Goal: Information Seeking & Learning: Learn about a topic

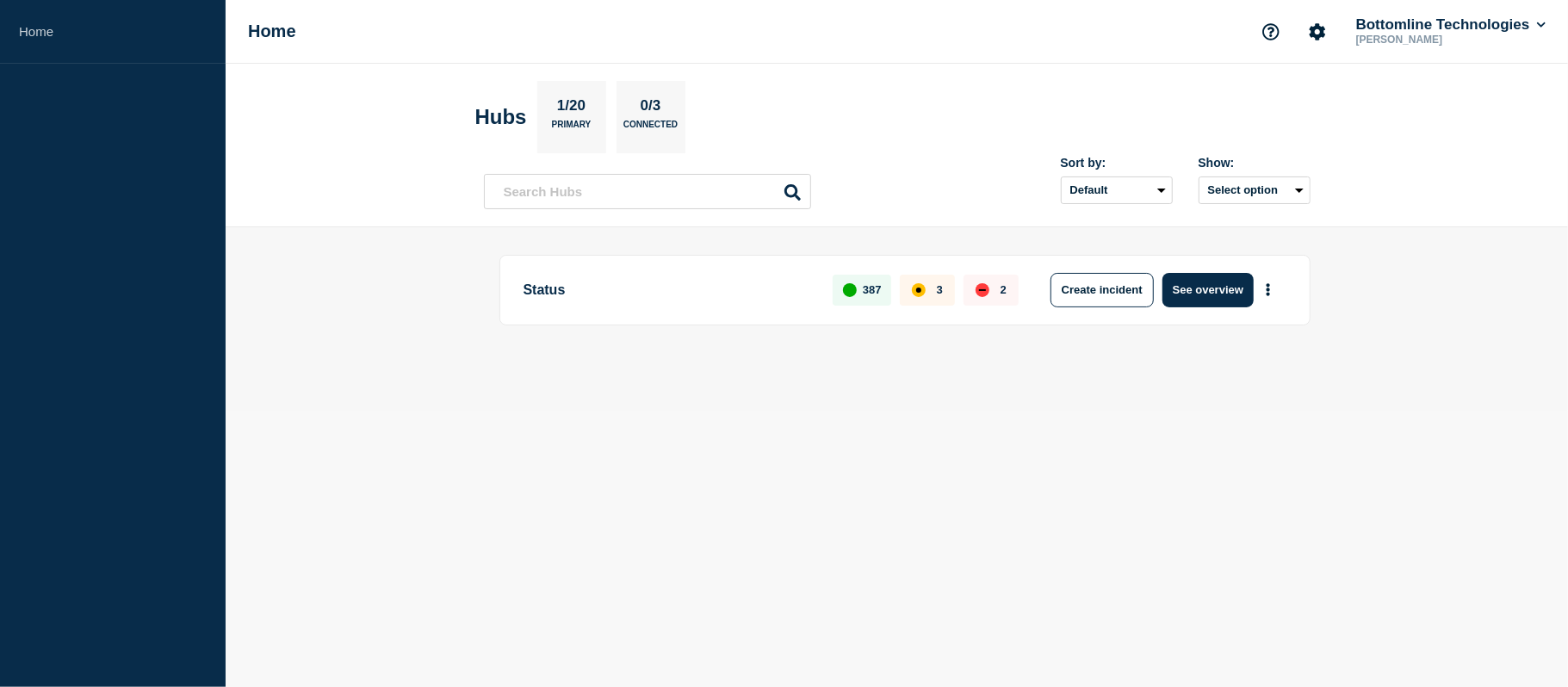
drag, startPoint x: 543, startPoint y: 4, endPoint x: 915, endPoint y: 139, distance: 395.7
click at [915, 139] on section "Hubs 1/20 Primary 0/3 Connected" at bounding box center [897, 117] width 844 height 73
click at [1176, 272] on div "Status 387 3 2 Create incident See overview" at bounding box center [904, 290] width 811 height 71
click at [1176, 279] on button "See overview" at bounding box center [1208, 290] width 91 height 34
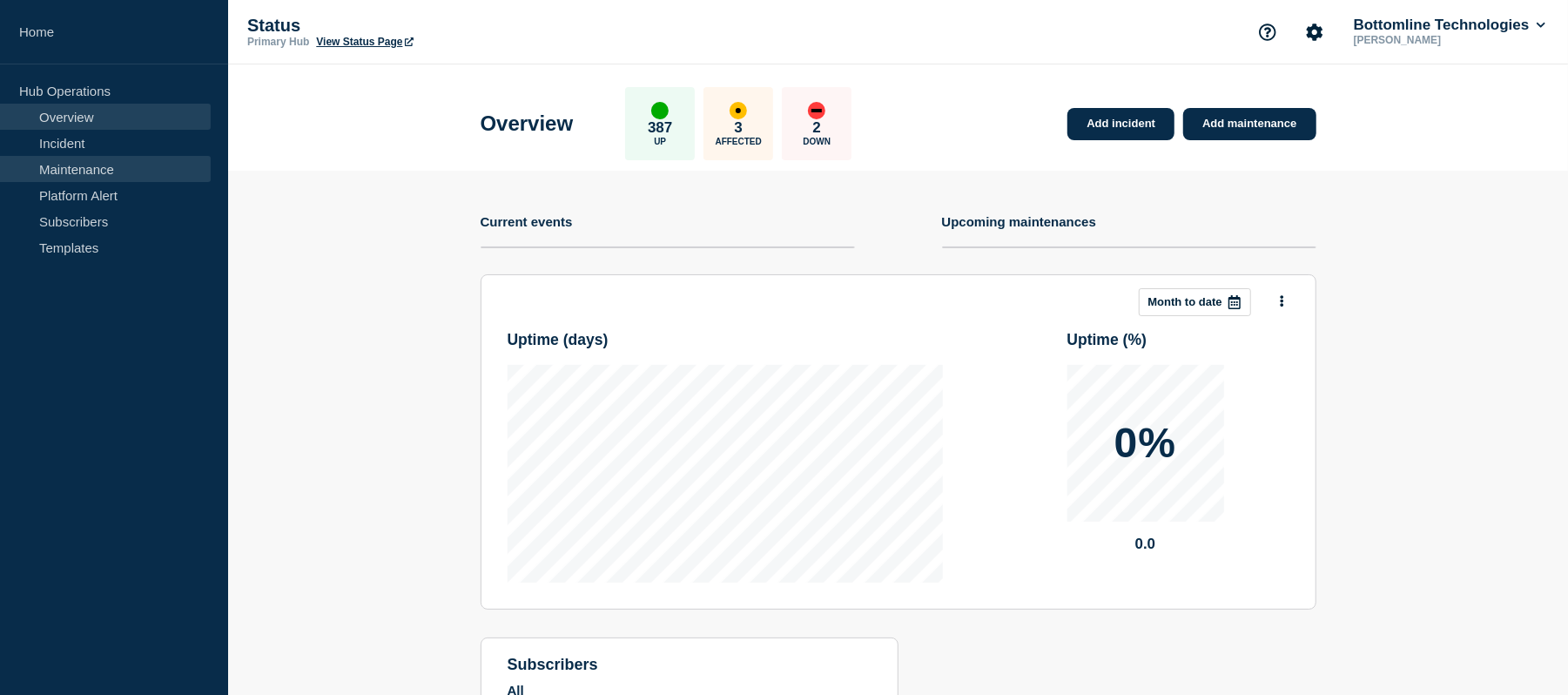
click at [109, 171] on link "Maintenance" at bounding box center [105, 169] width 211 height 26
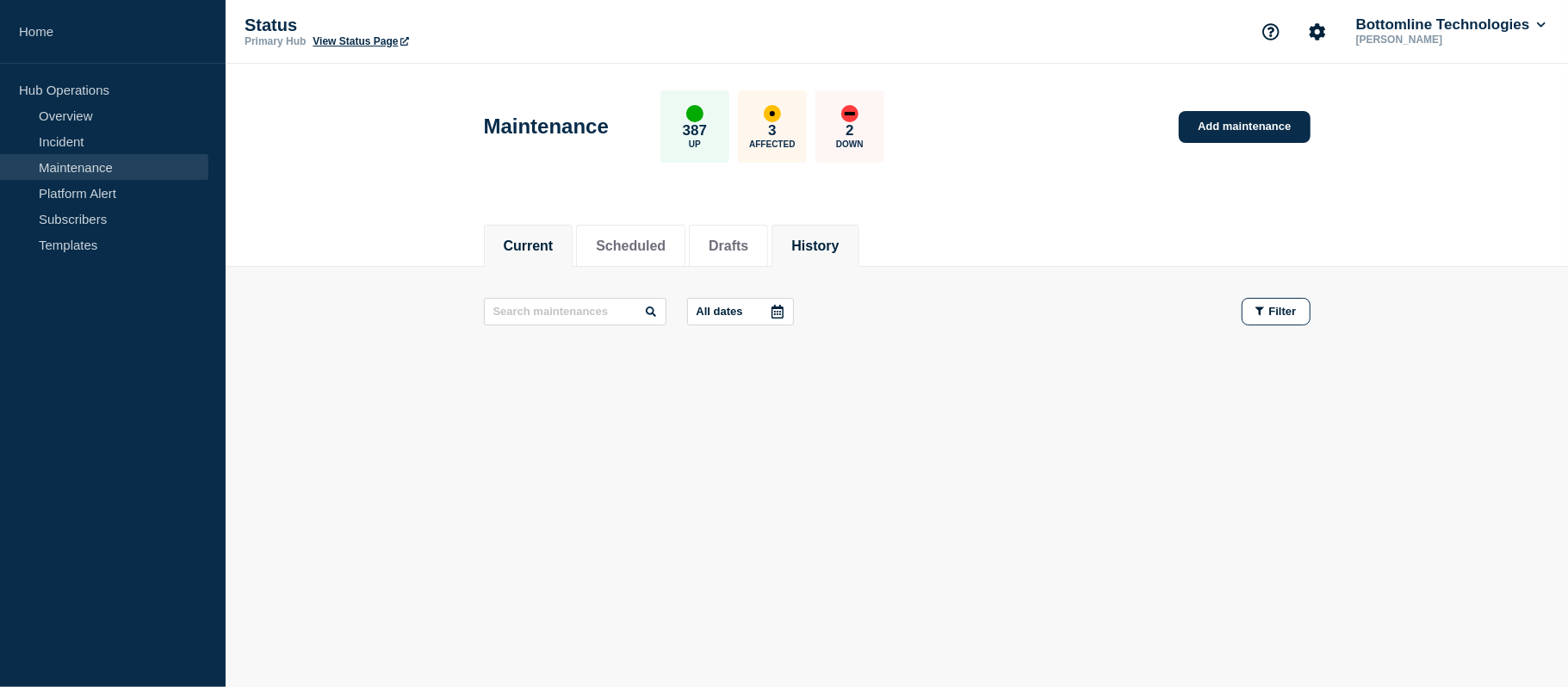
click at [838, 239] on button "History" at bounding box center [814, 246] width 47 height 16
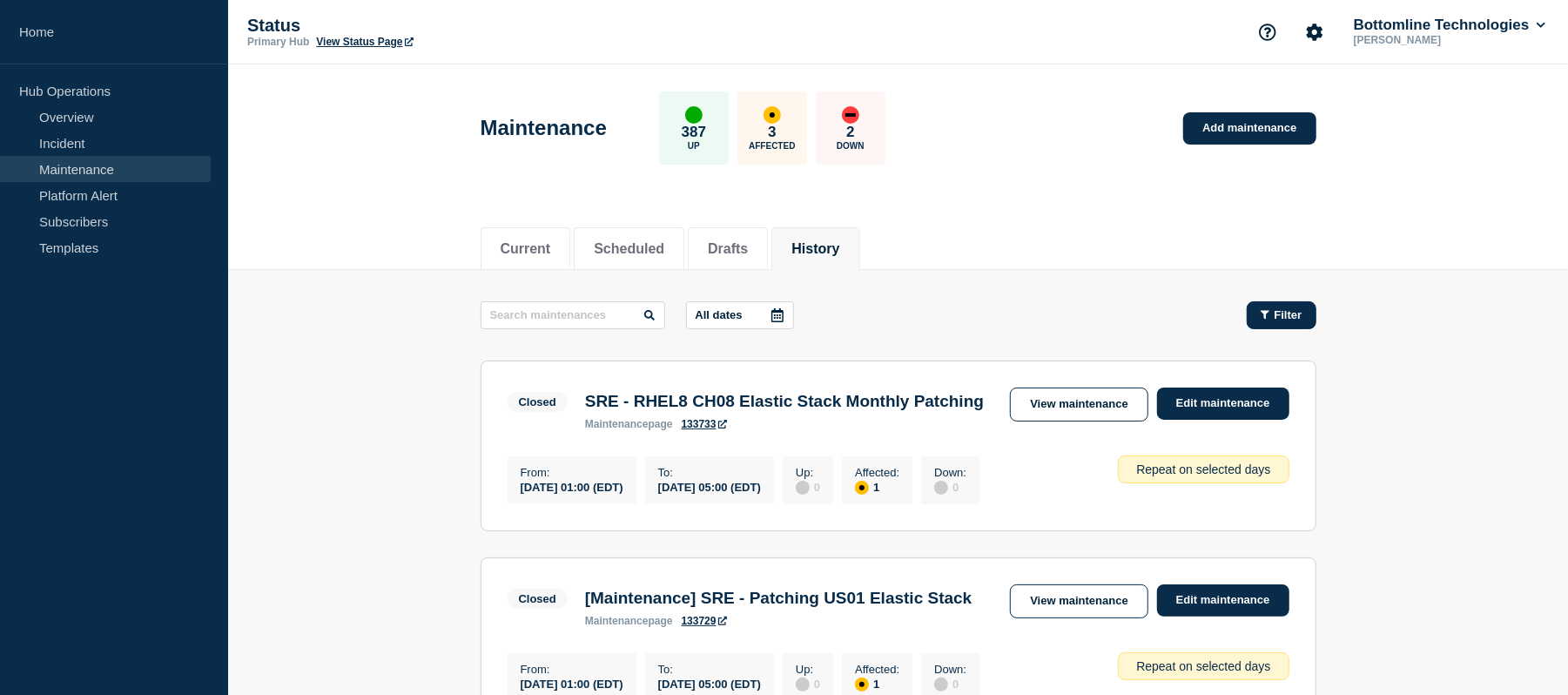
click at [1189, 322] on div "Filter" at bounding box center [1281, 315] width 41 height 13
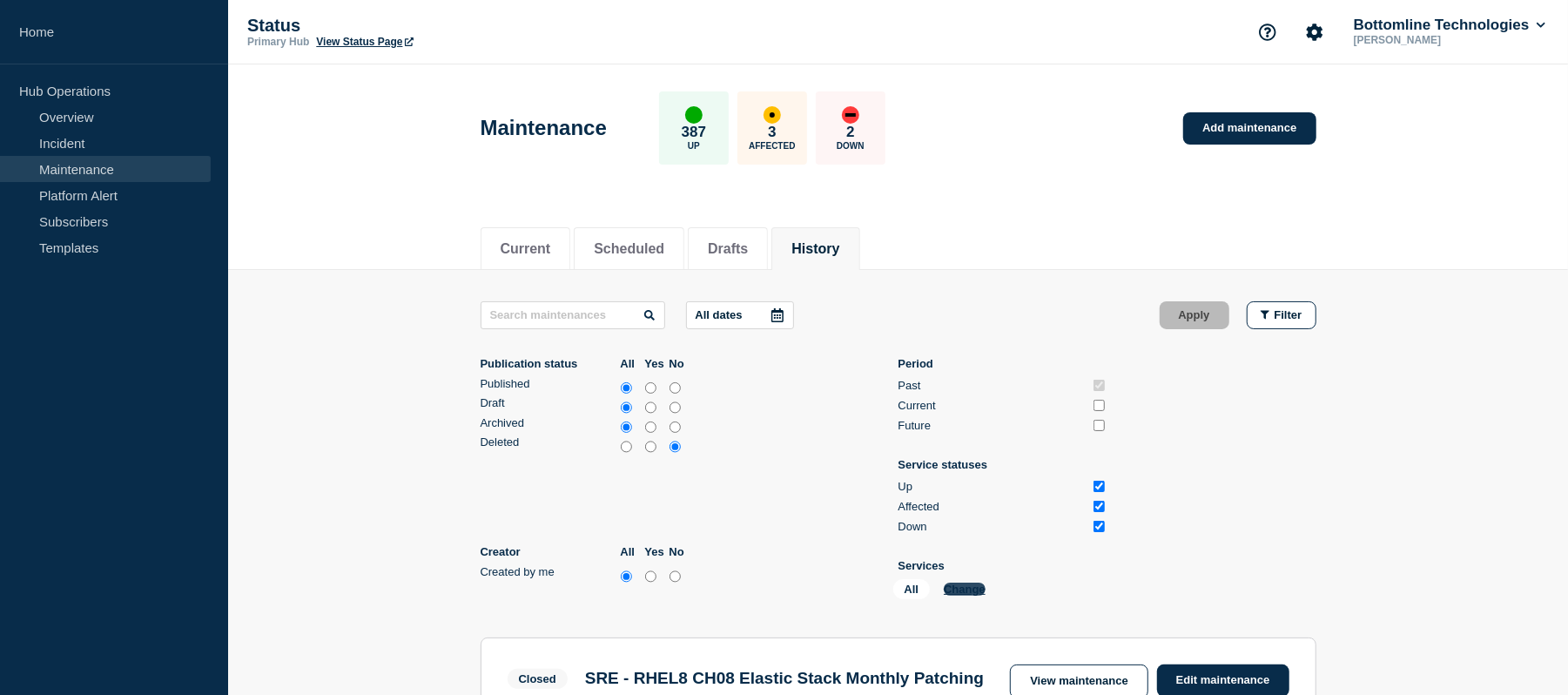
click at [969, 521] on button "Change" at bounding box center [964, 590] width 41 height 13
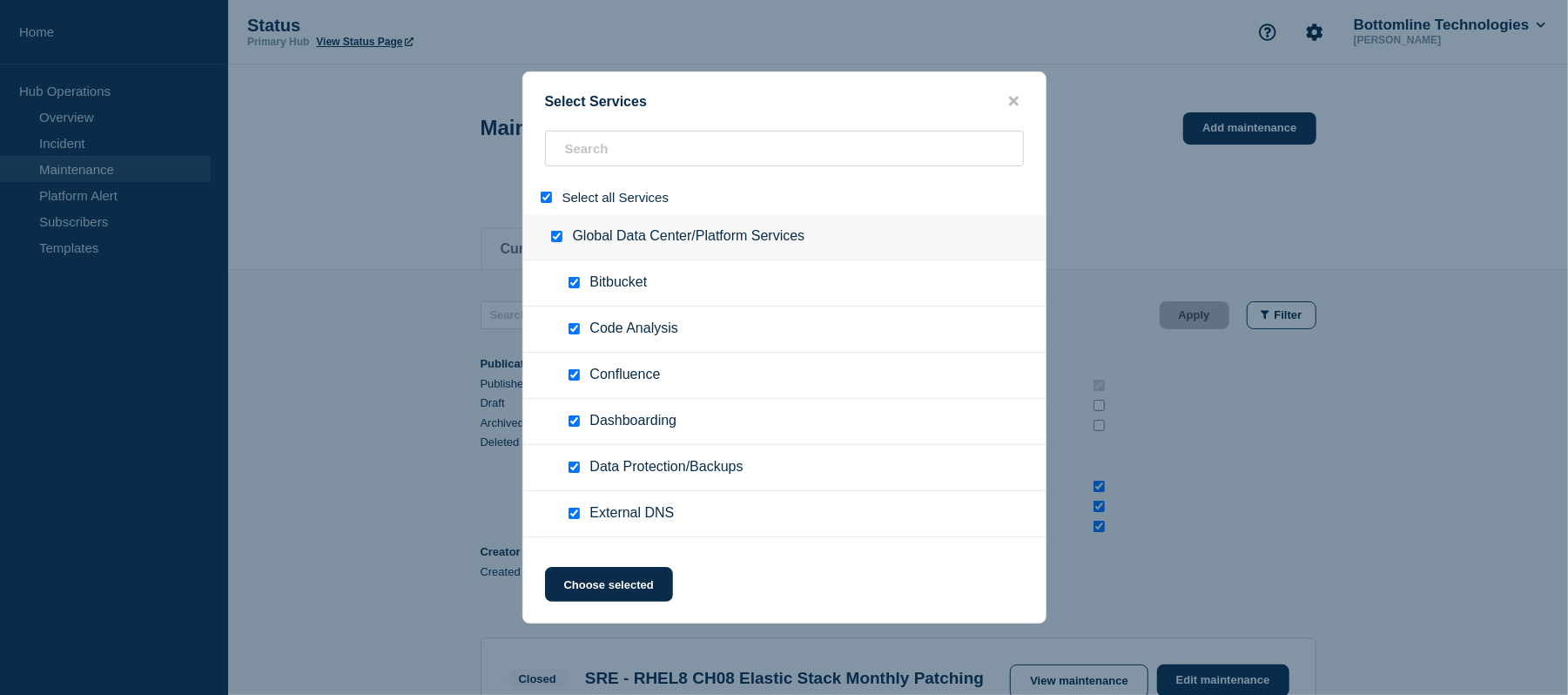
click at [547, 186] on div "Select all Services" at bounding box center [785, 197] width 523 height 34
click at [547, 200] on input "select all" at bounding box center [546, 197] width 11 height 11
checkbox input "false"
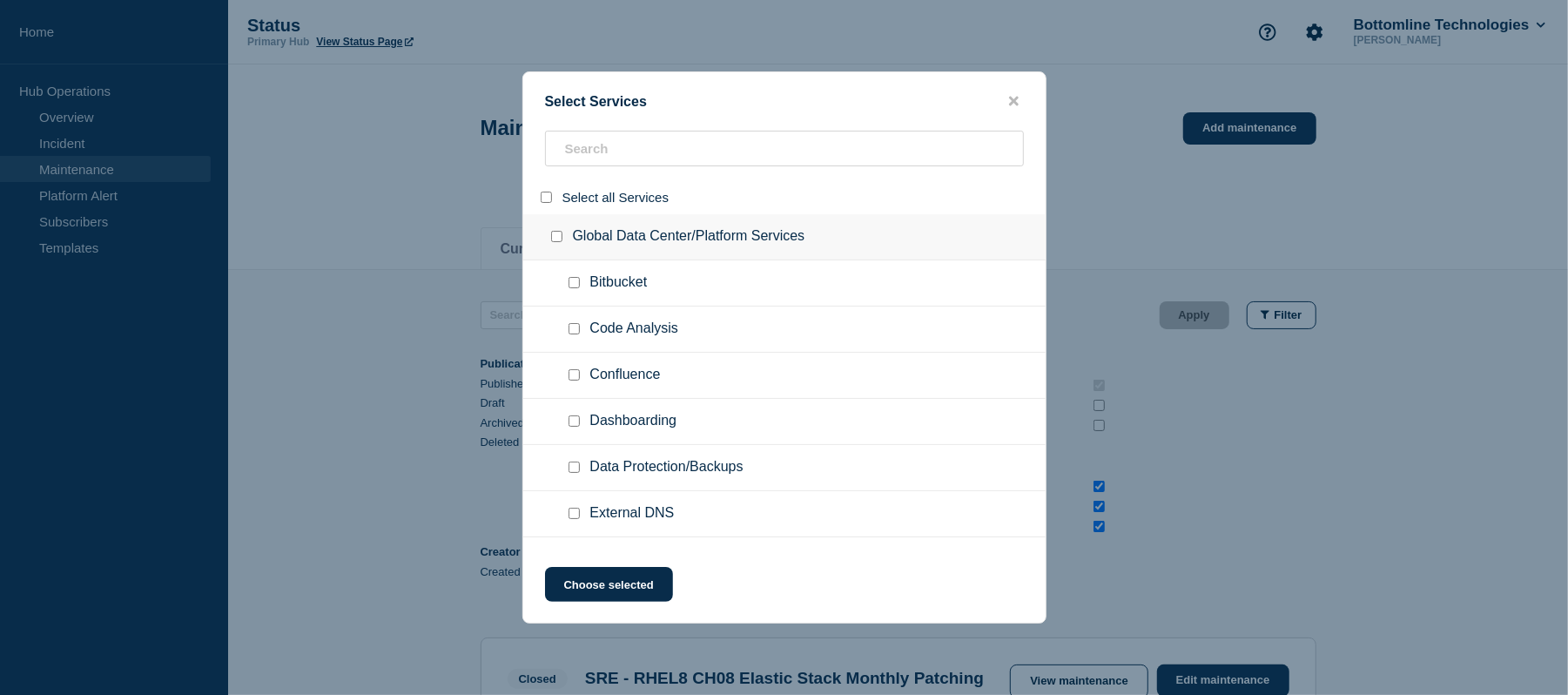
checkbox input "false"
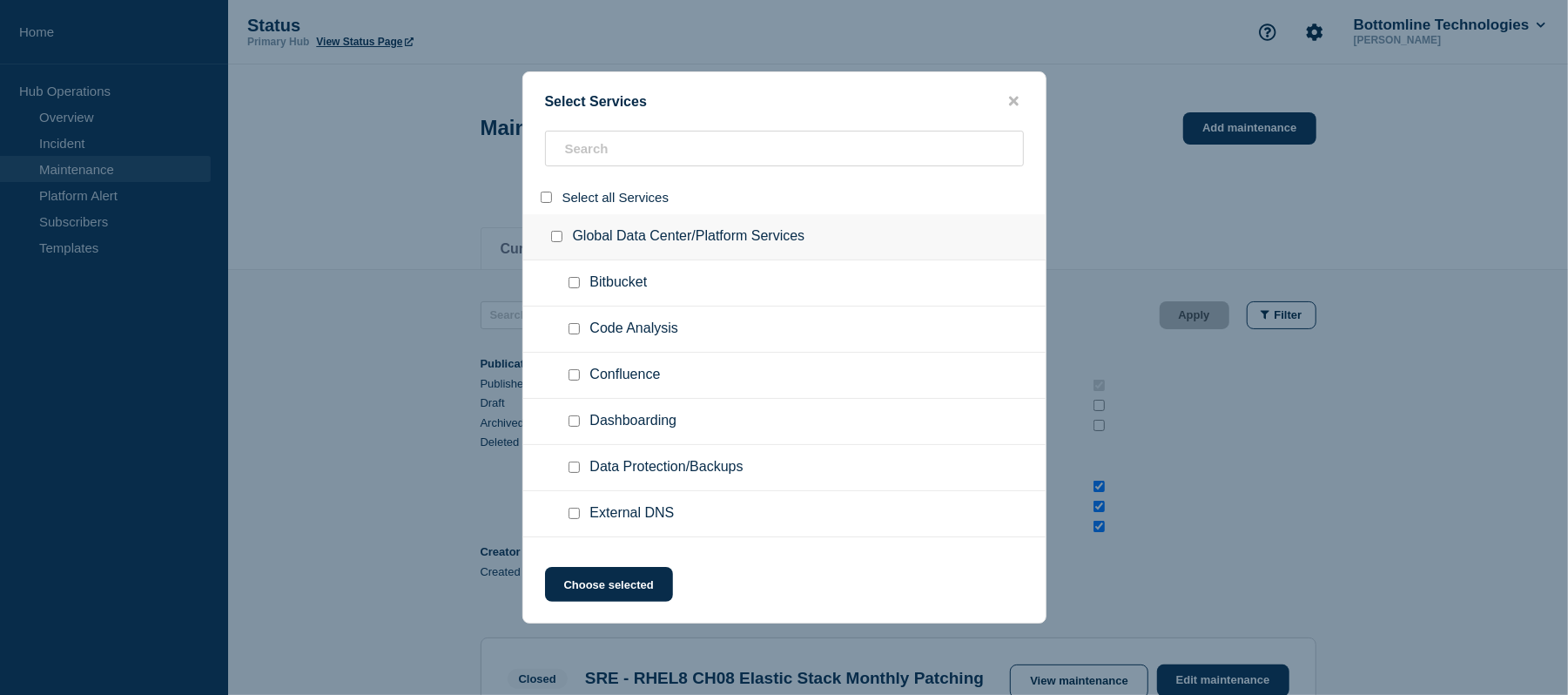
checkbox input "false"
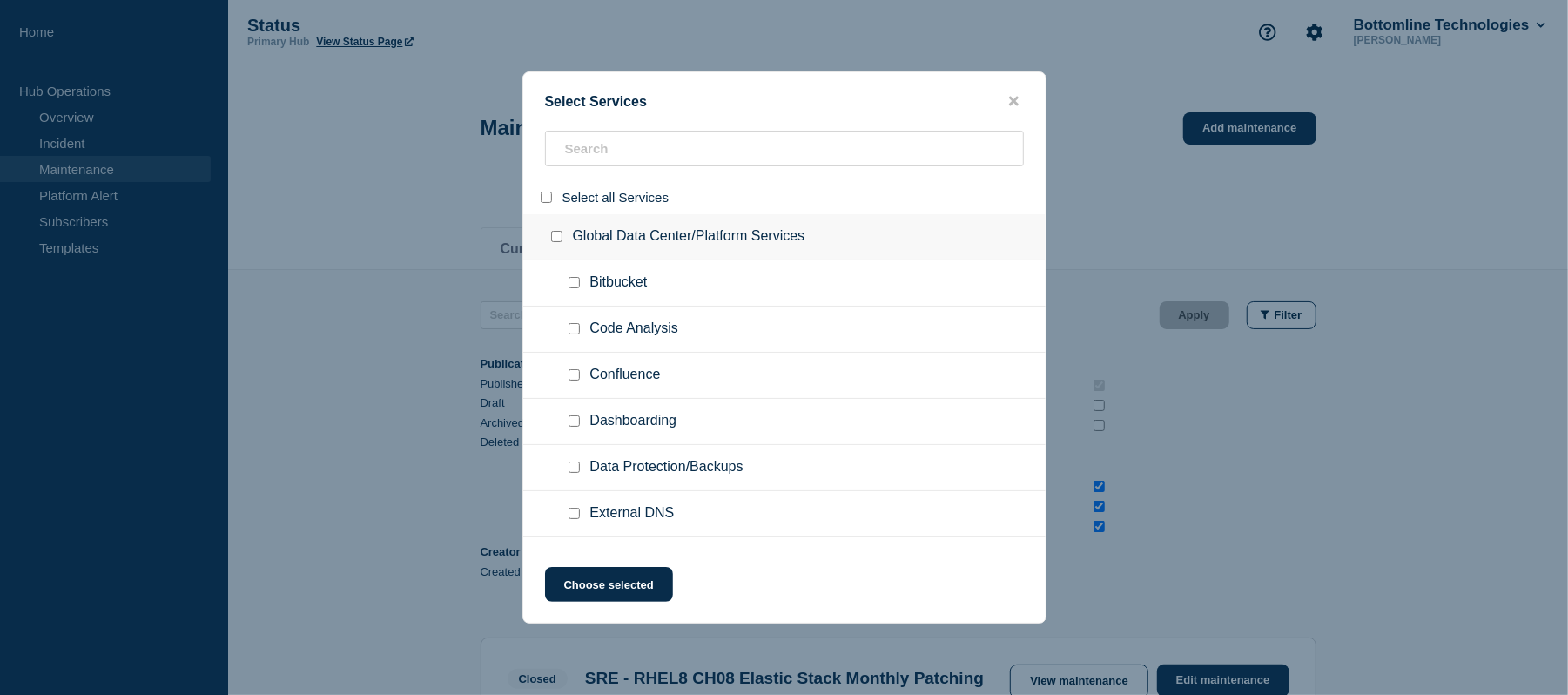
checkbox input "false"
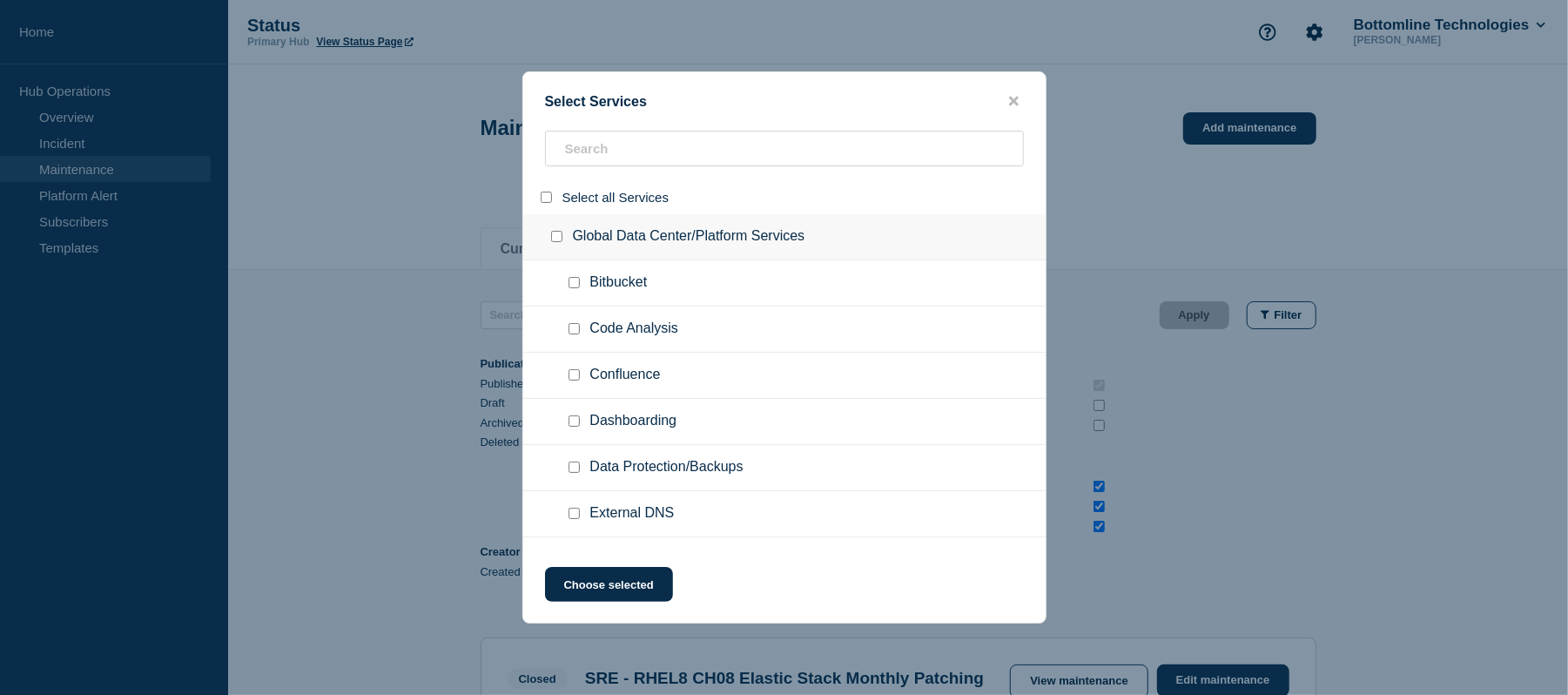
checkbox input "false"
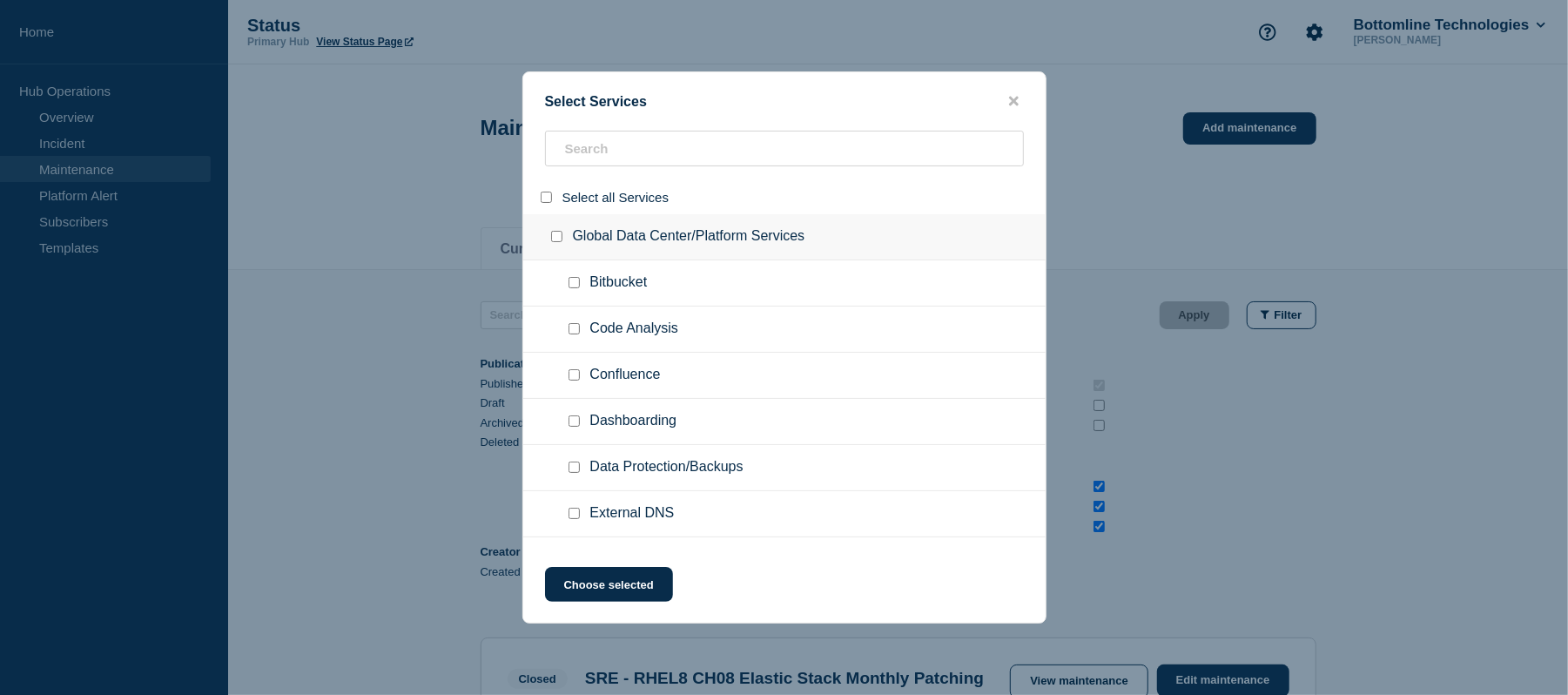
checkbox input "false"
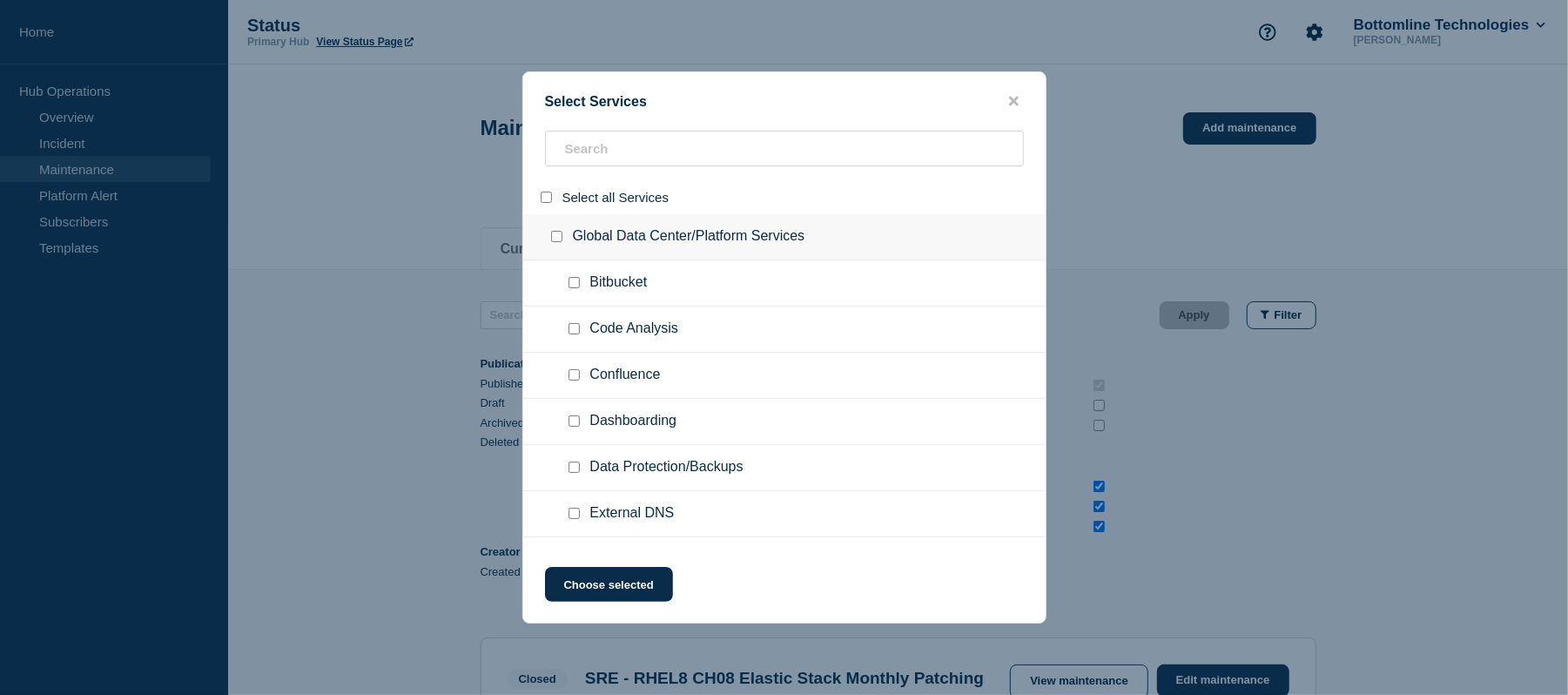
checkbox input "false"
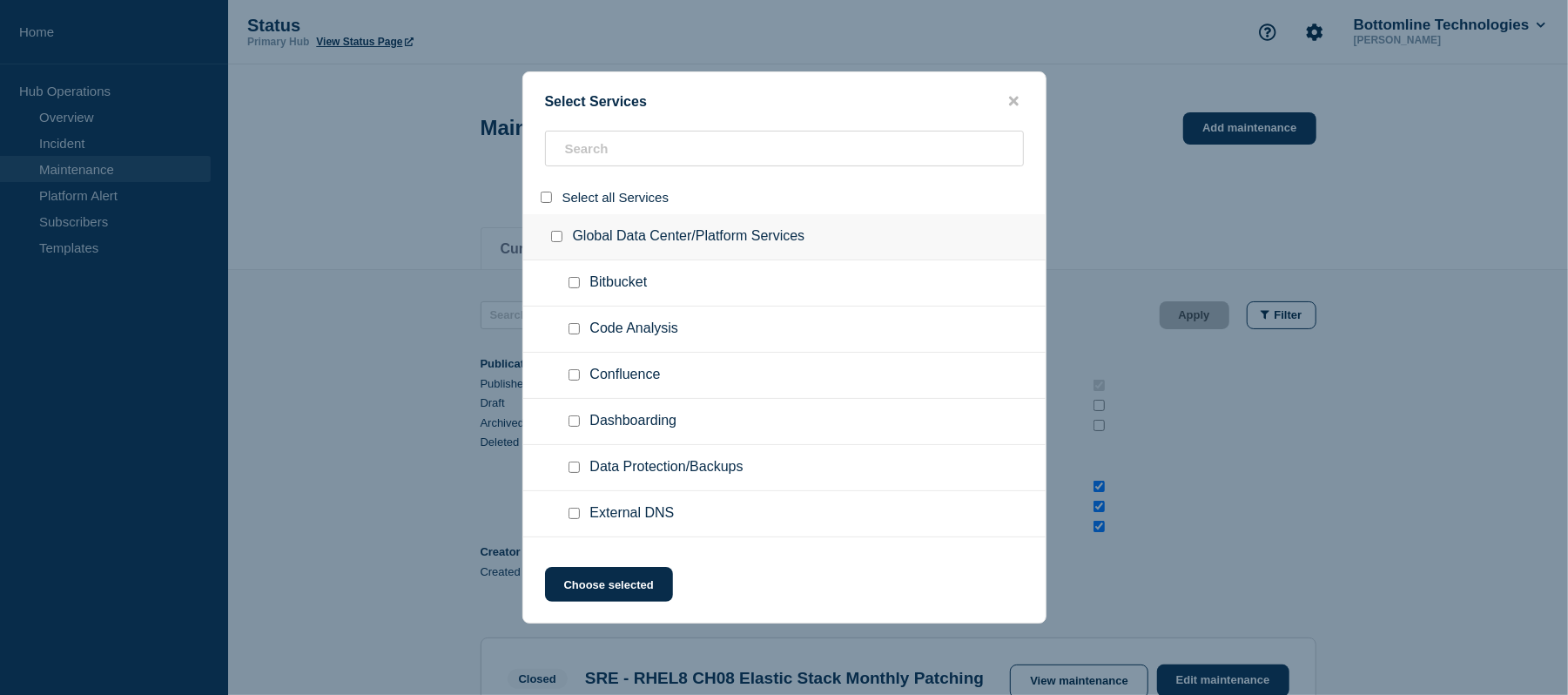
checkbox input "false"
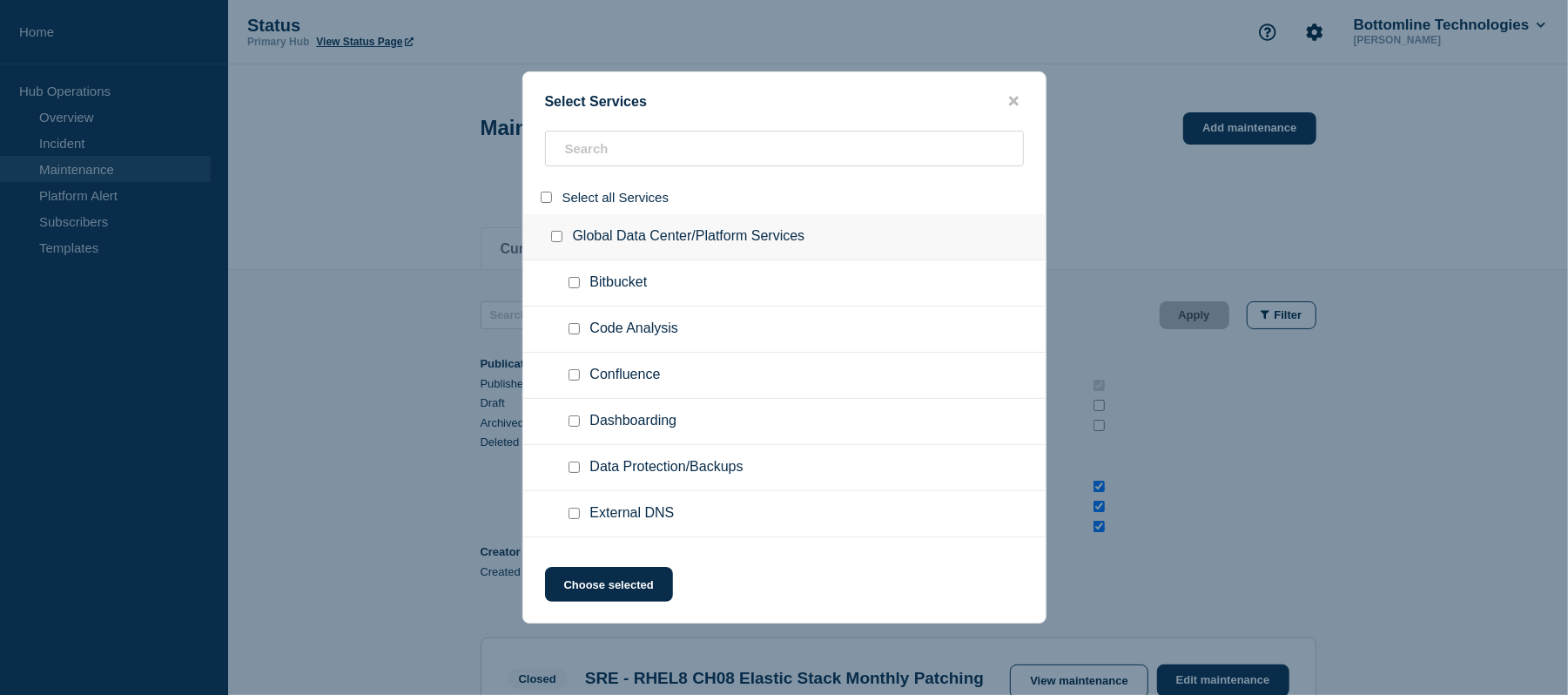
checkbox input "false"
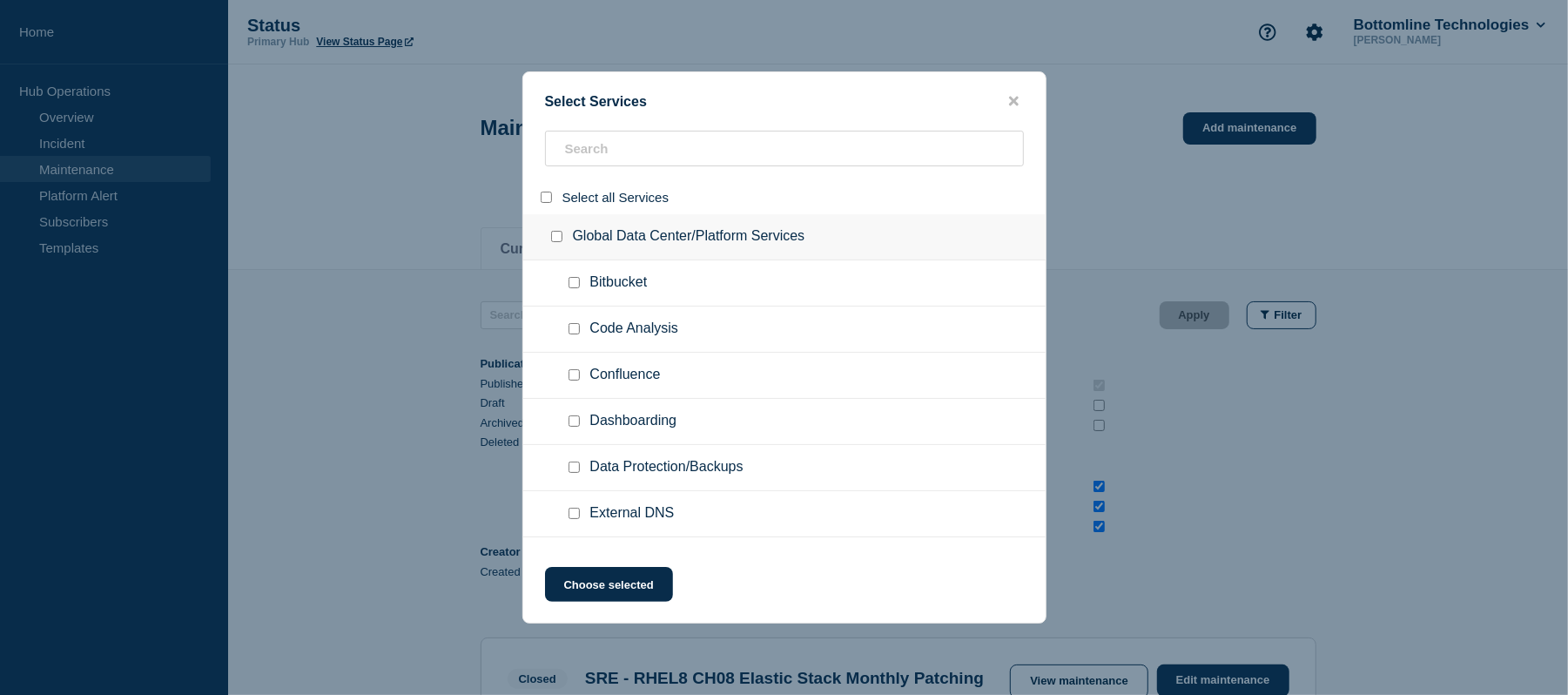
checkbox input "false"
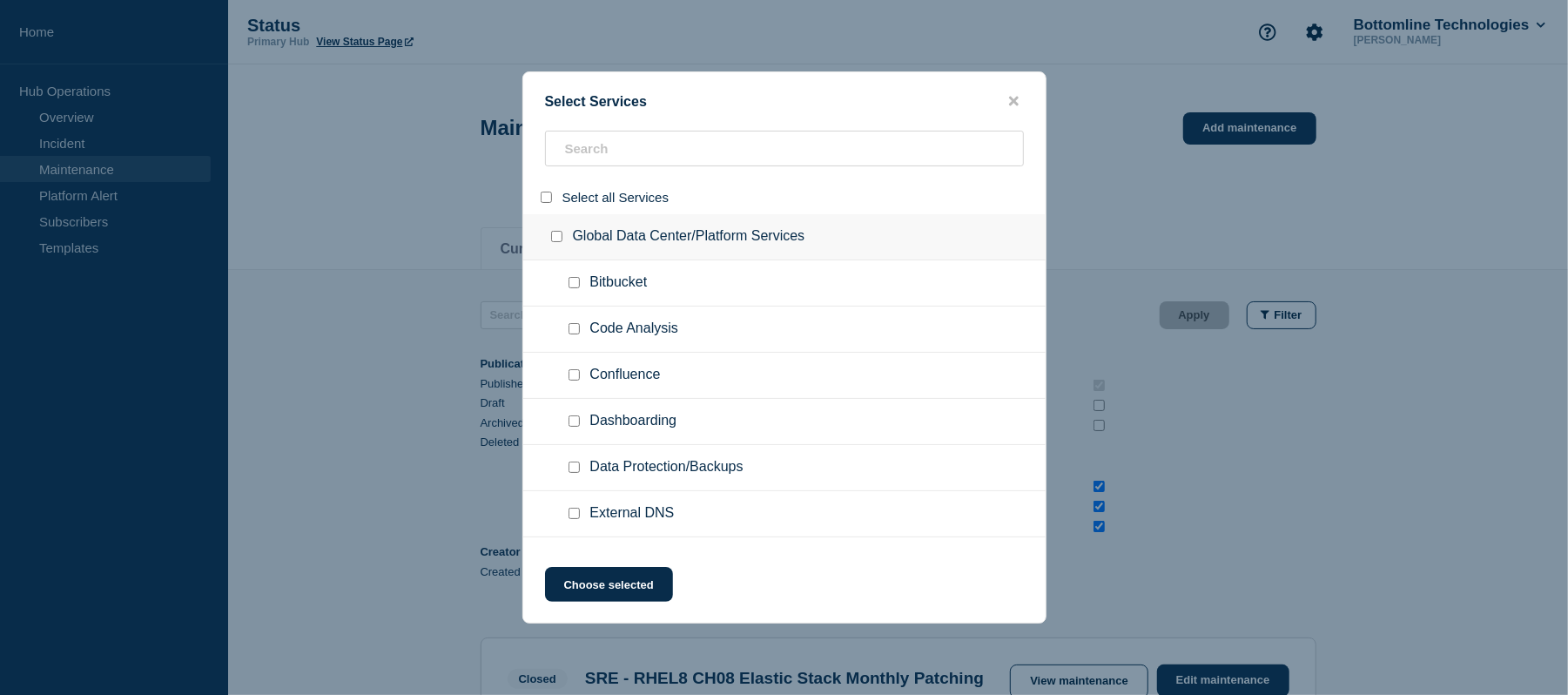
checkbox input "false"
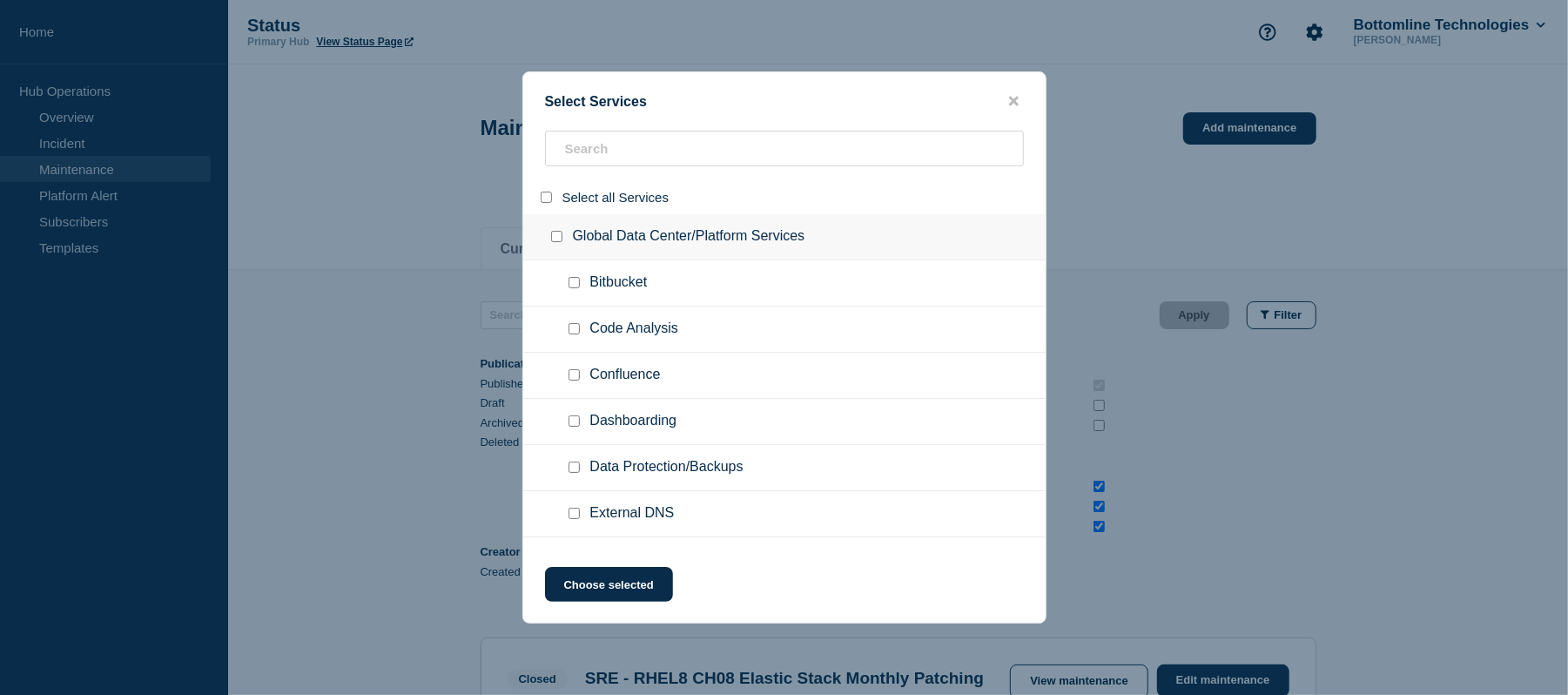
checkbox input "false"
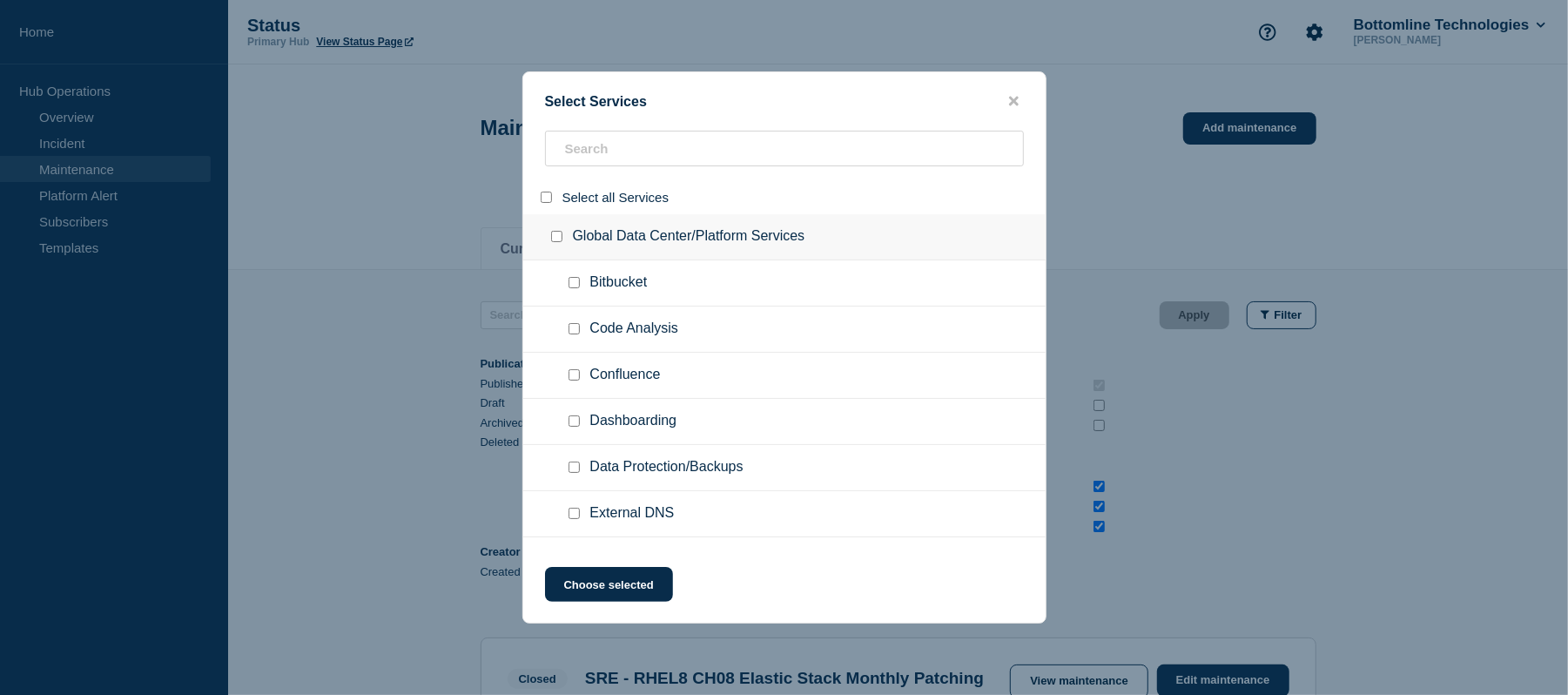
checkbox input "false"
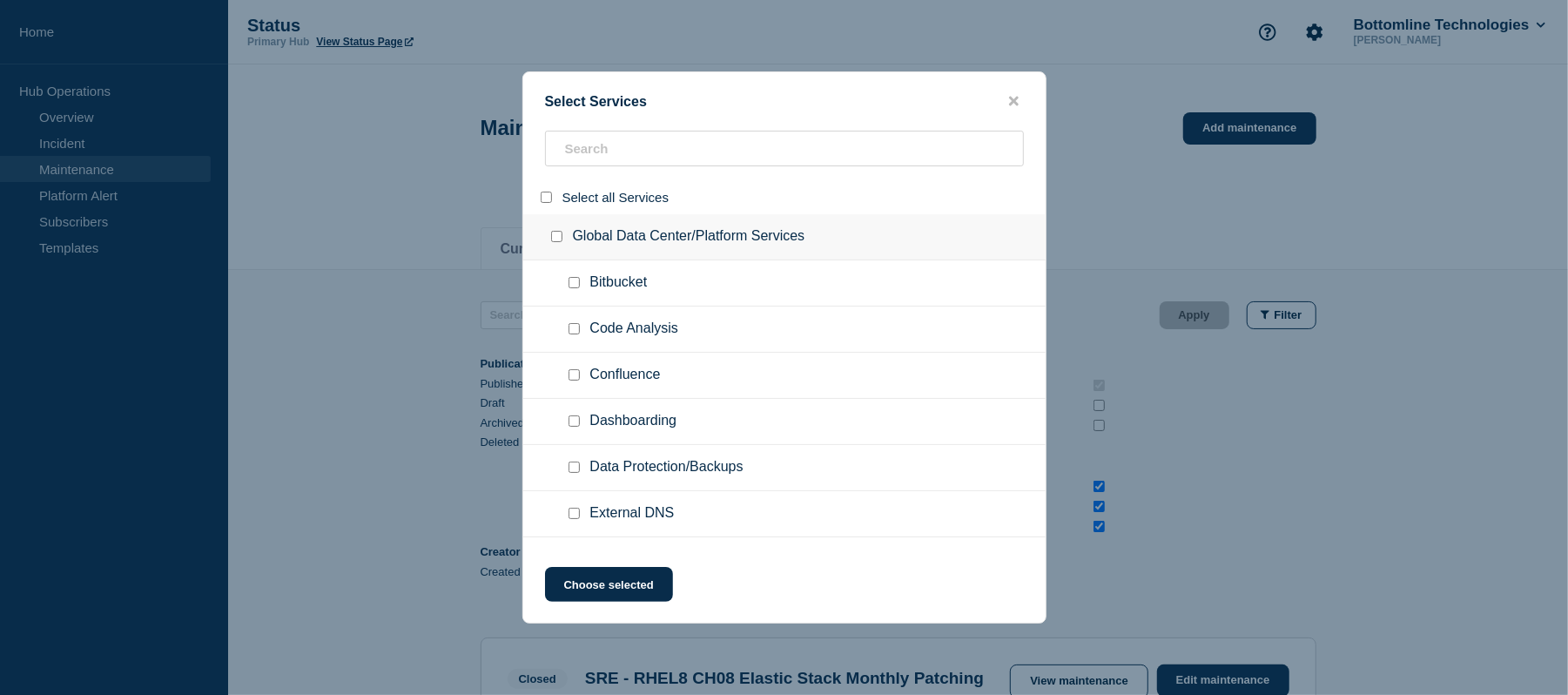
checkbox input "false"
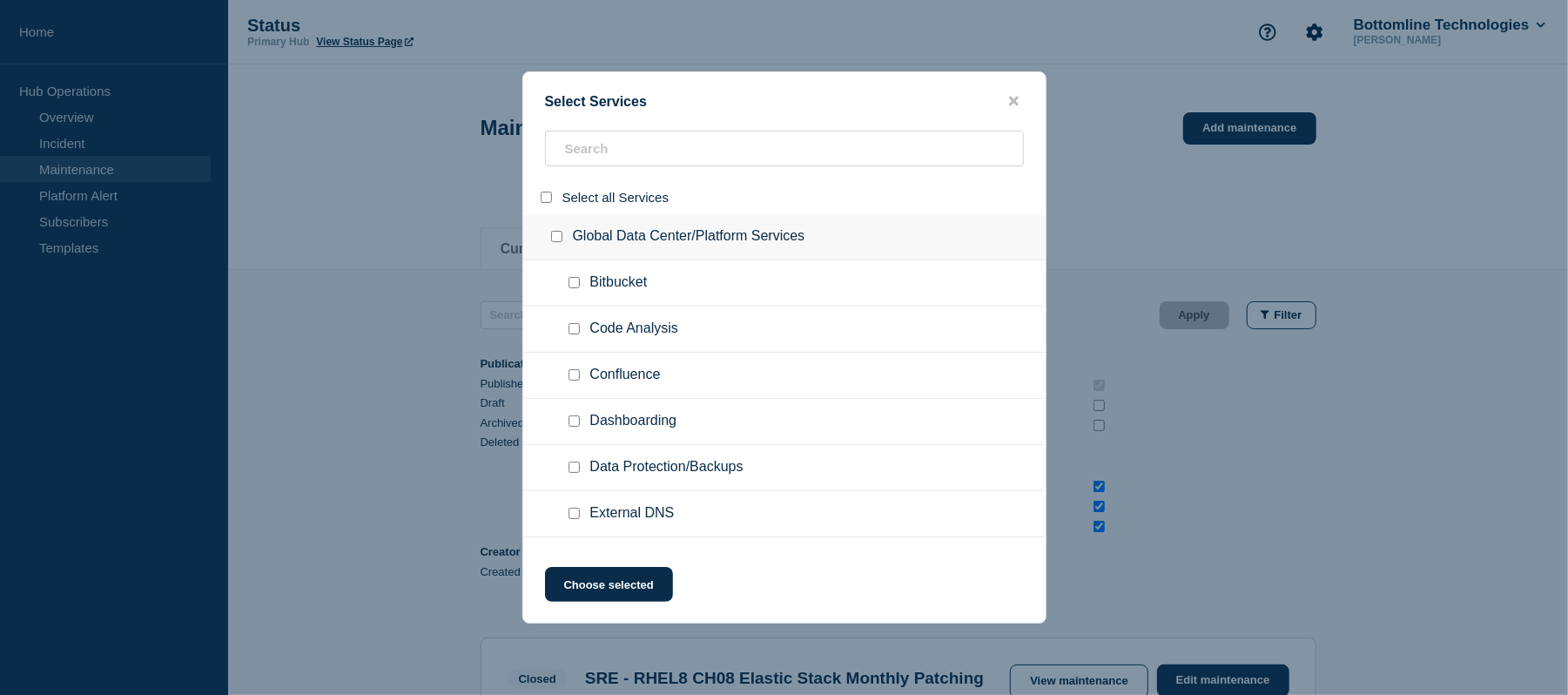
checkbox input "false"
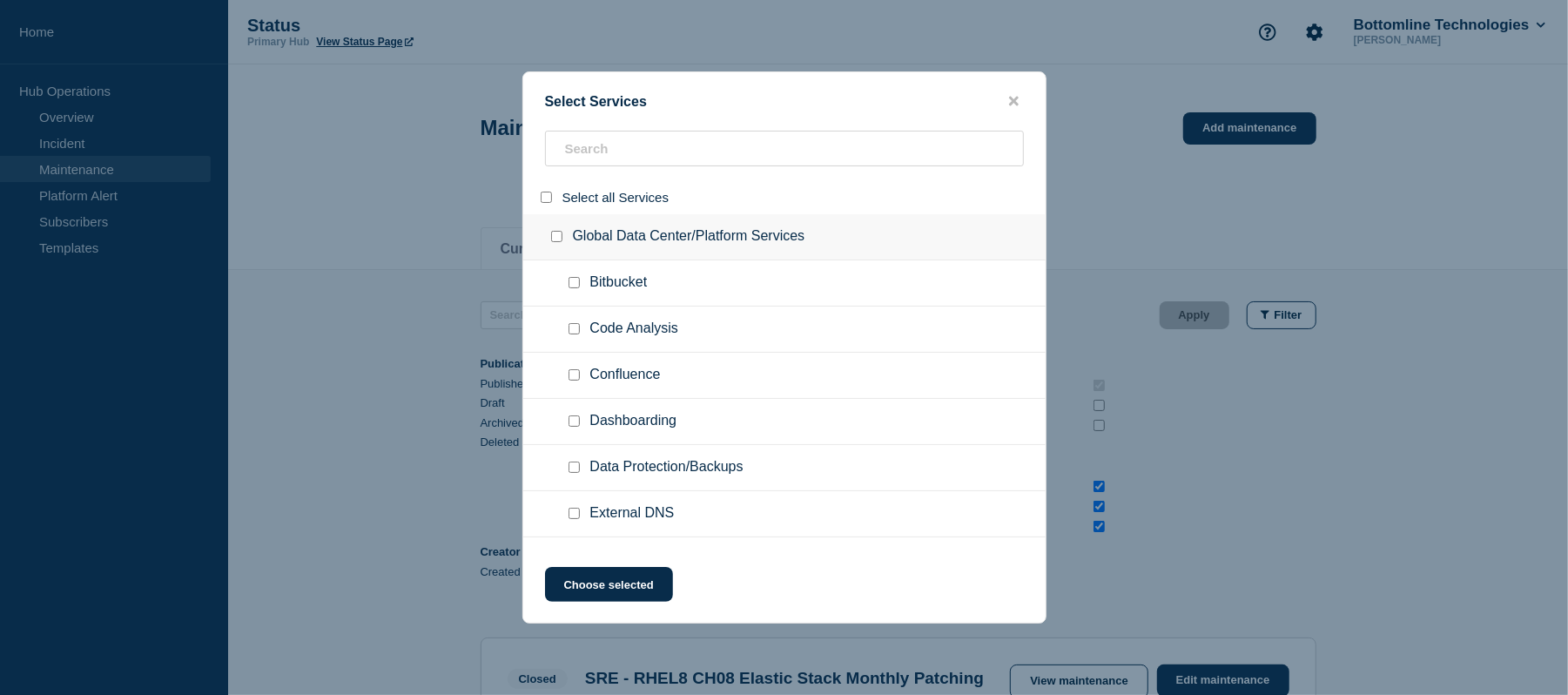
checkbox input "false"
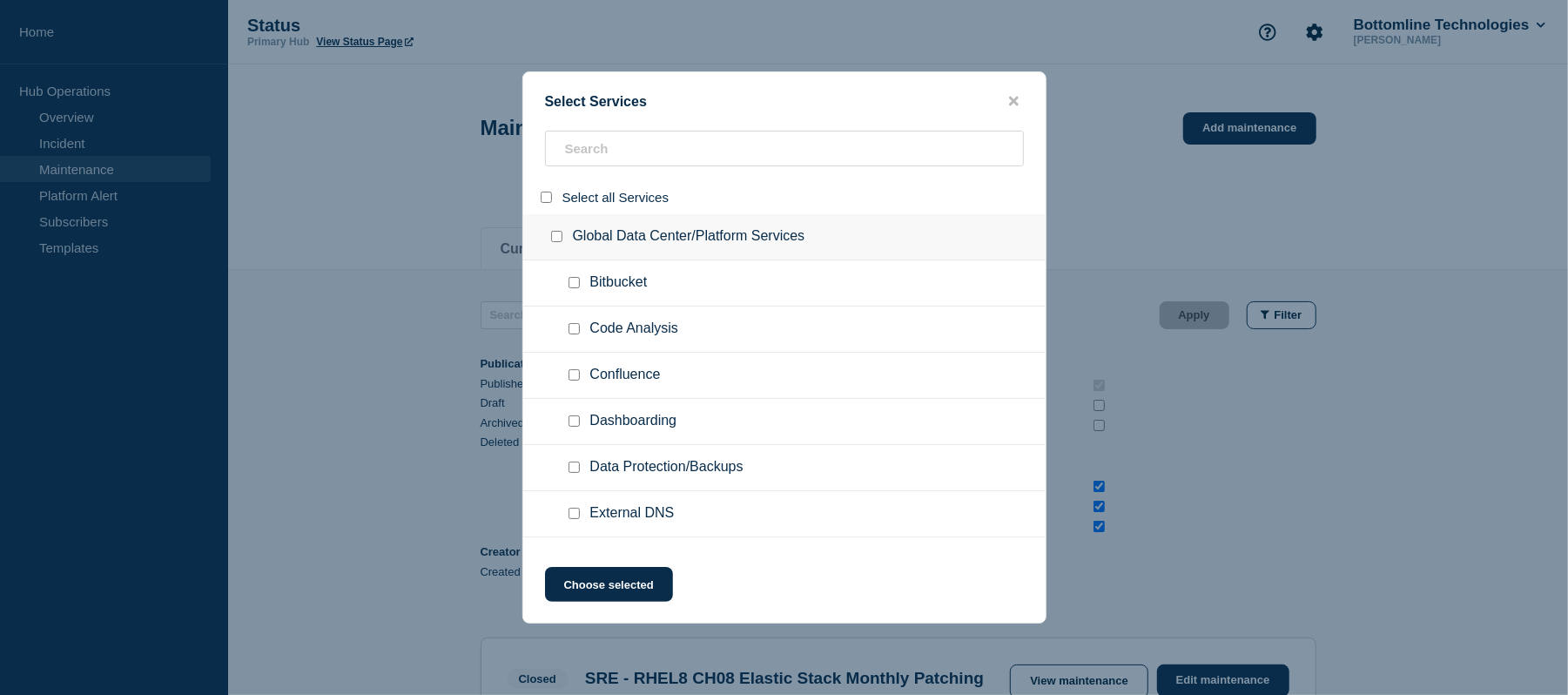
checkbox input "false"
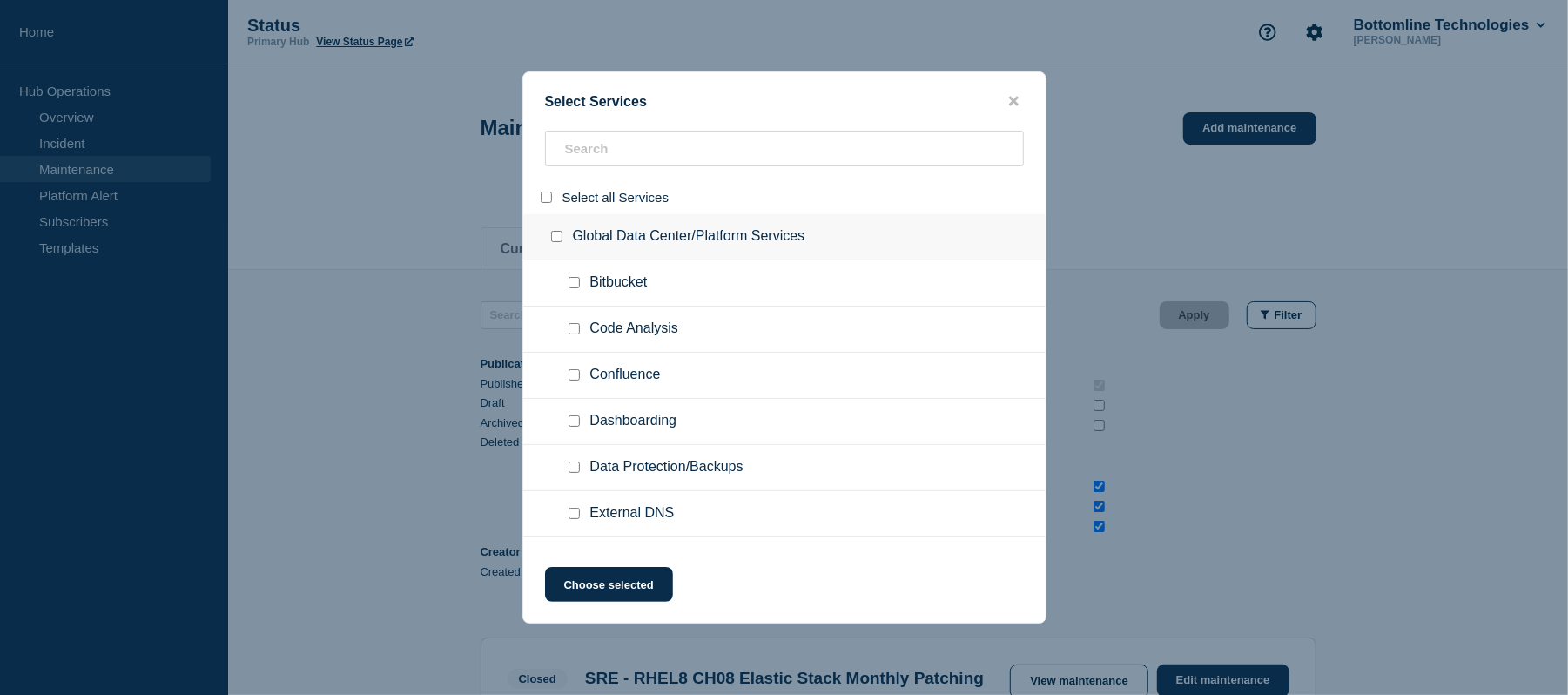
checkbox input "false"
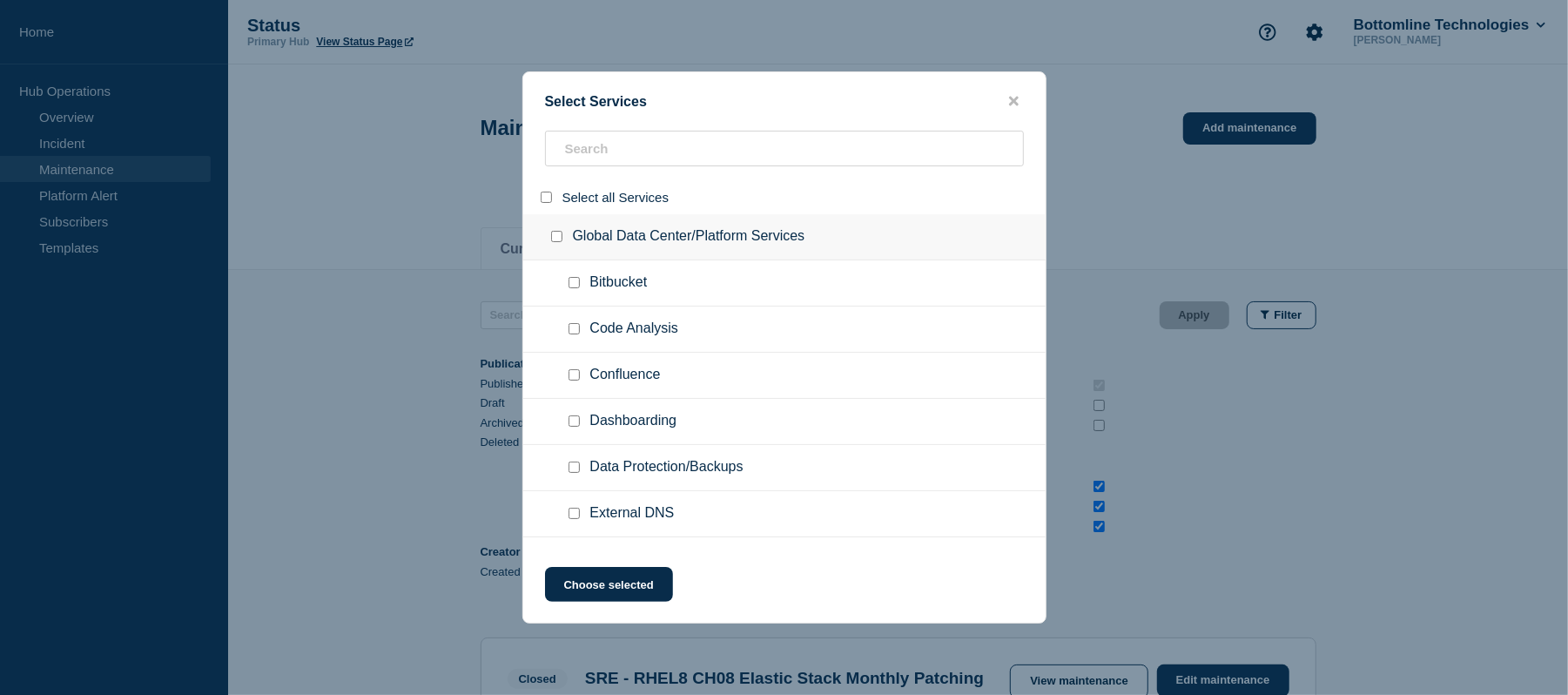
checkbox input "false"
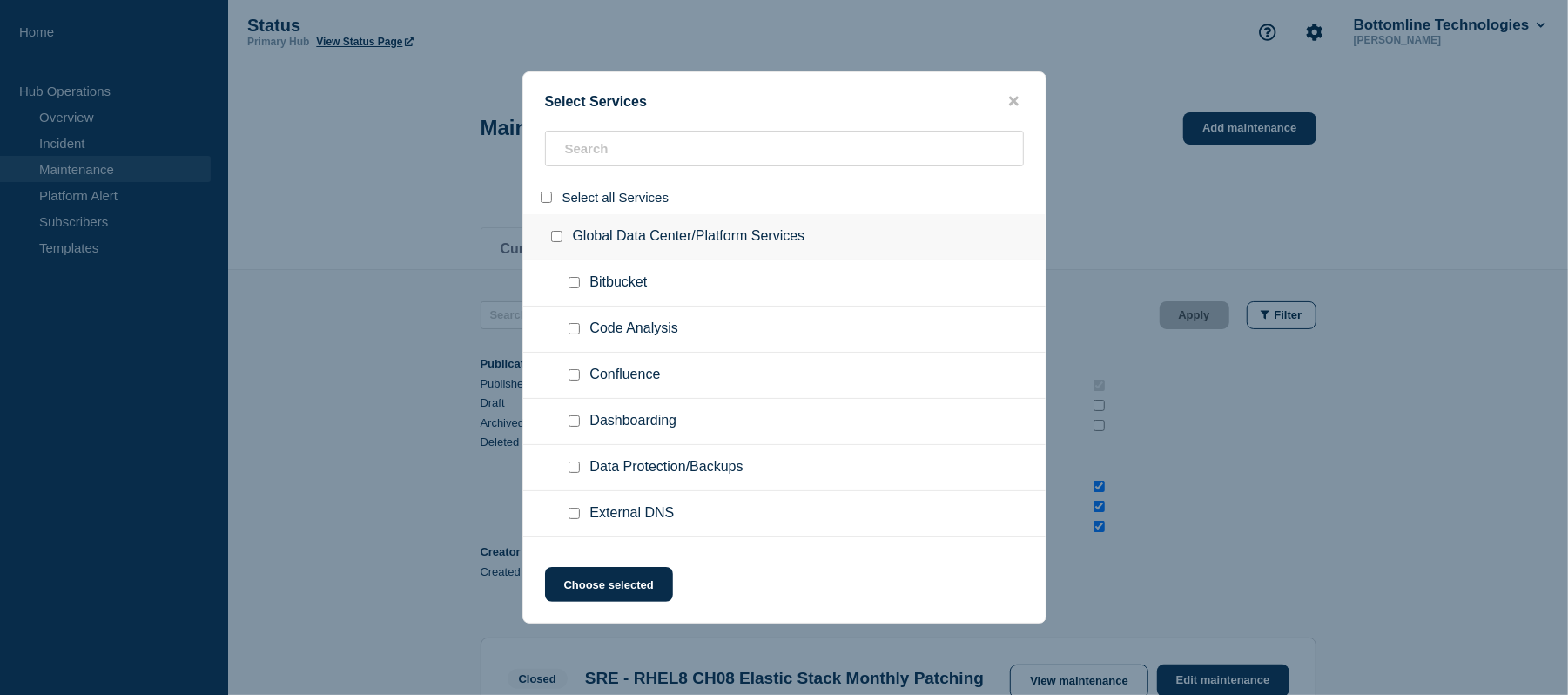
checkbox input "false"
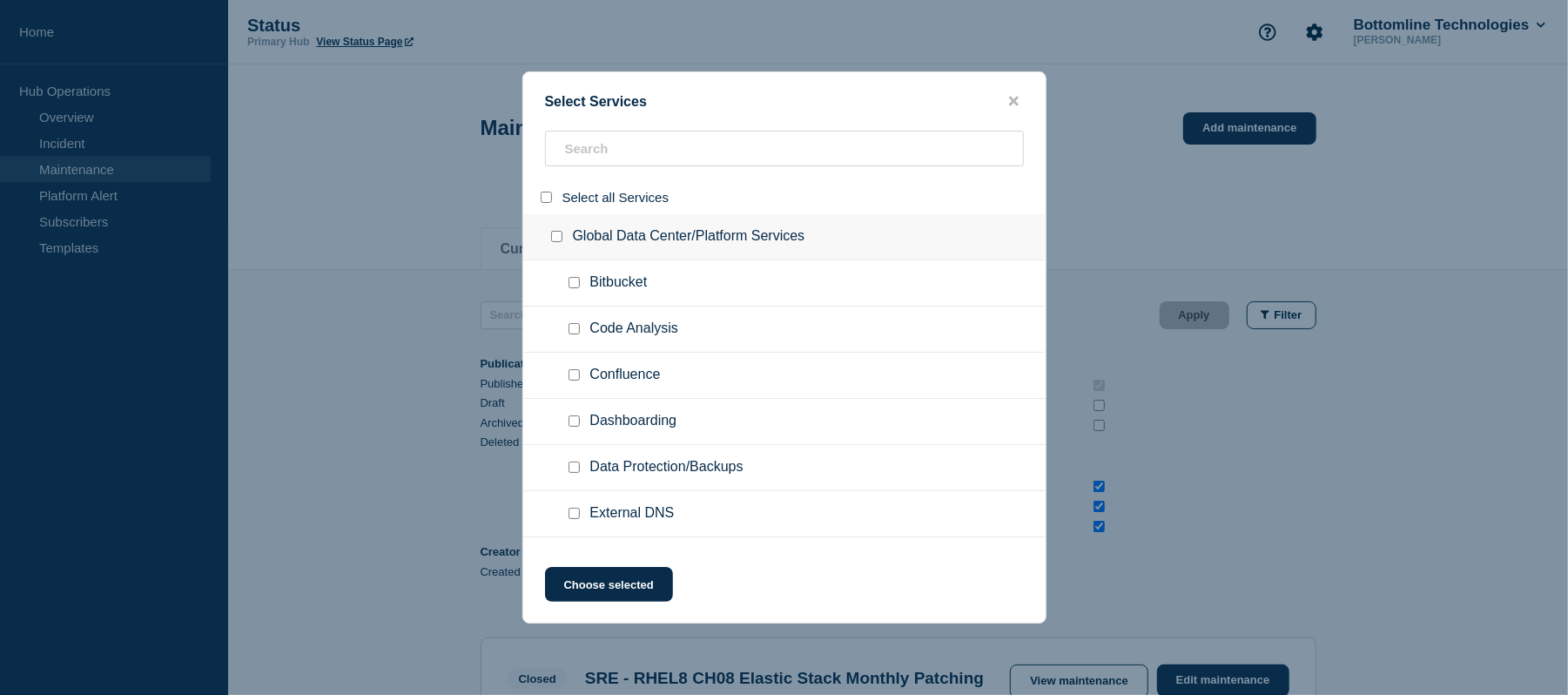
checkbox input "false"
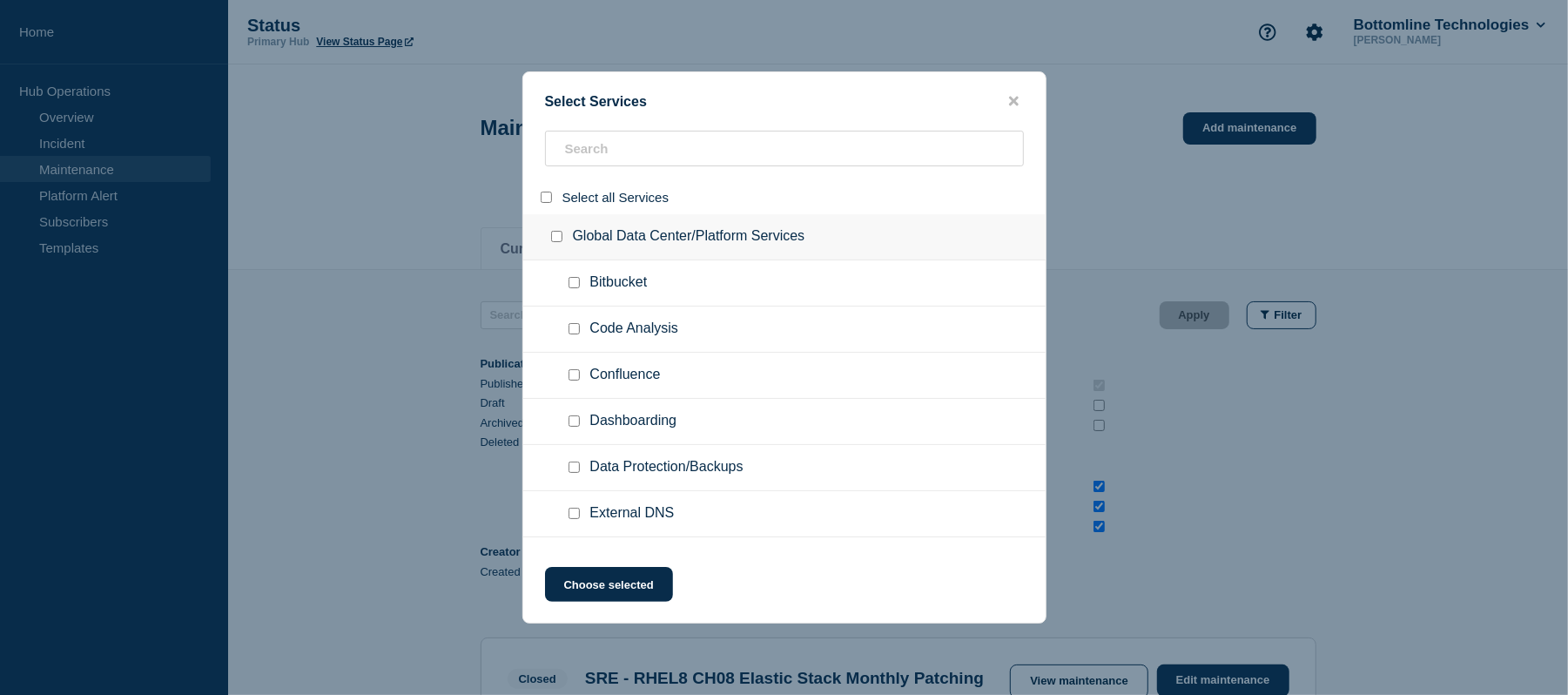
checkbox input "false"
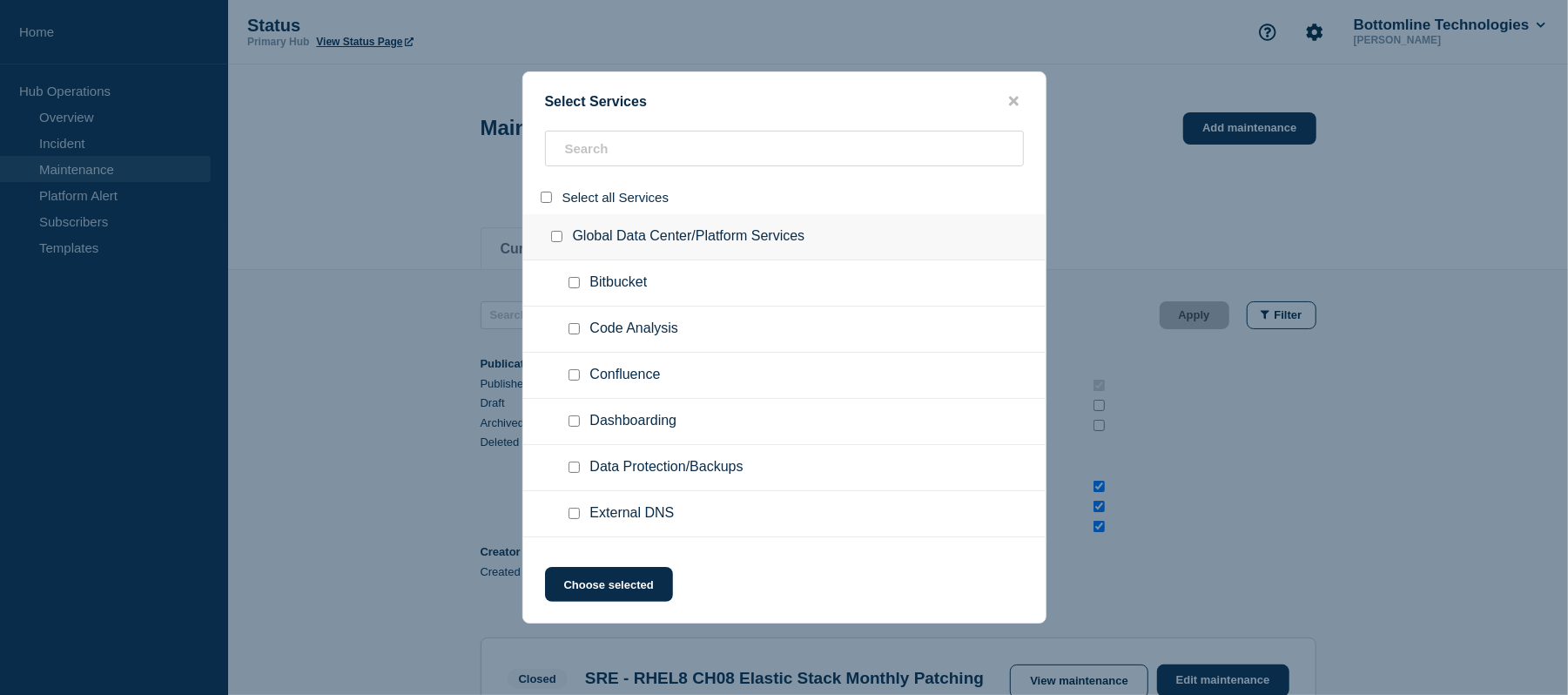
checkbox input "false"
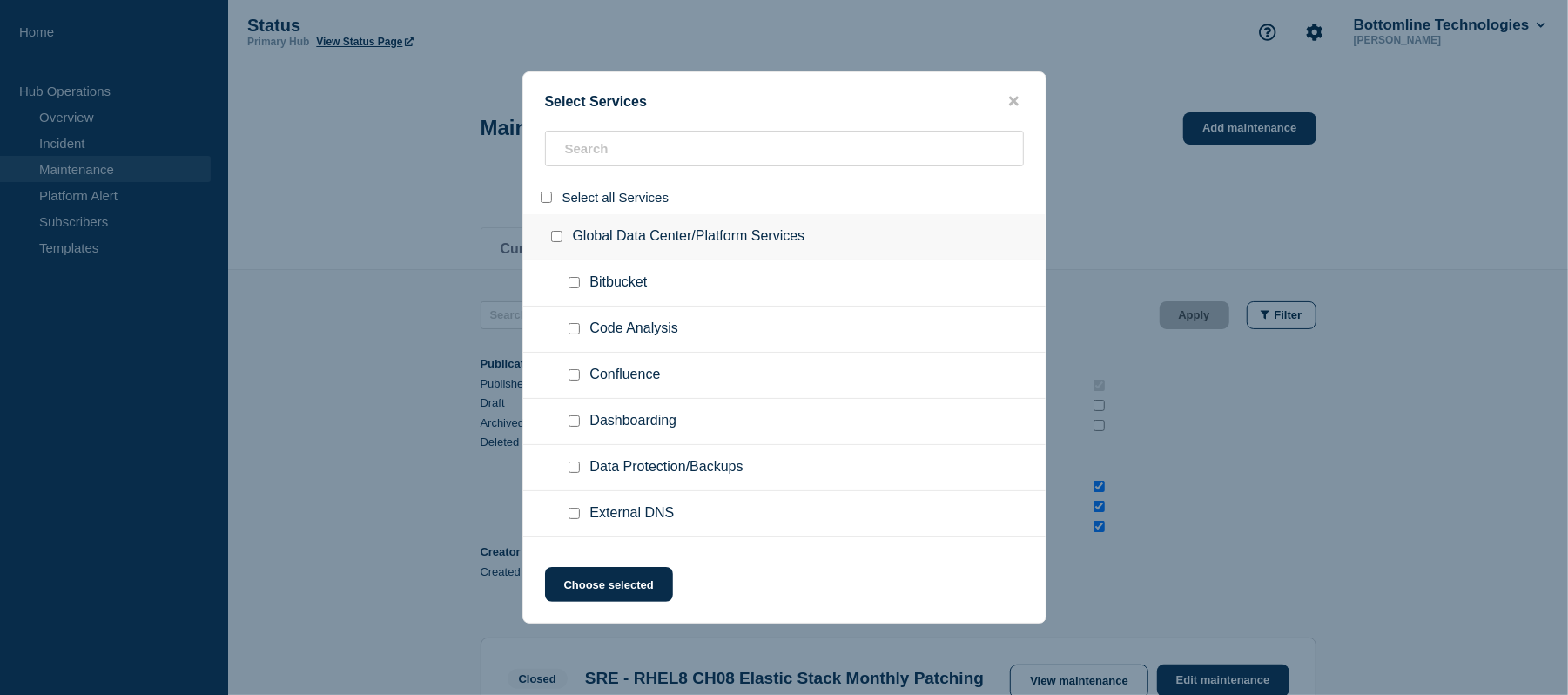
checkbox input "false"
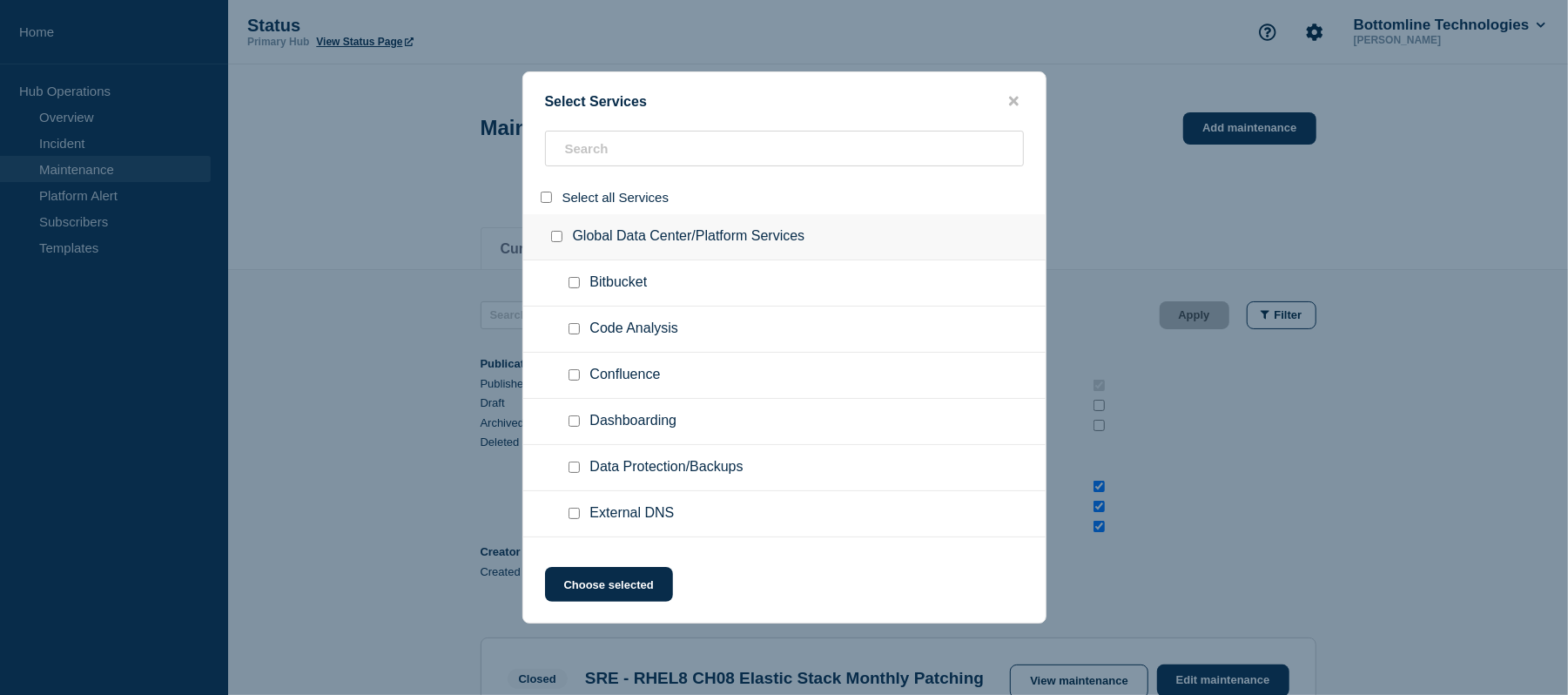
checkbox input "false"
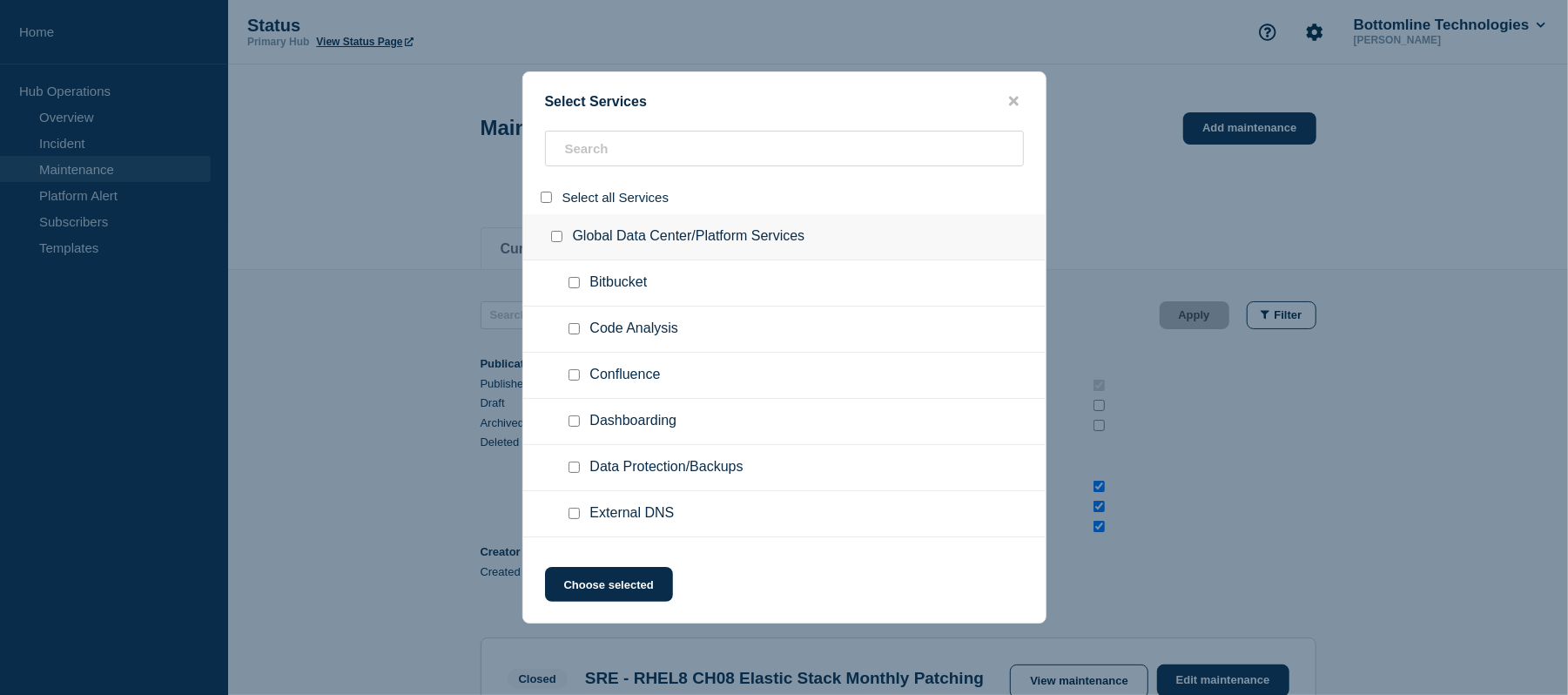
checkbox input "false"
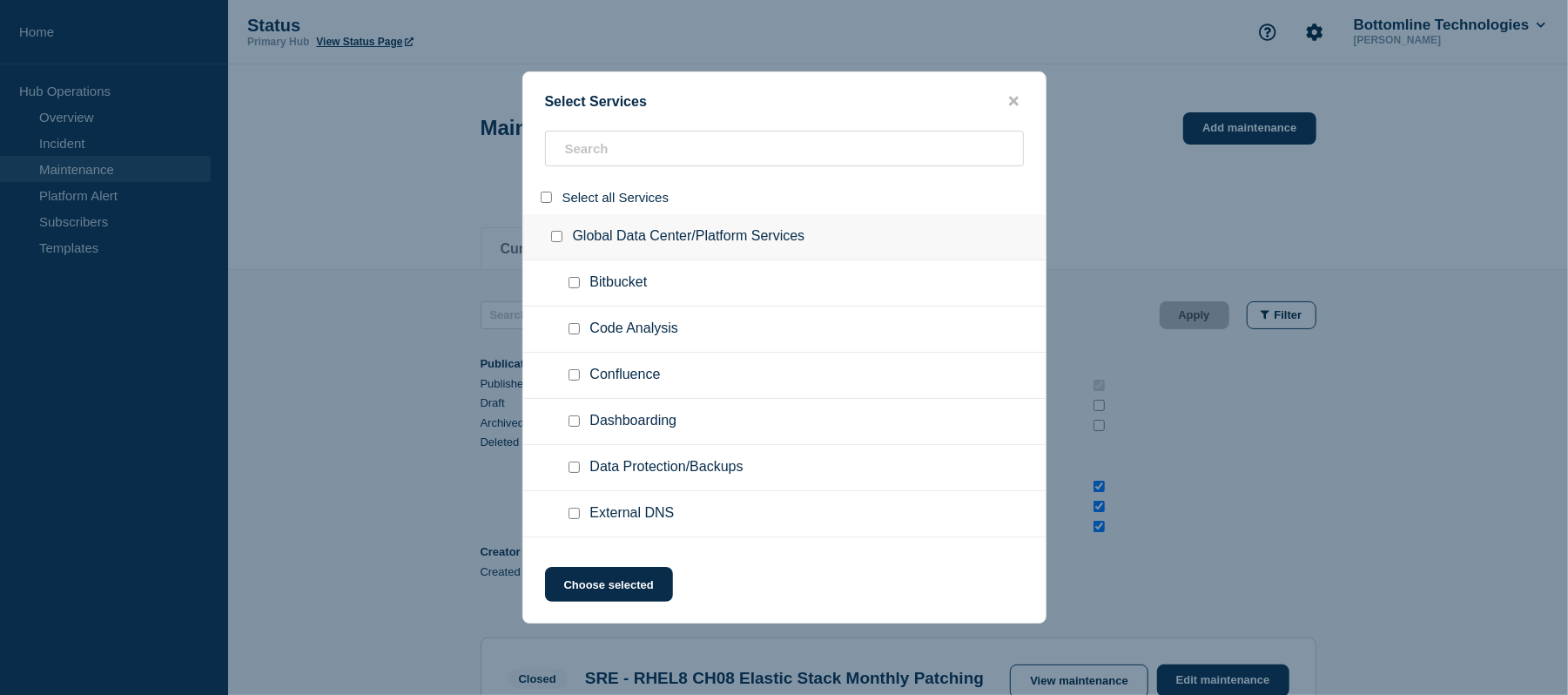
checkbox input "false"
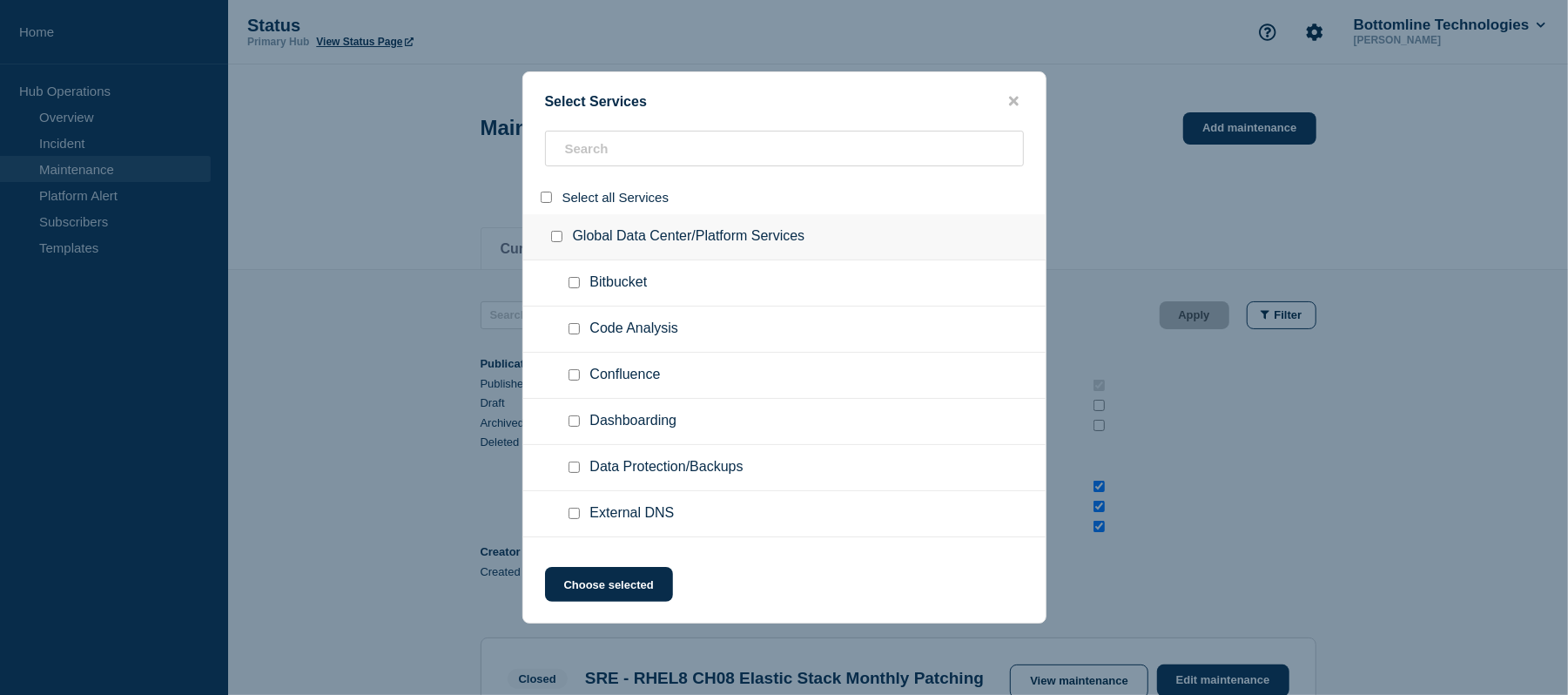
checkbox input "false"
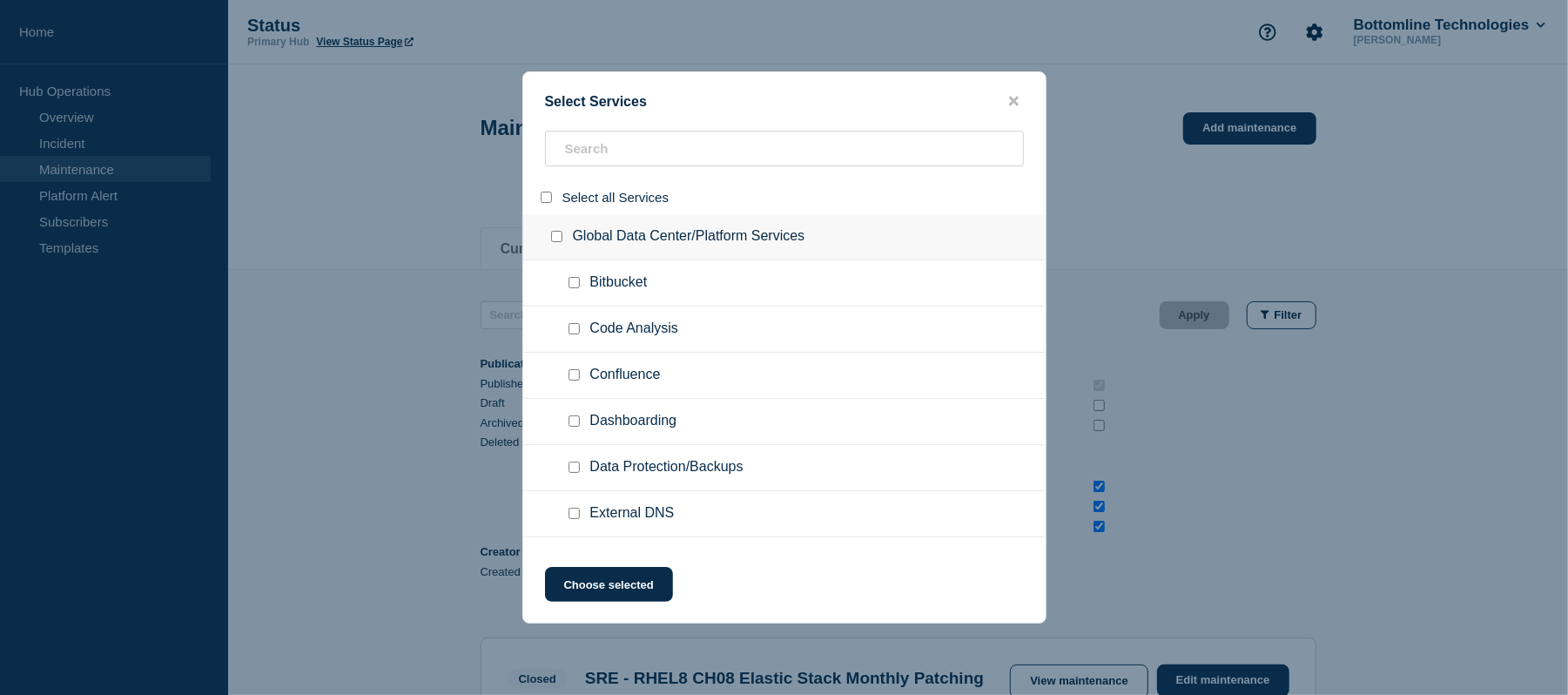
checkbox input "false"
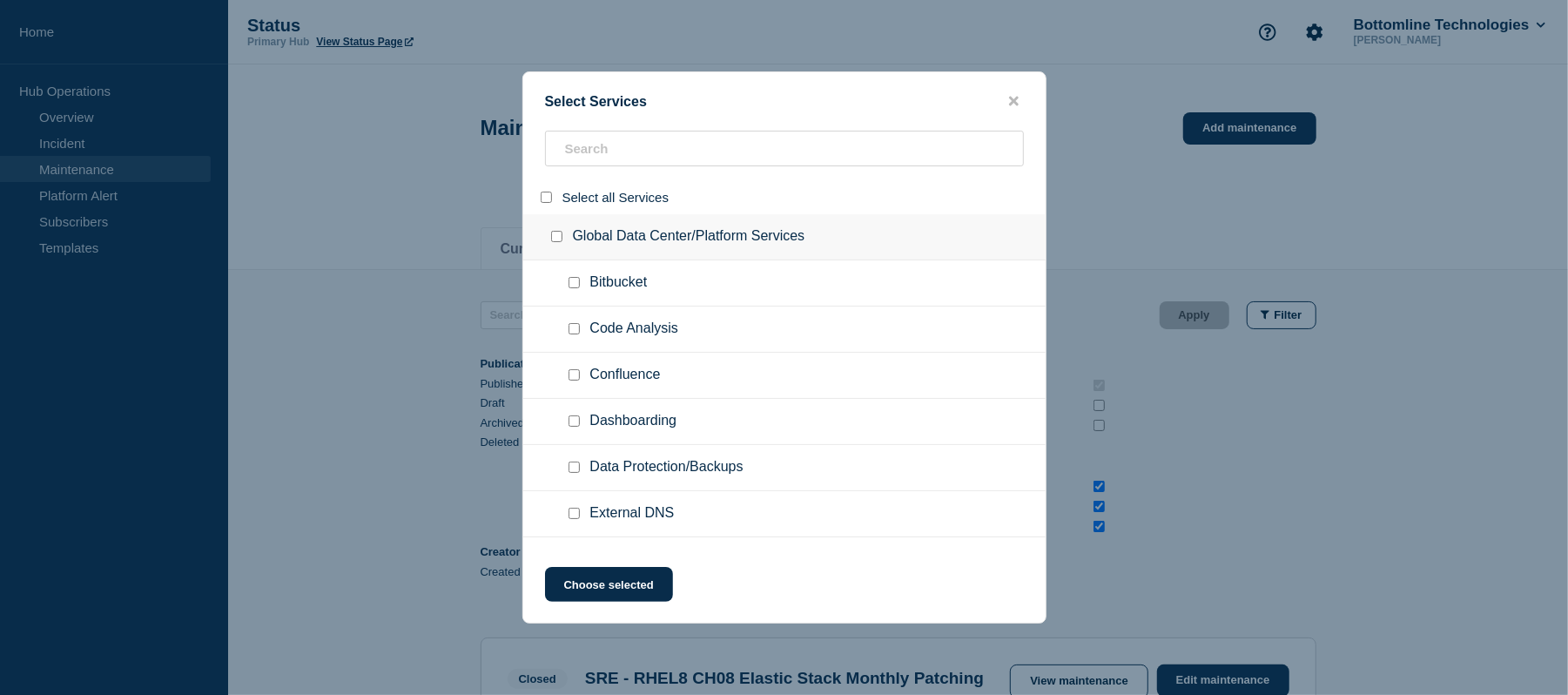
checkbox input "false"
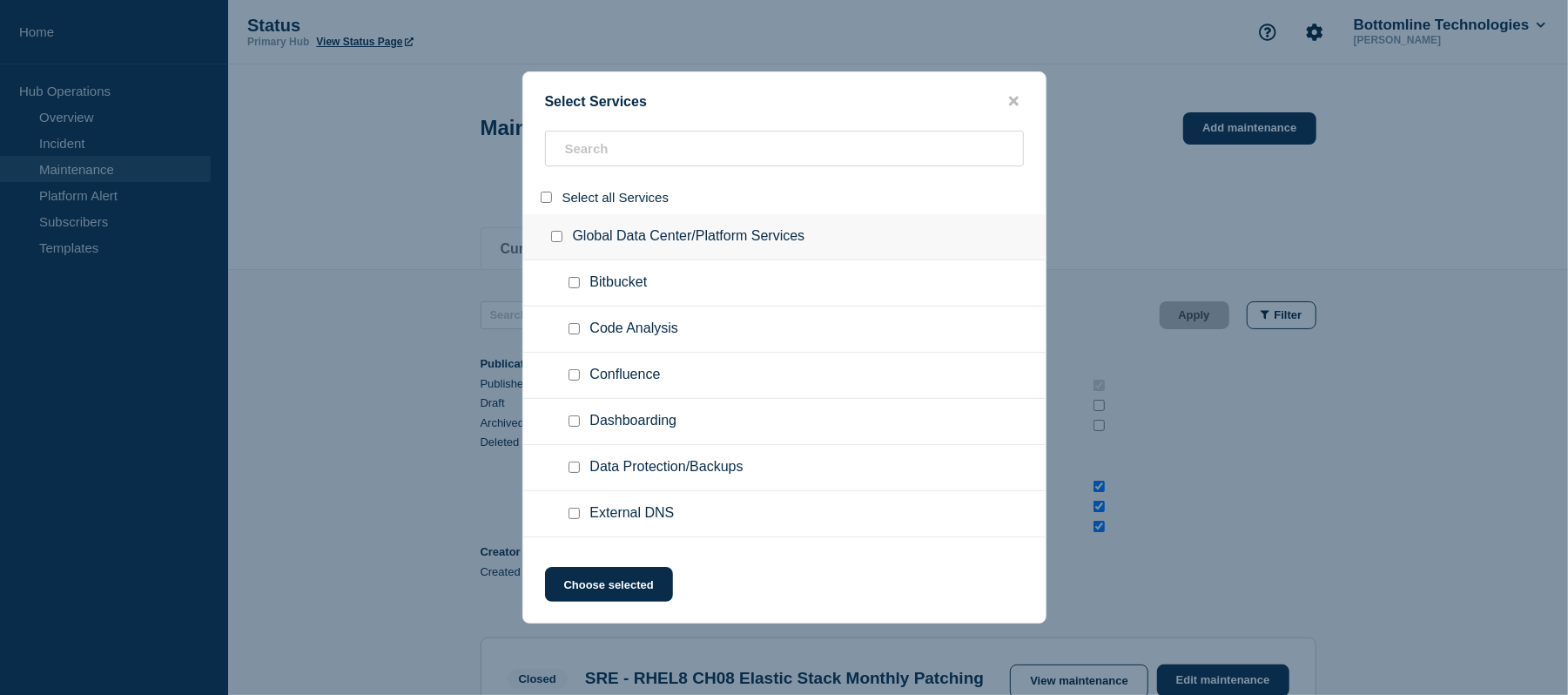
checkbox input "false"
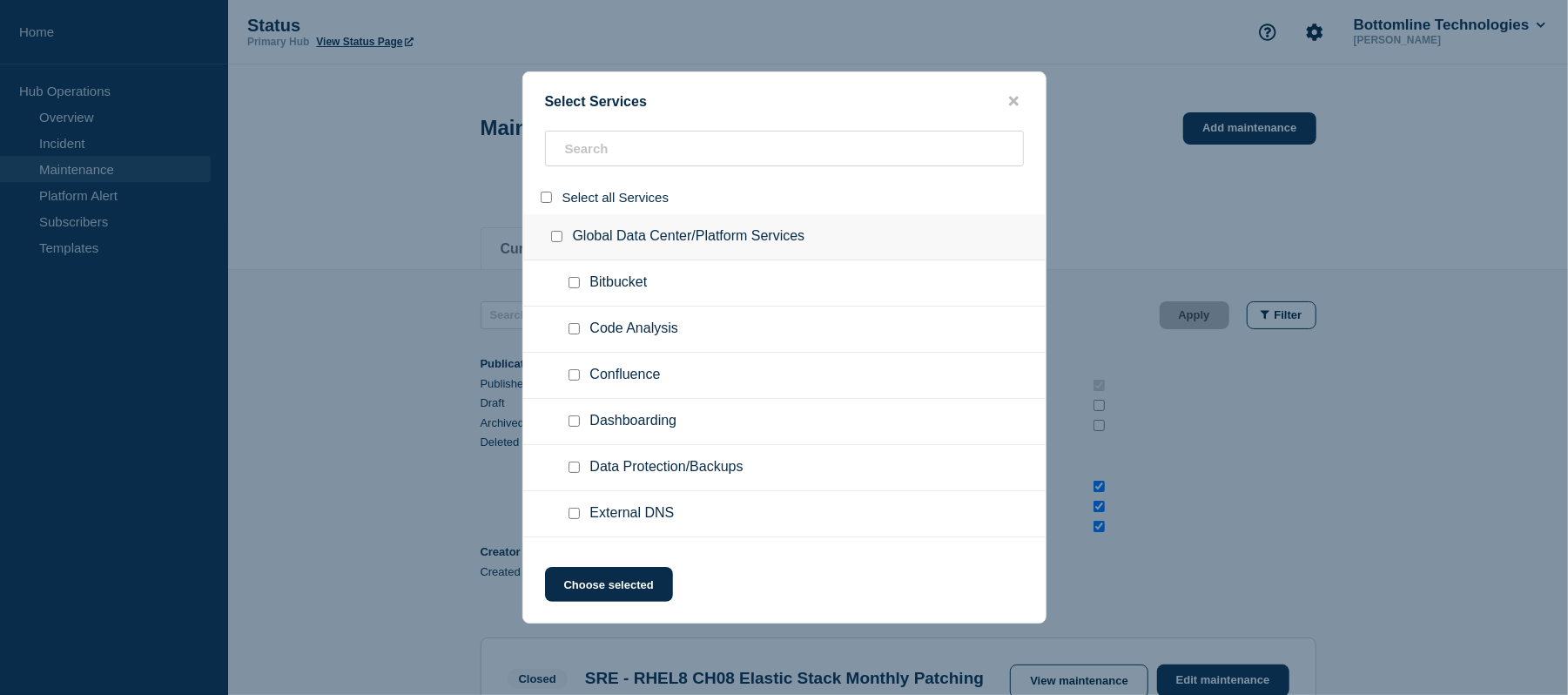
checkbox input "false"
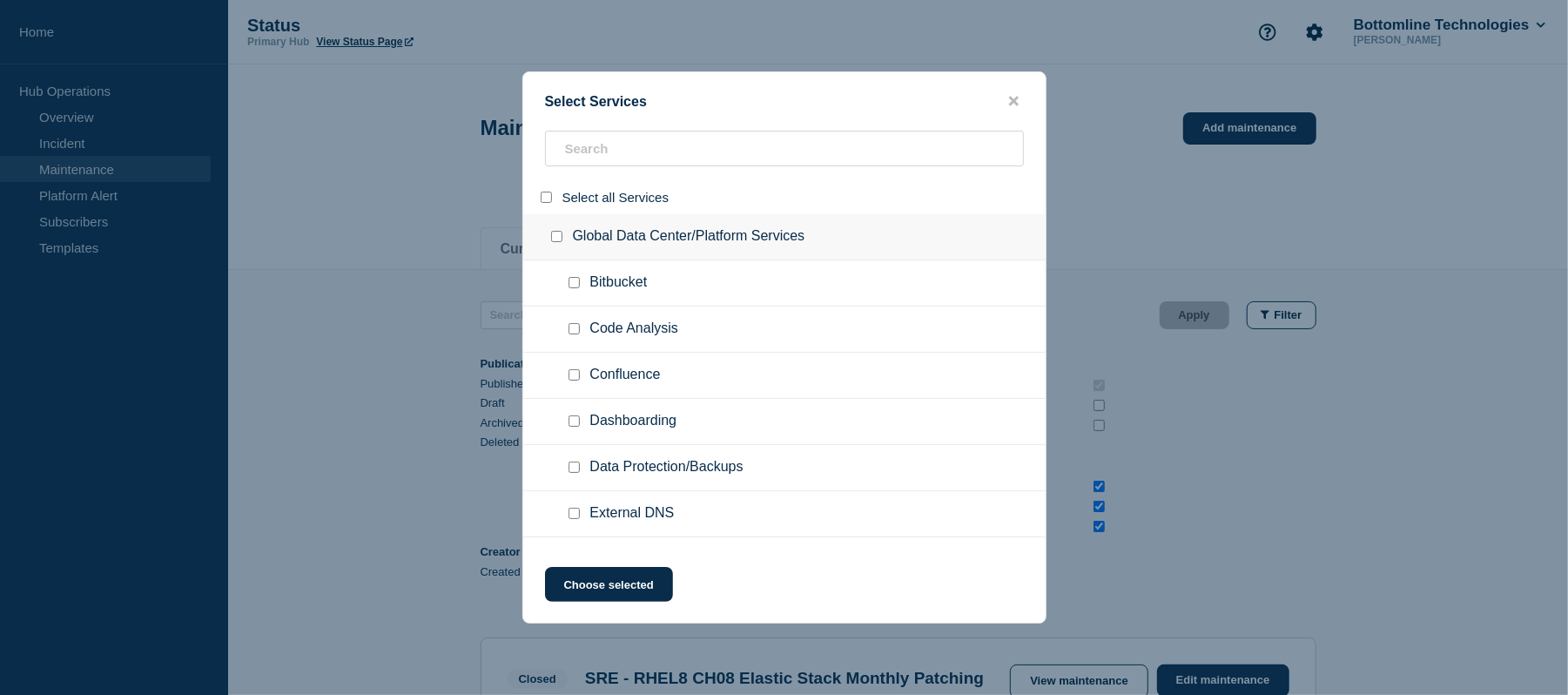
checkbox input "false"
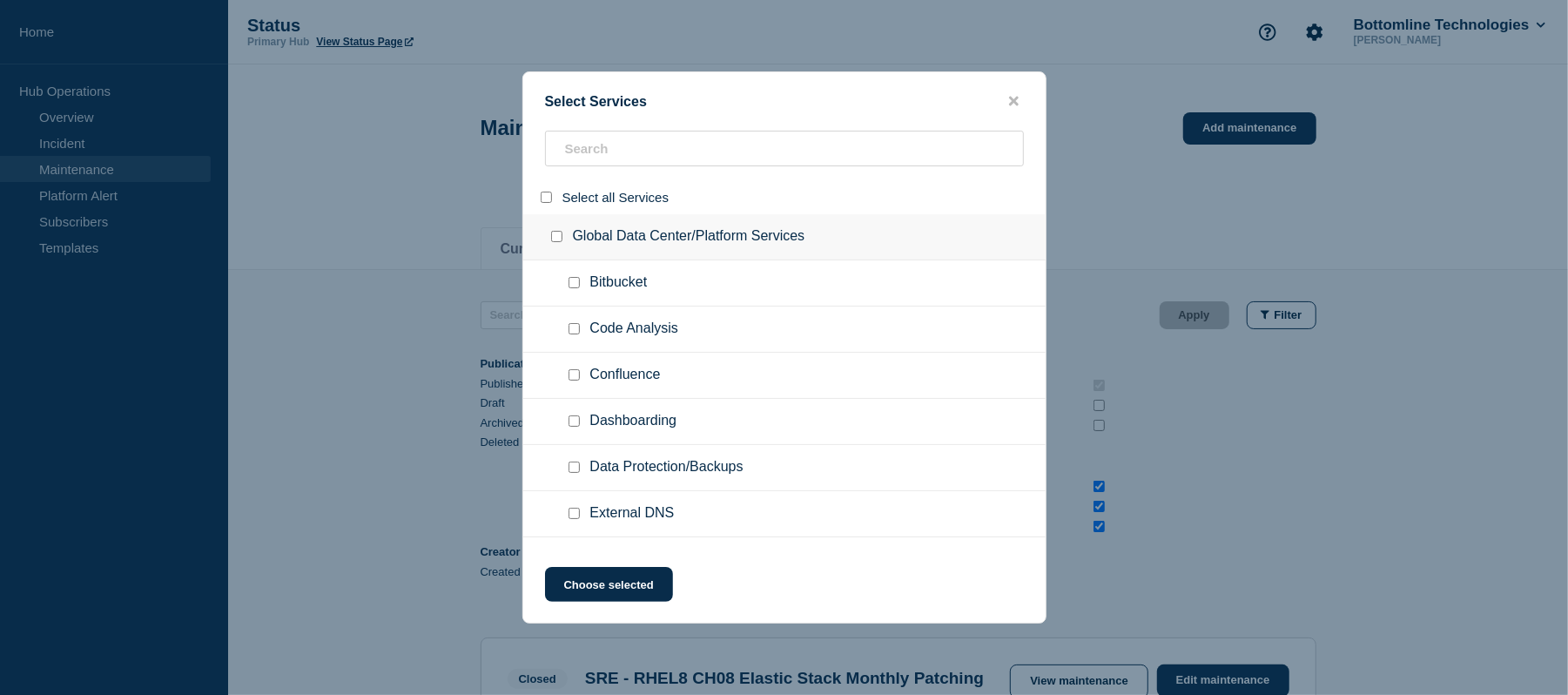
checkbox input "false"
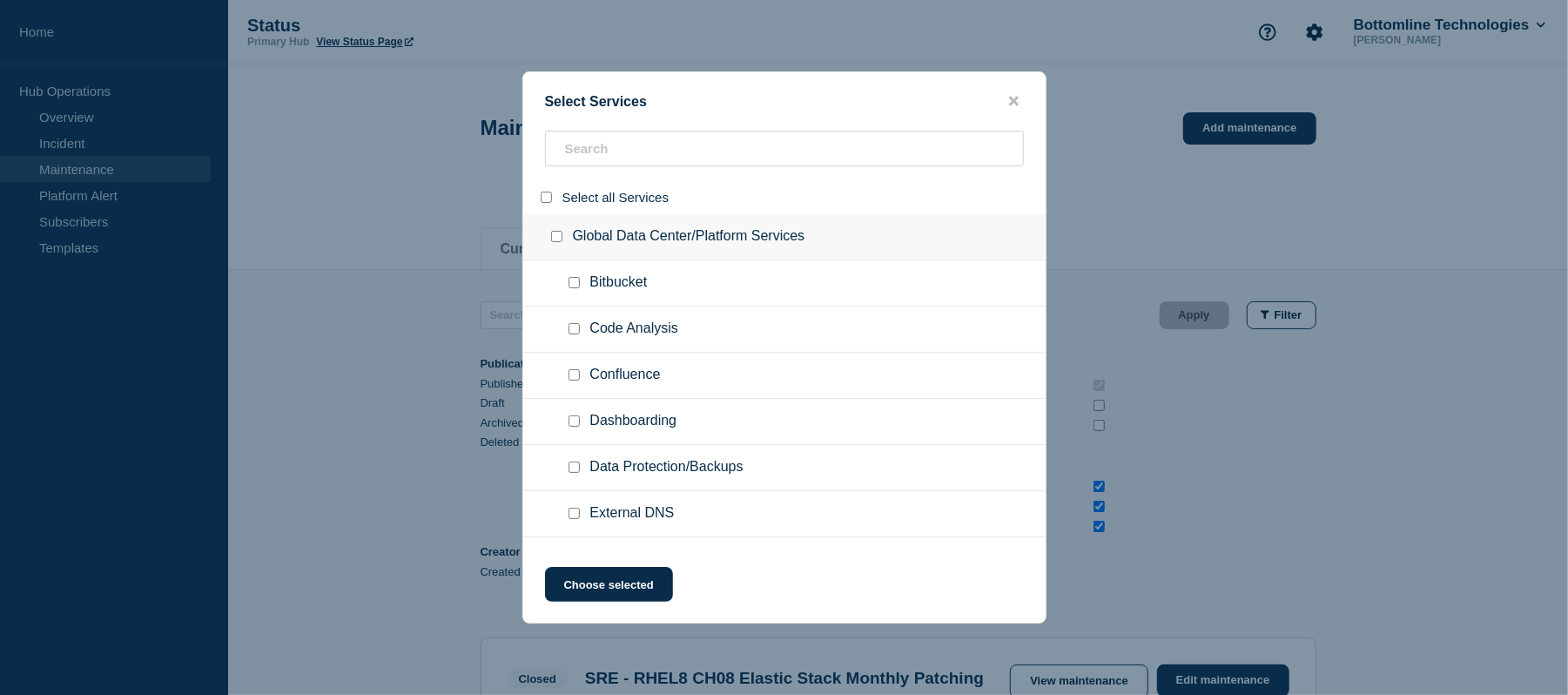
checkbox input "false"
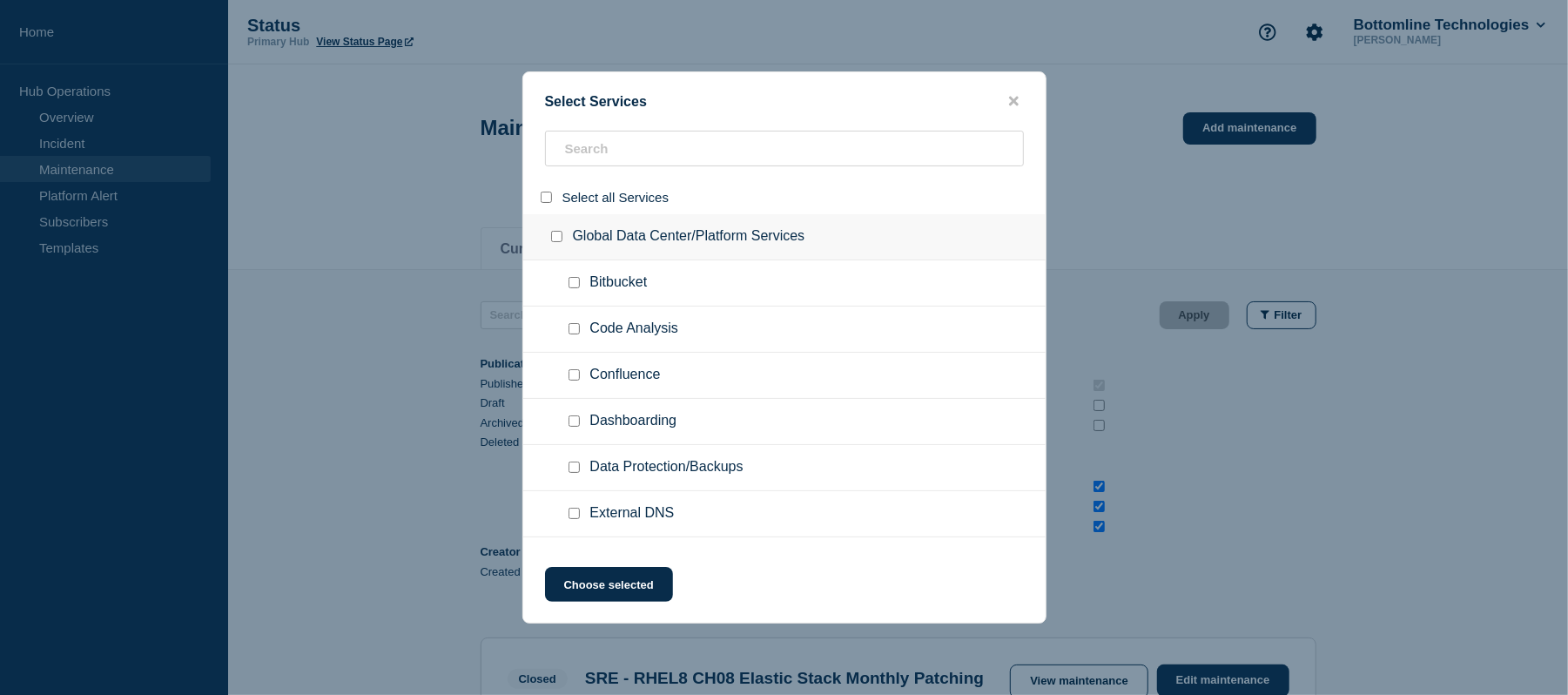
checkbox input "false"
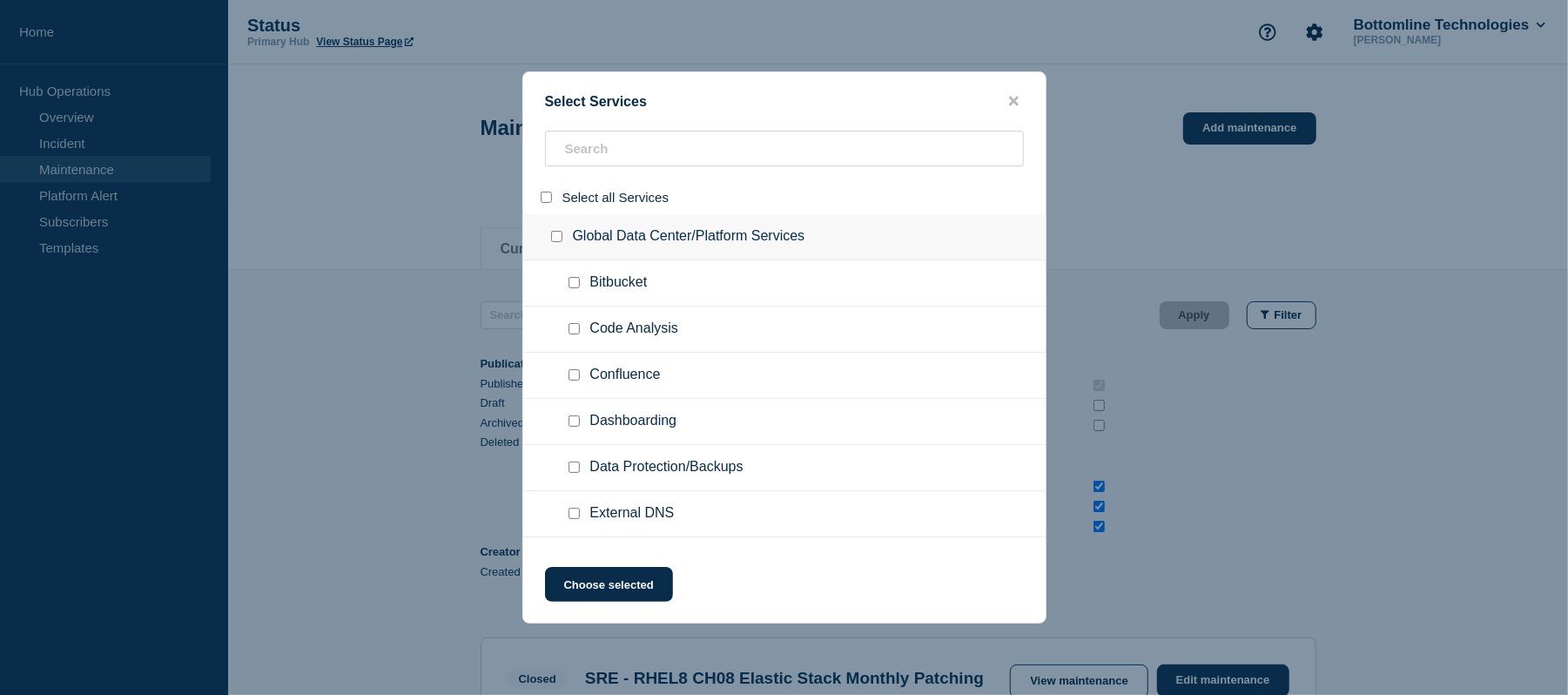
checkbox input "false"
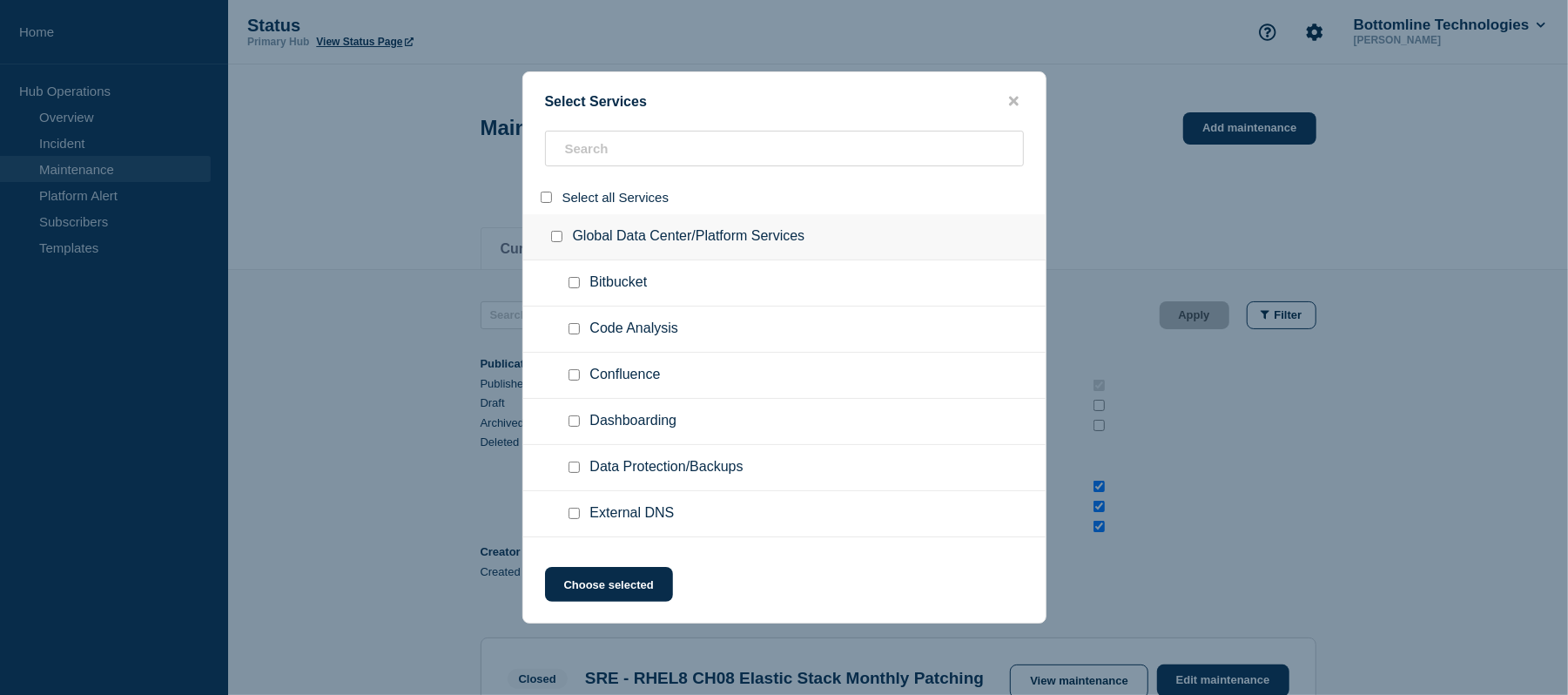
checkbox input "false"
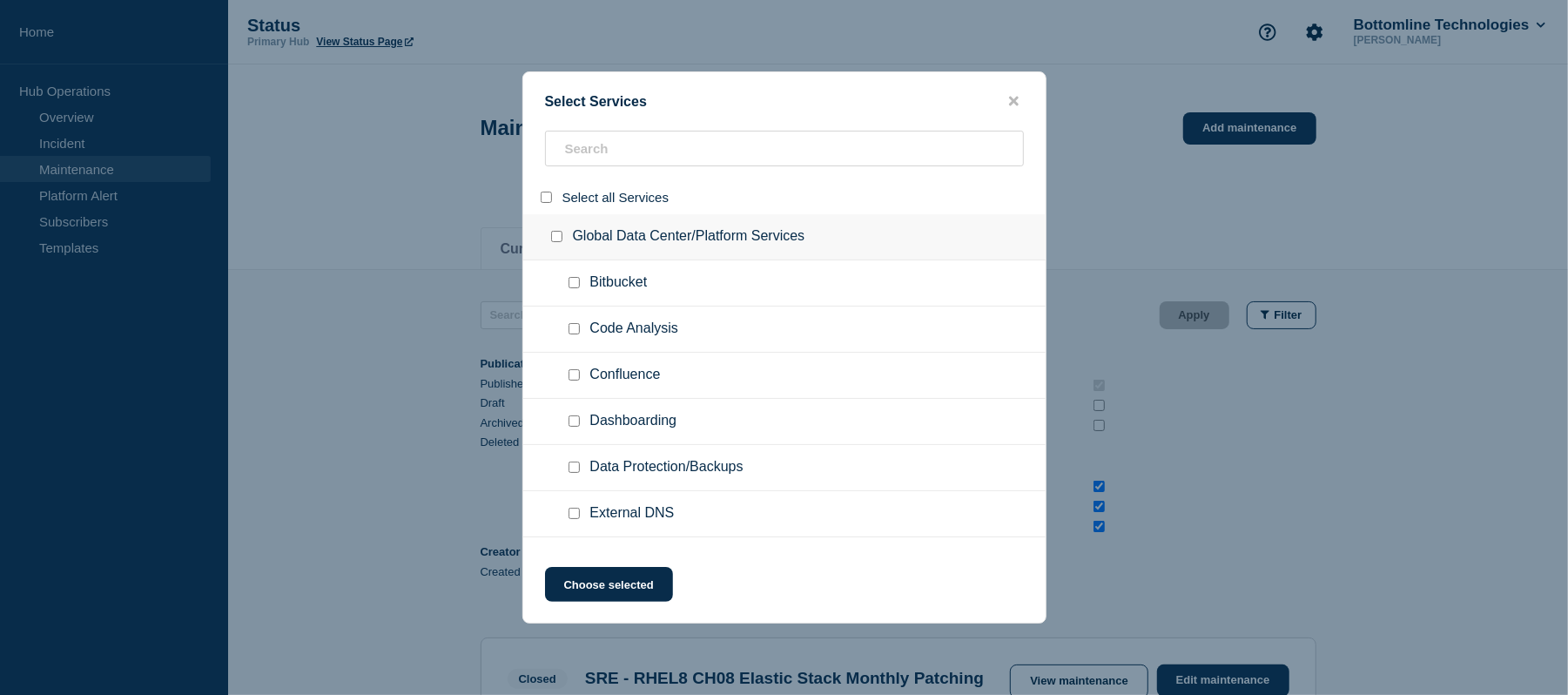
checkbox input "false"
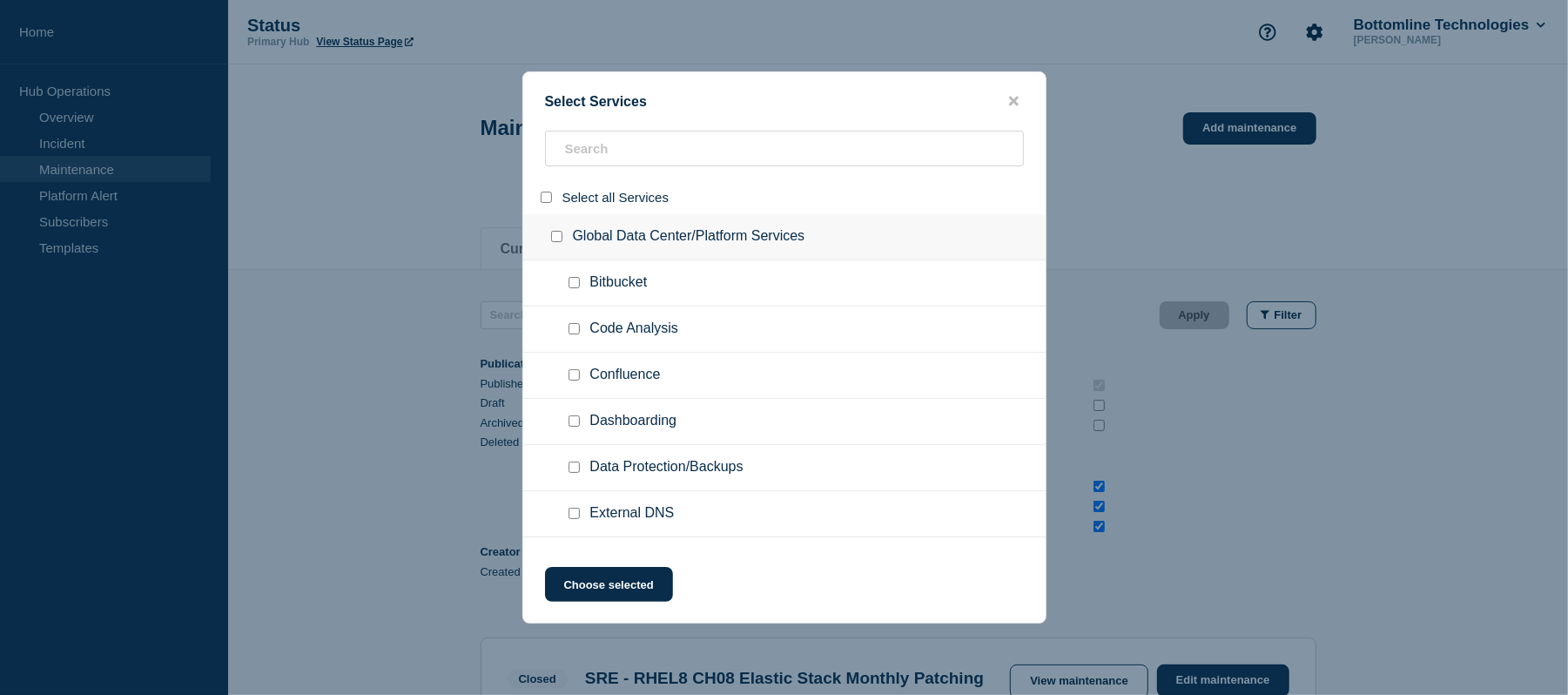
checkbox input "false"
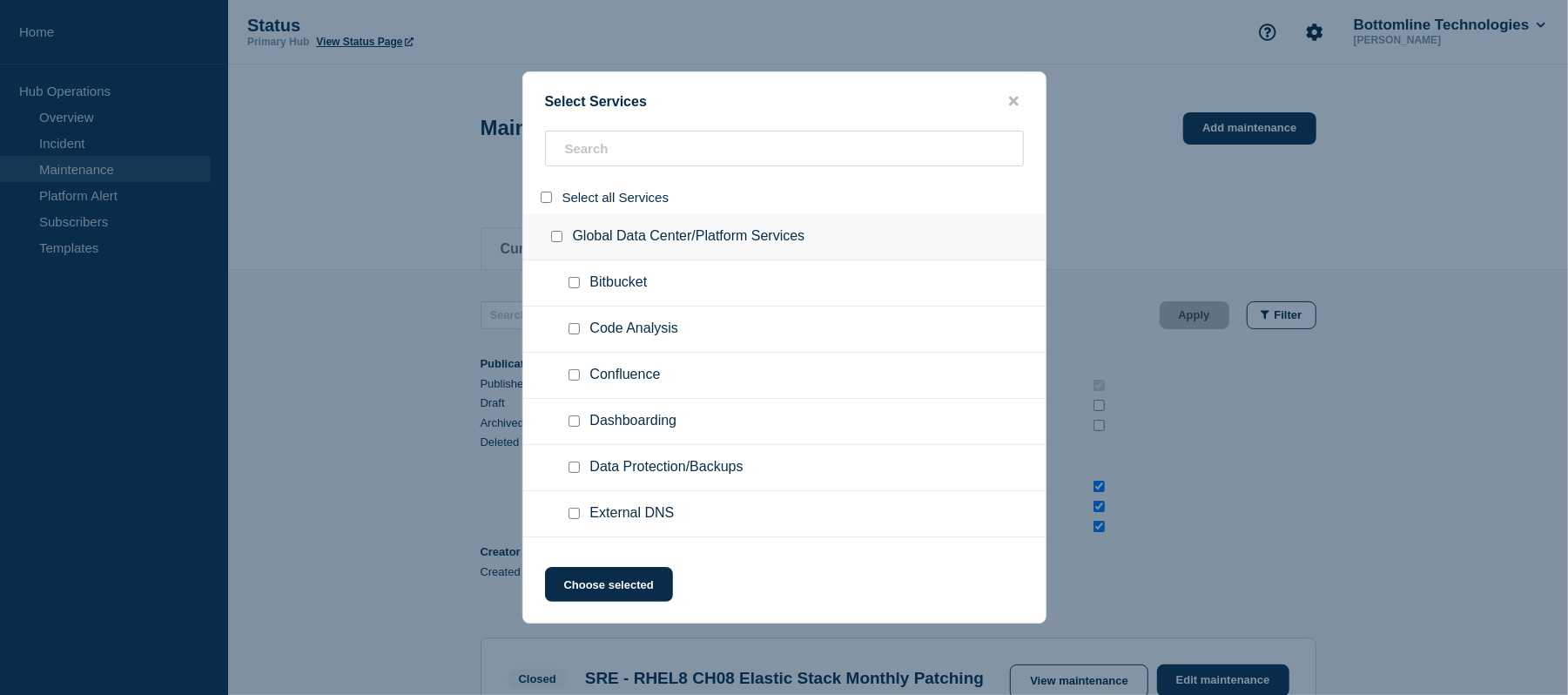
checkbox input "false"
click at [624, 150] on input "search" at bounding box center [785, 149] width 479 height 36
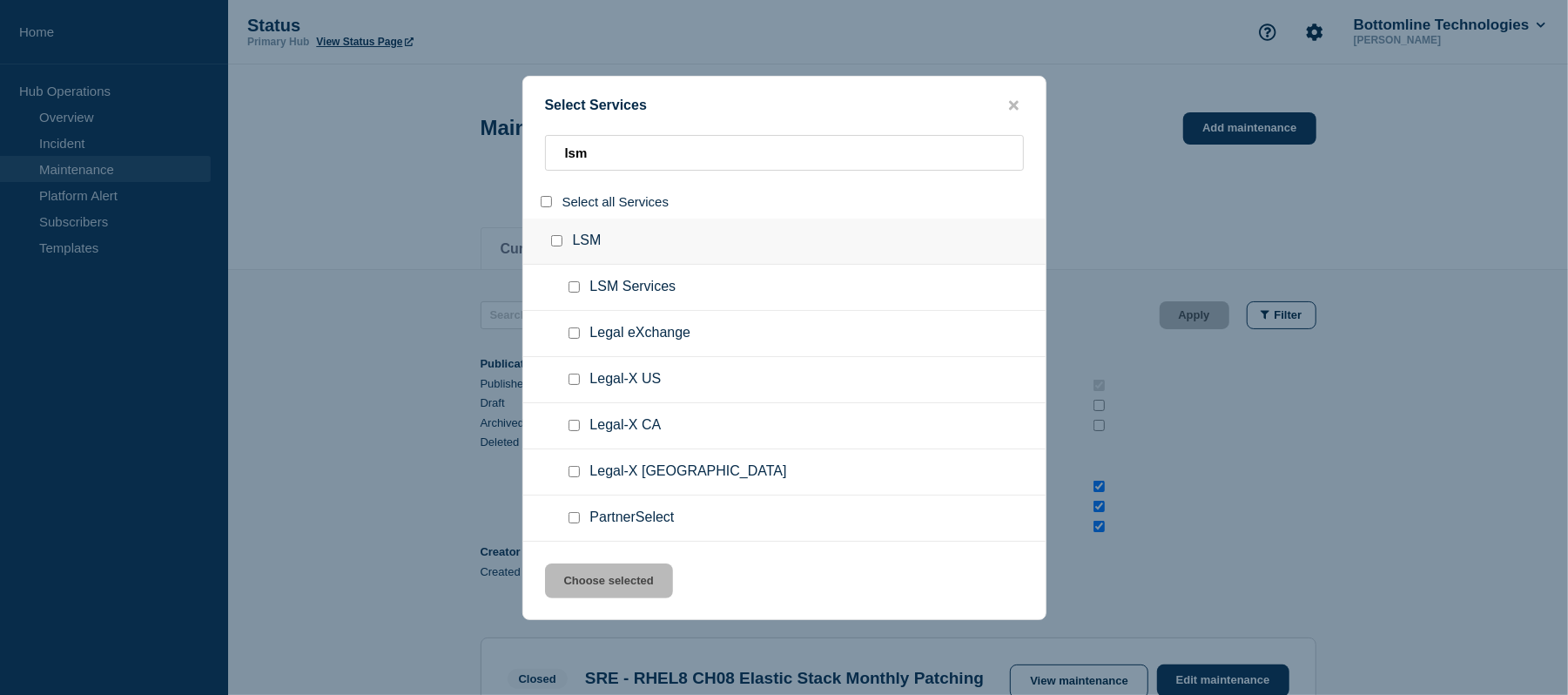
click at [558, 239] on input "group: LSM" at bounding box center [557, 241] width 11 height 11
click at [603, 521] on button "Choose selected" at bounding box center [609, 580] width 128 height 35
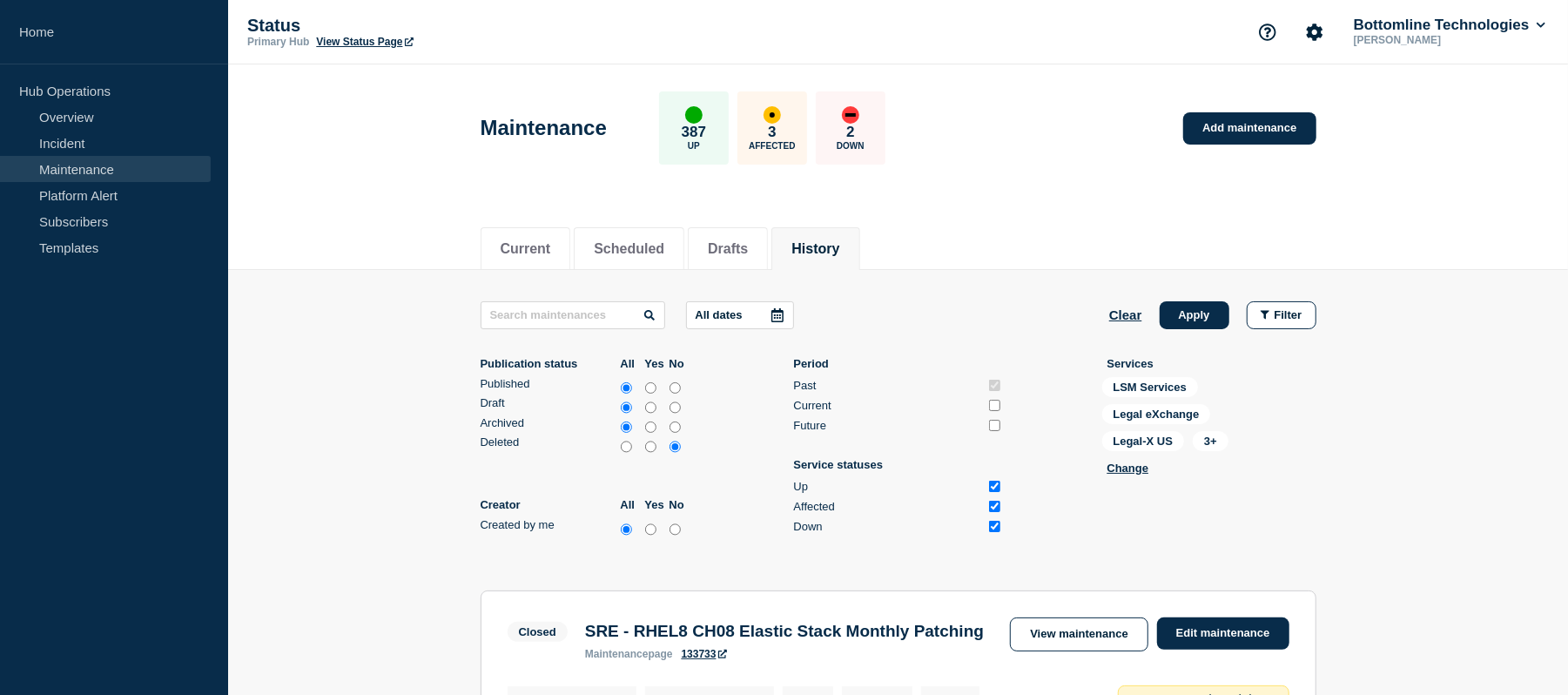
click at [777, 314] on icon at bounding box center [777, 315] width 14 height 14
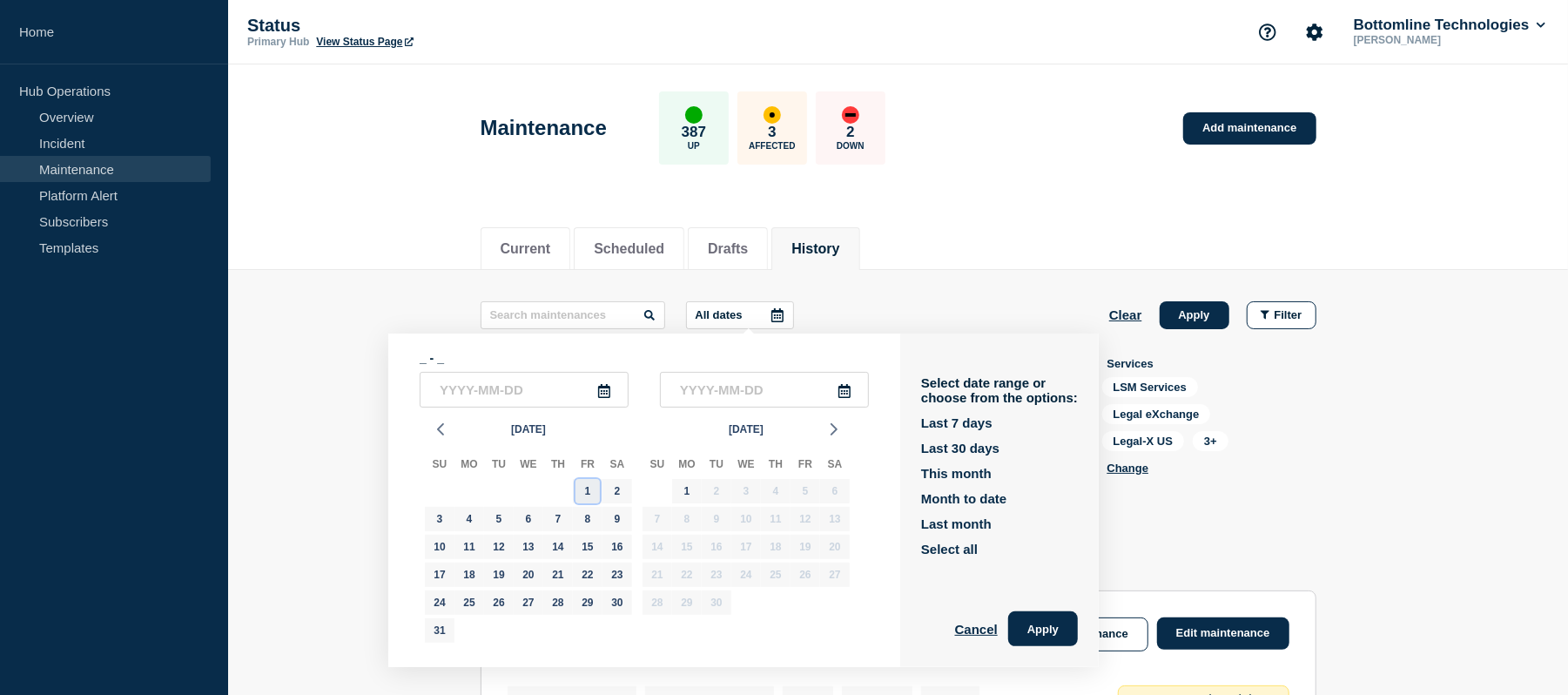
click at [586, 488] on div "1" at bounding box center [588, 492] width 24 height 24
click at [441, 521] on div "31" at bounding box center [440, 631] width 24 height 24
click at [1064, 521] on button "Apply" at bounding box center [1043, 628] width 70 height 35
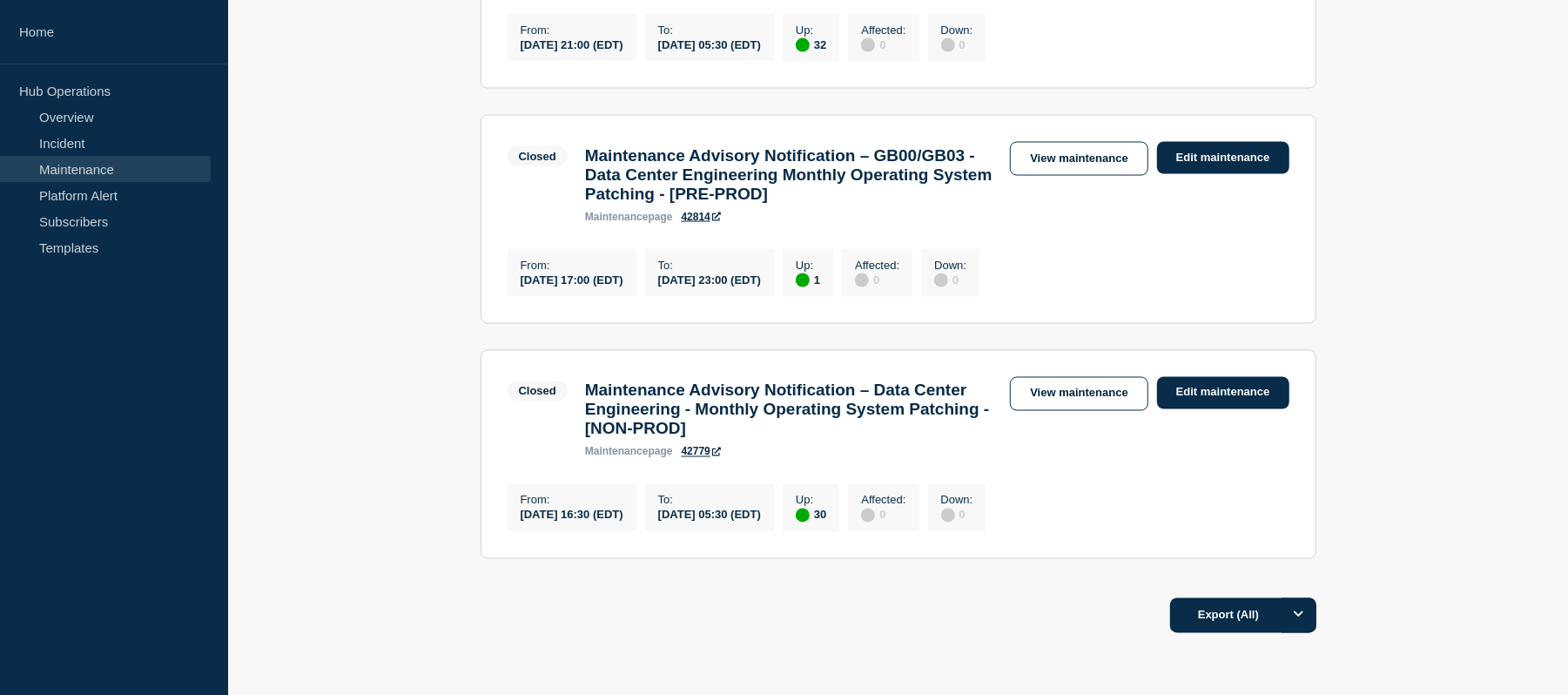
scroll to position [2440, 0]
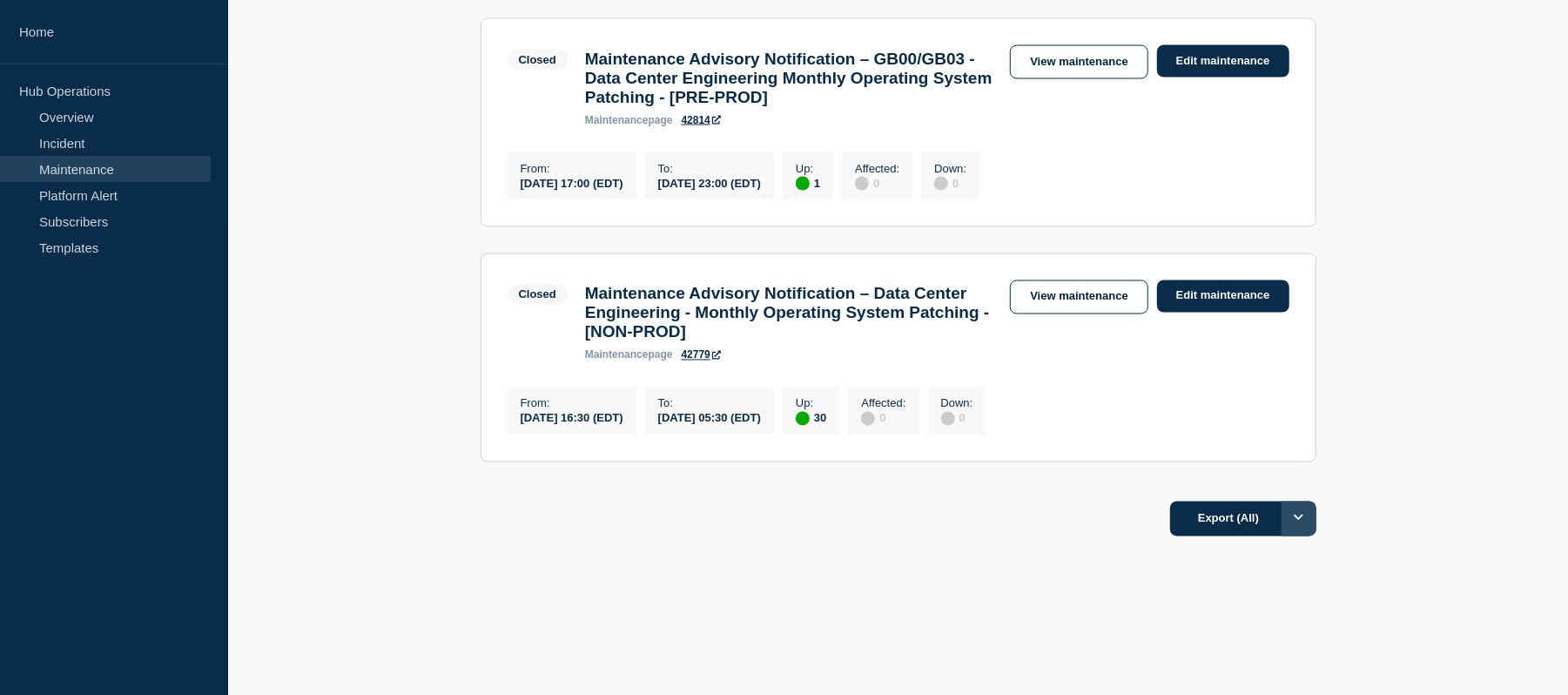
click at [1189, 521] on icon "Options" at bounding box center [1299, 518] width 10 height 11
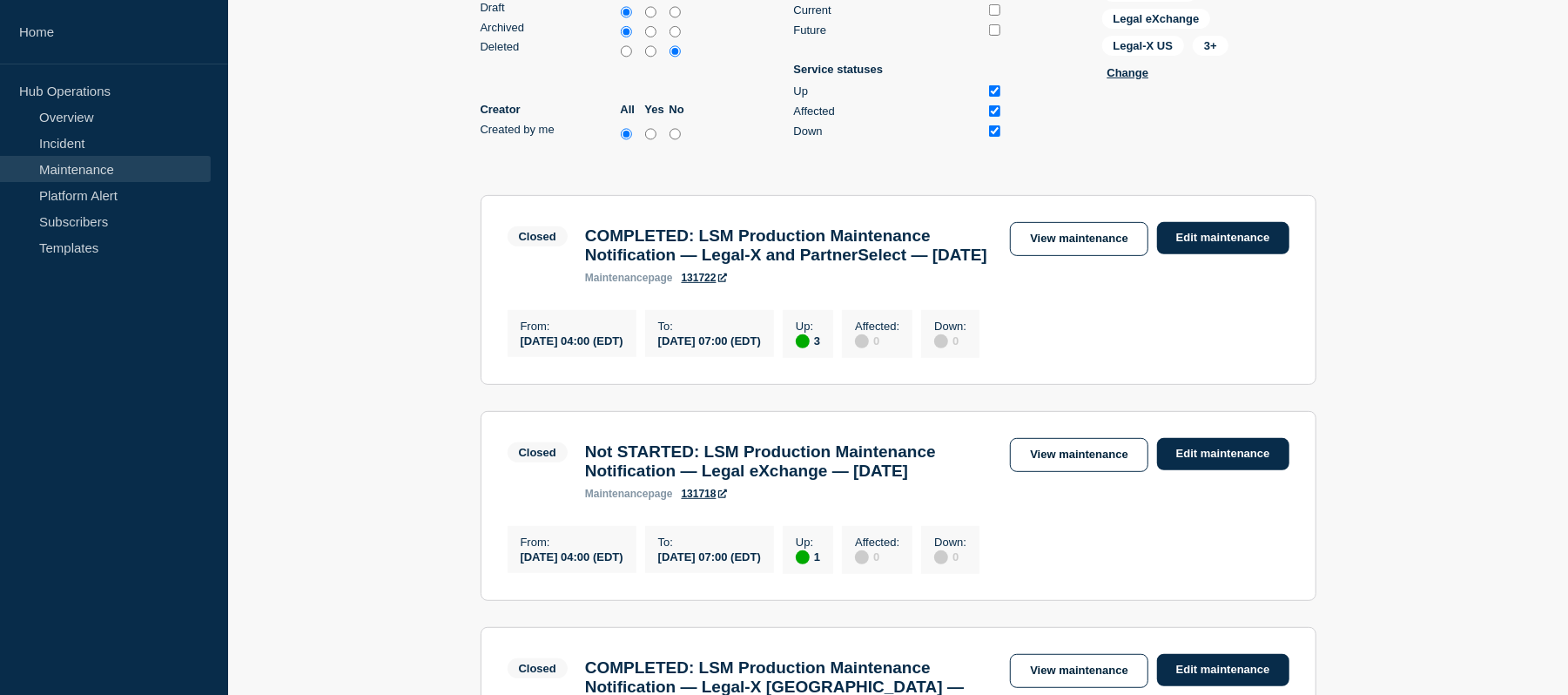
scroll to position [0, 0]
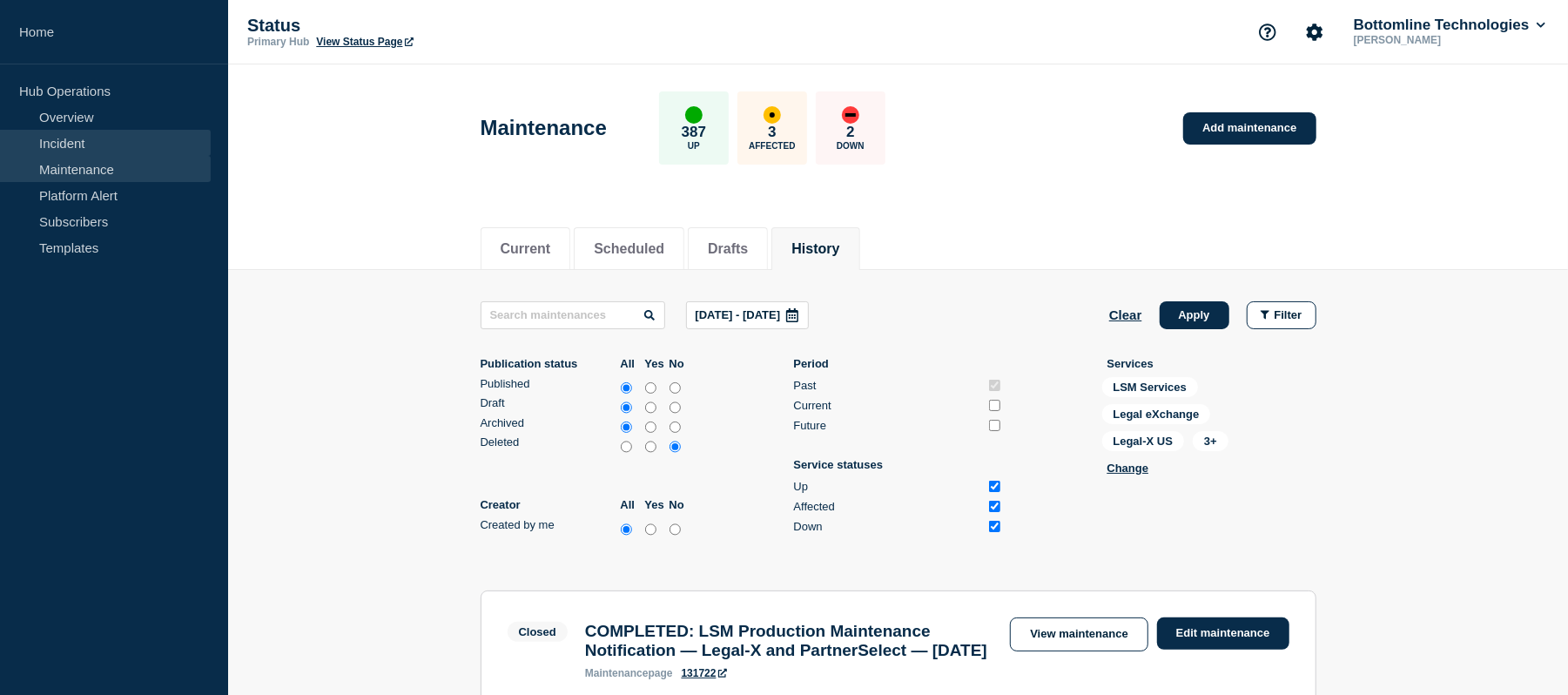
click at [123, 147] on link "Incident" at bounding box center [105, 143] width 211 height 26
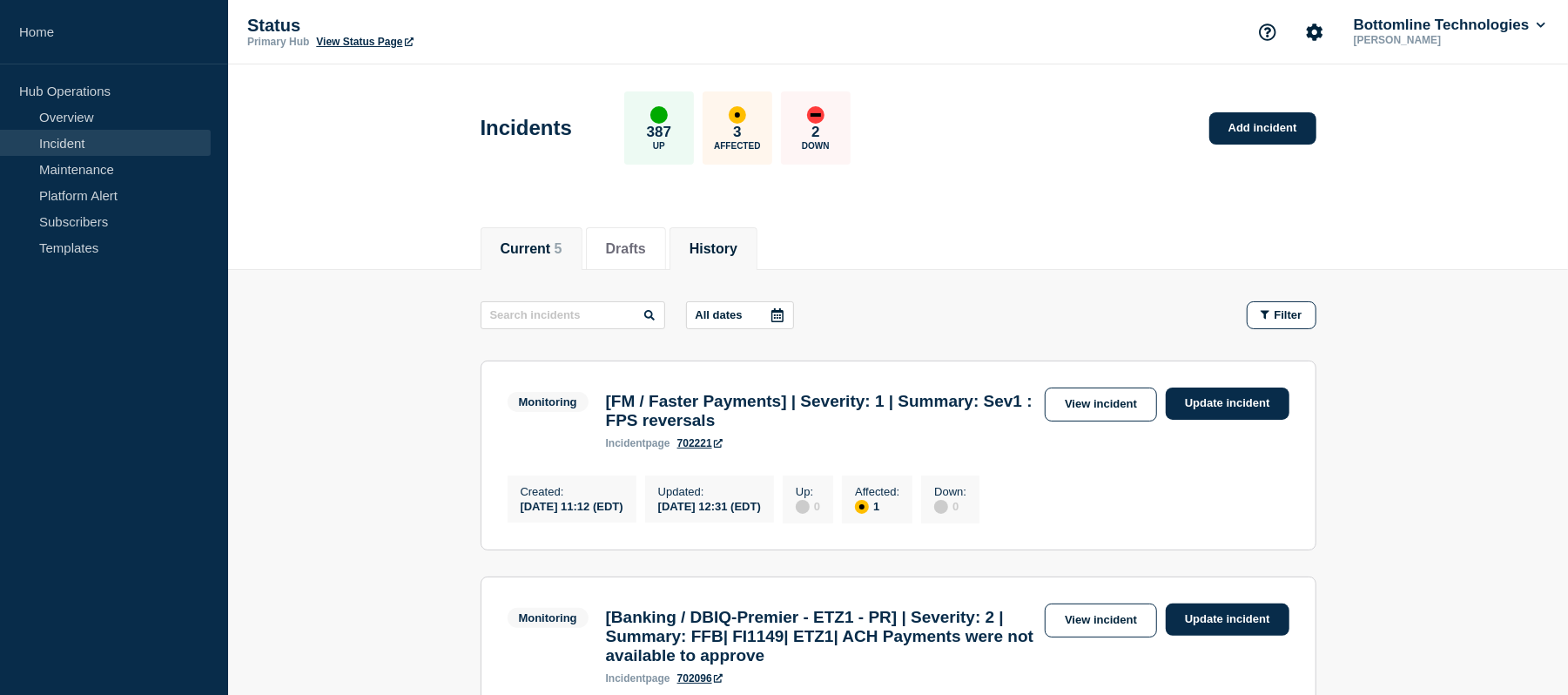
click at [738, 253] on button "History" at bounding box center [713, 249] width 48 height 16
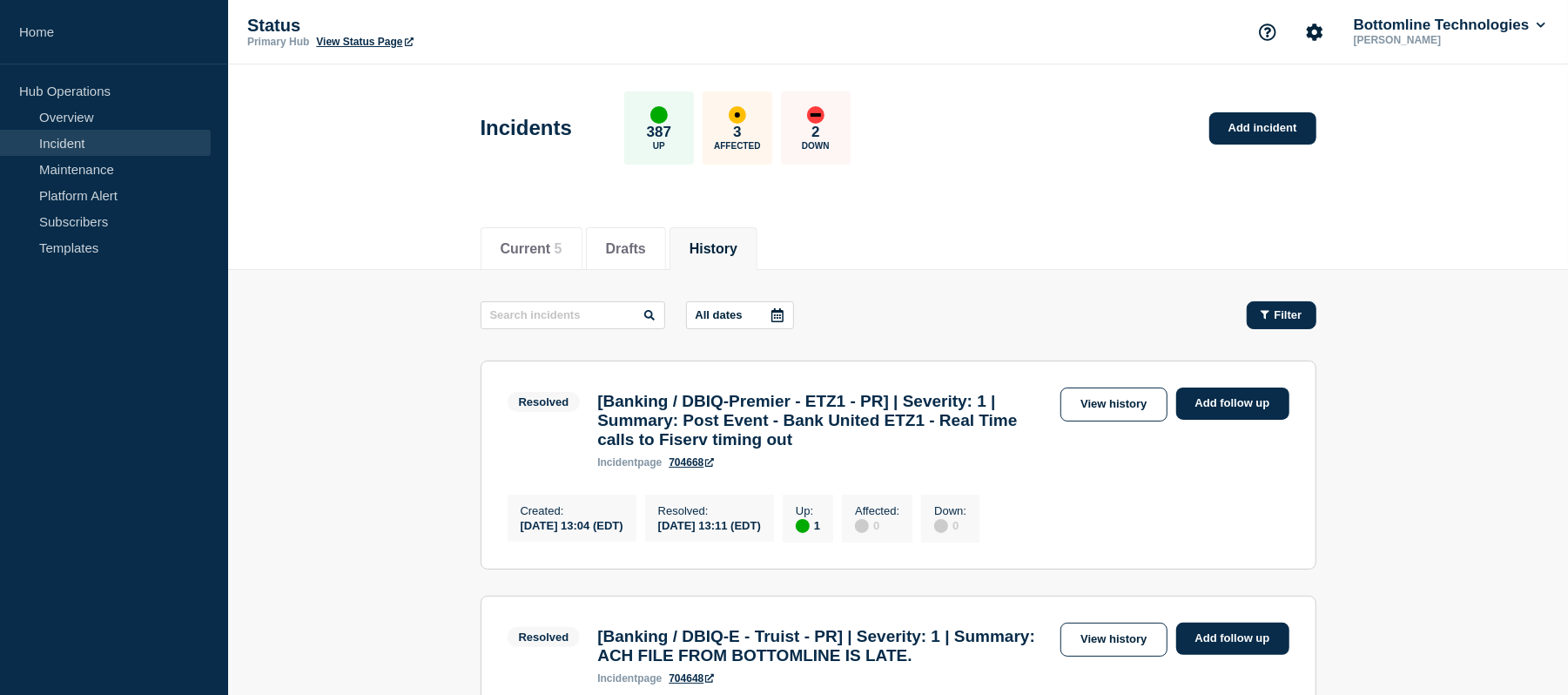
click at [1189, 305] on button "Filter" at bounding box center [1282, 316] width 70 height 28
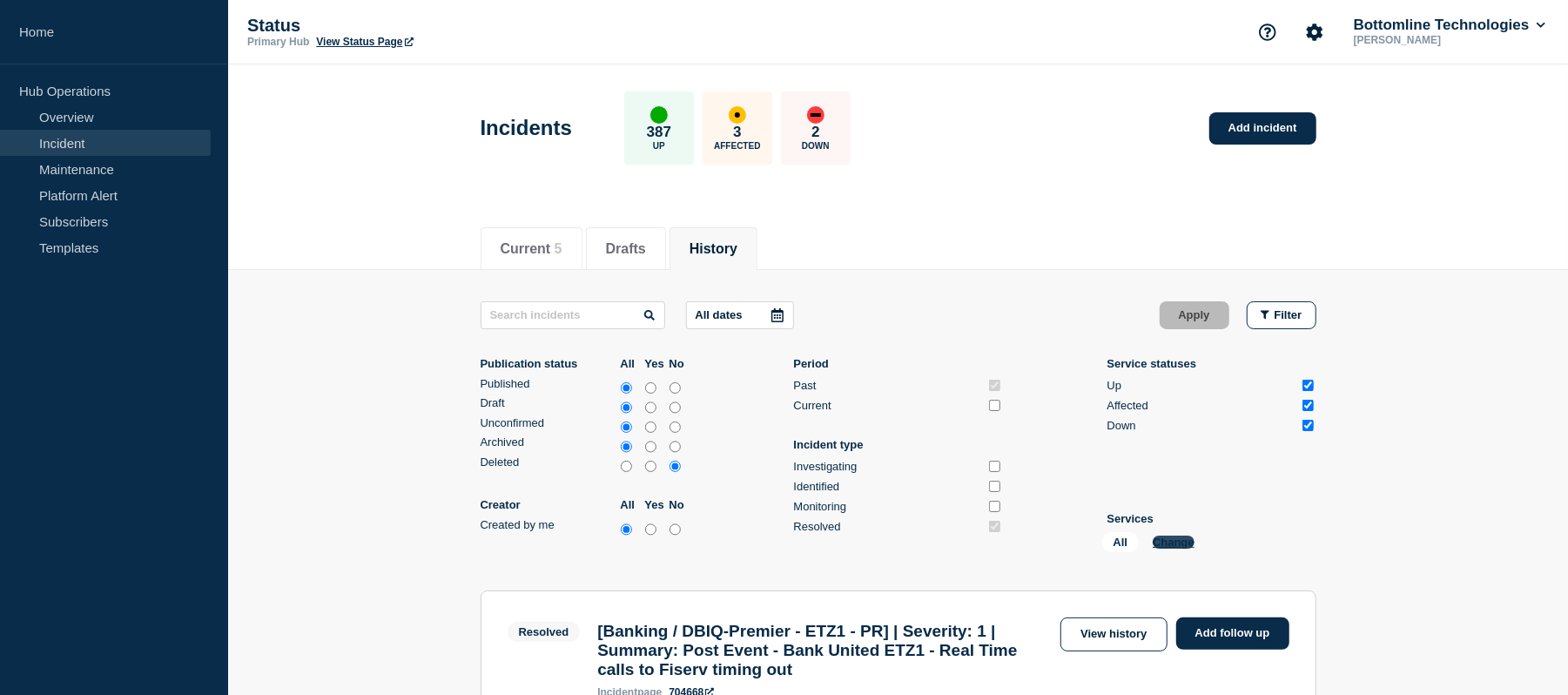
click at [1171, 521] on button "Change" at bounding box center [1174, 543] width 41 height 13
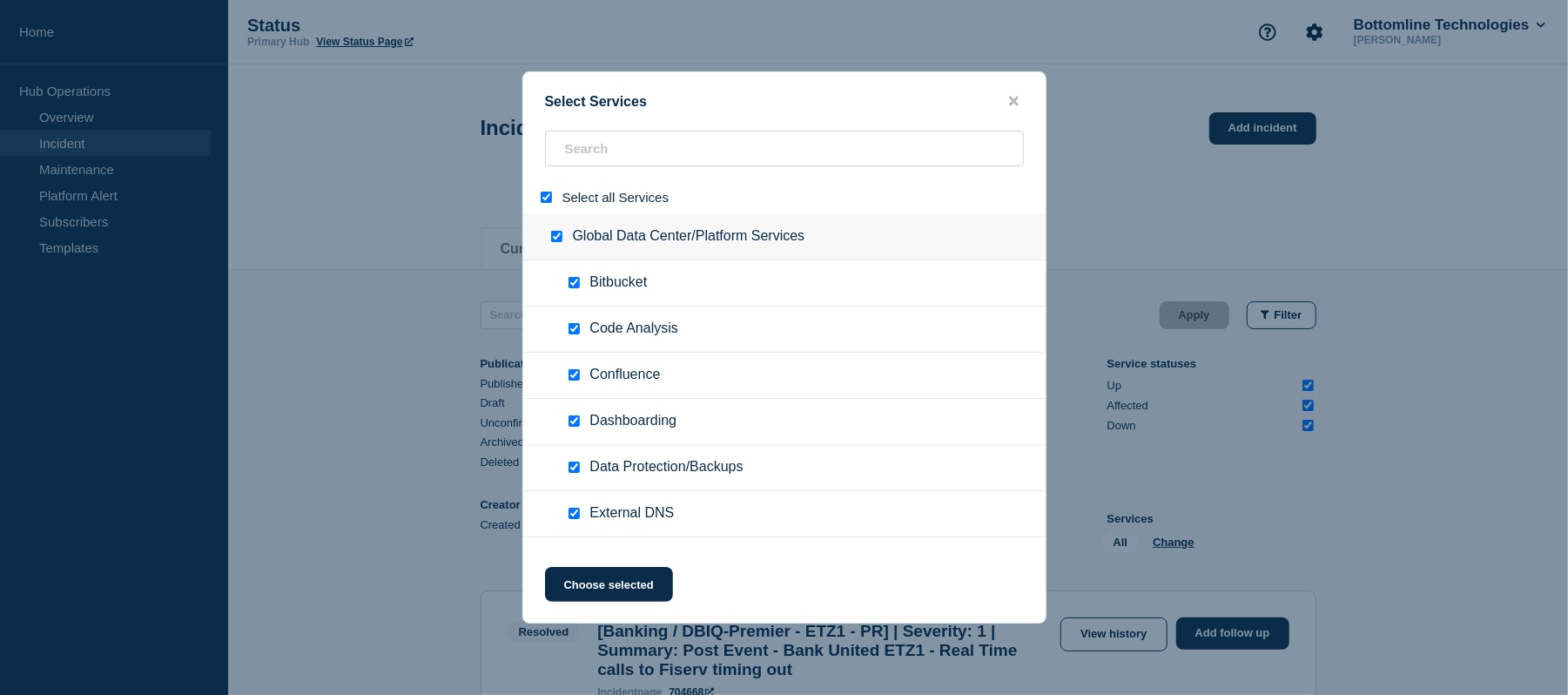
click at [548, 197] on input "select all" at bounding box center [546, 197] width 11 height 11
click at [600, 151] on input "search" at bounding box center [785, 149] width 479 height 36
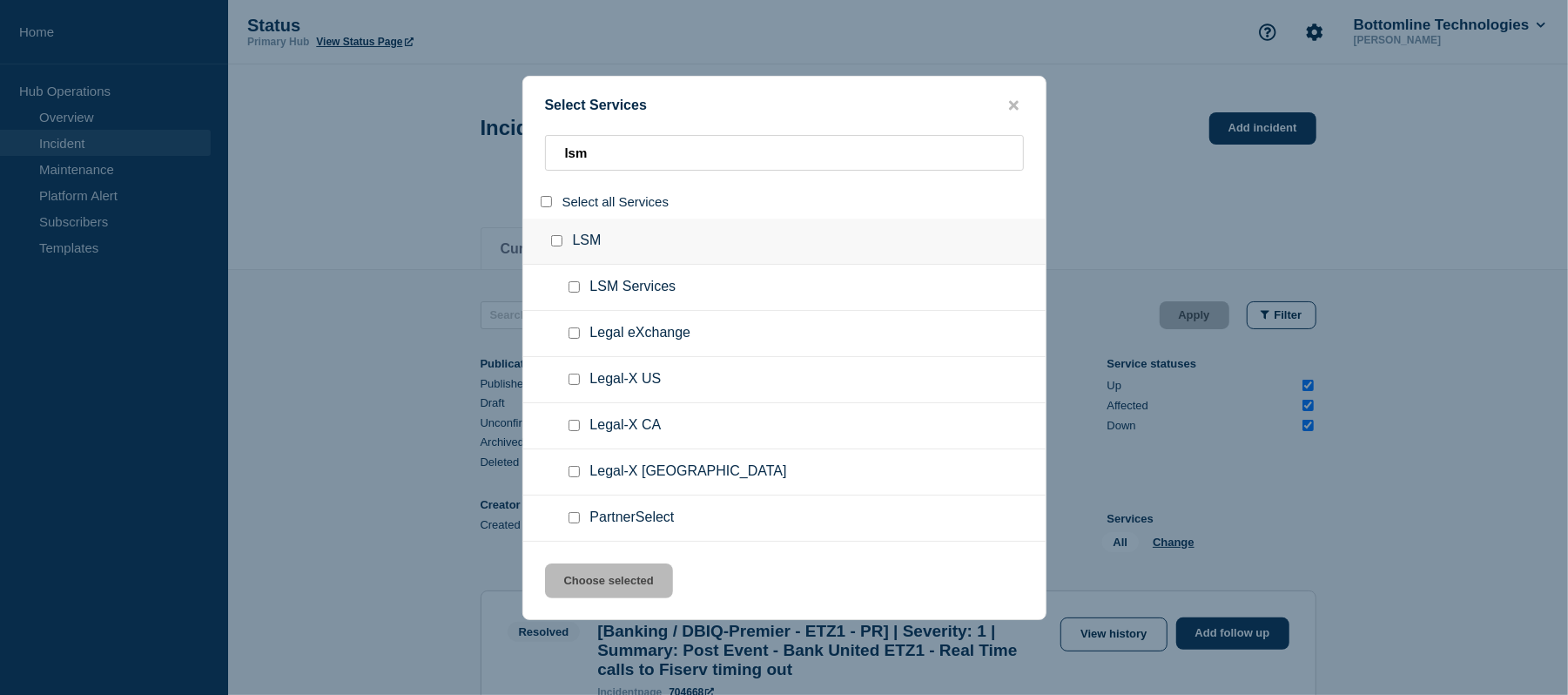
click at [554, 237] on input "group: LSM" at bounding box center [557, 241] width 11 height 11
click at [642, 521] on button "Choose selected" at bounding box center [609, 580] width 128 height 35
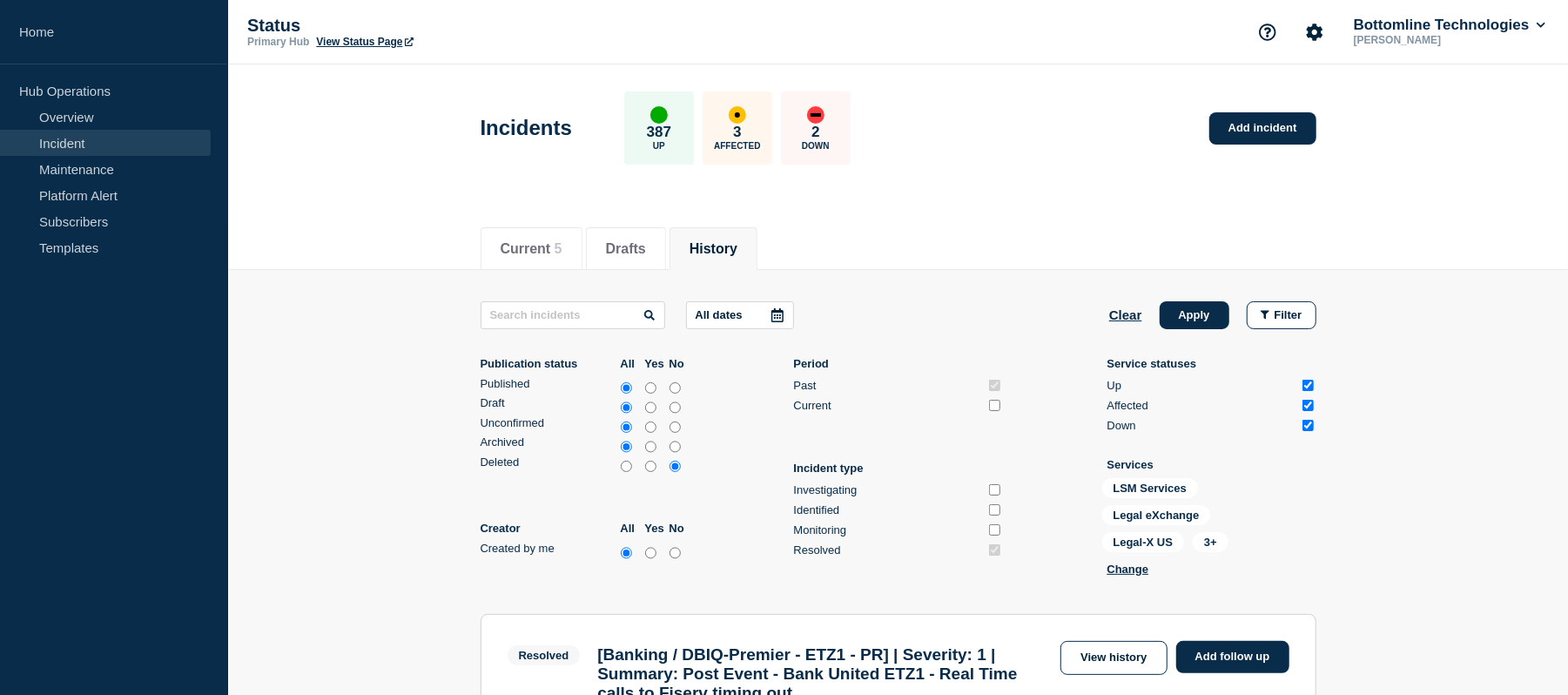
click at [778, 314] on icon at bounding box center [777, 315] width 14 height 14
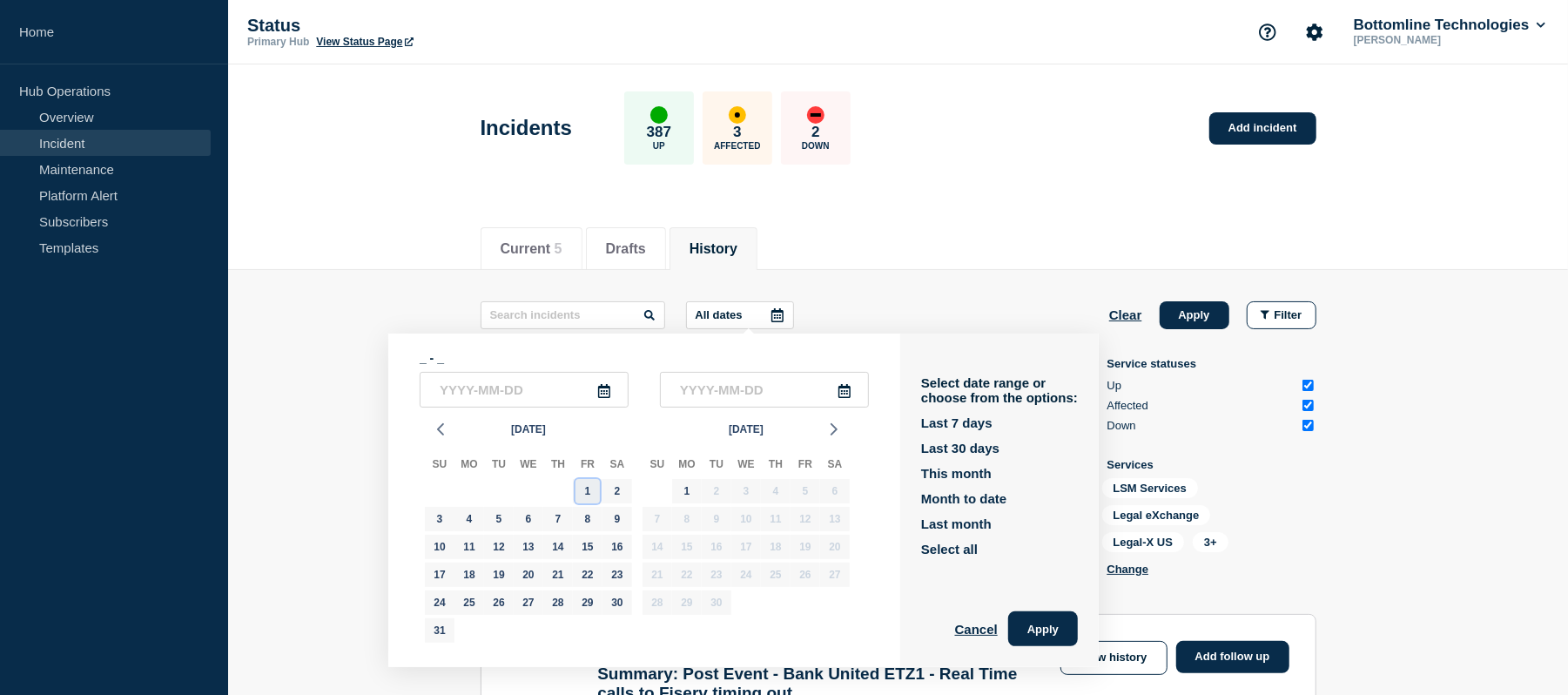
click at [599, 485] on div "1" at bounding box center [588, 492] width 24 height 24
click at [437, 521] on div "31" at bounding box center [440, 631] width 24 height 24
click at [1053, 521] on button "Apply" at bounding box center [1043, 628] width 70 height 35
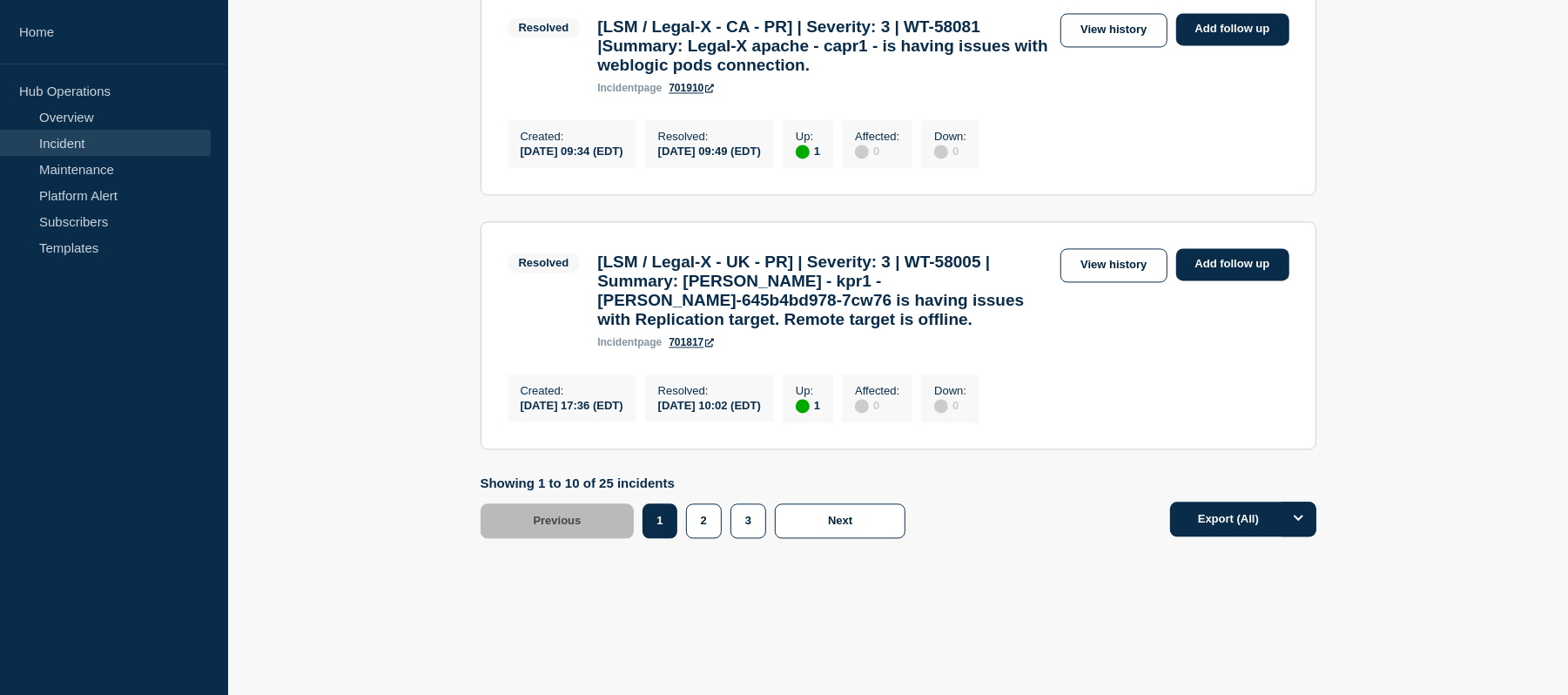
scroll to position [2699, 0]
click at [737, 517] on button "3" at bounding box center [748, 520] width 36 height 35
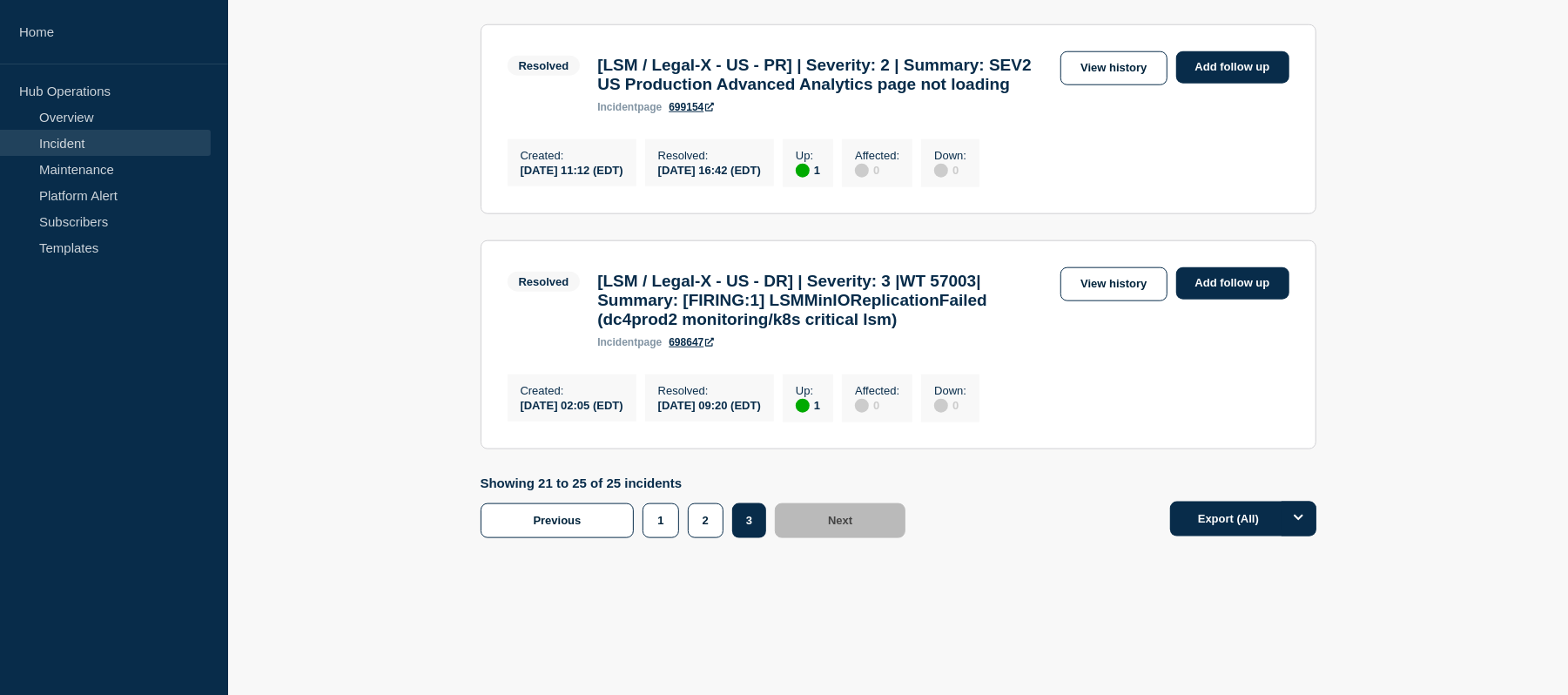
scroll to position [1382, 0]
click at [700, 521] on button "2" at bounding box center [706, 520] width 36 height 35
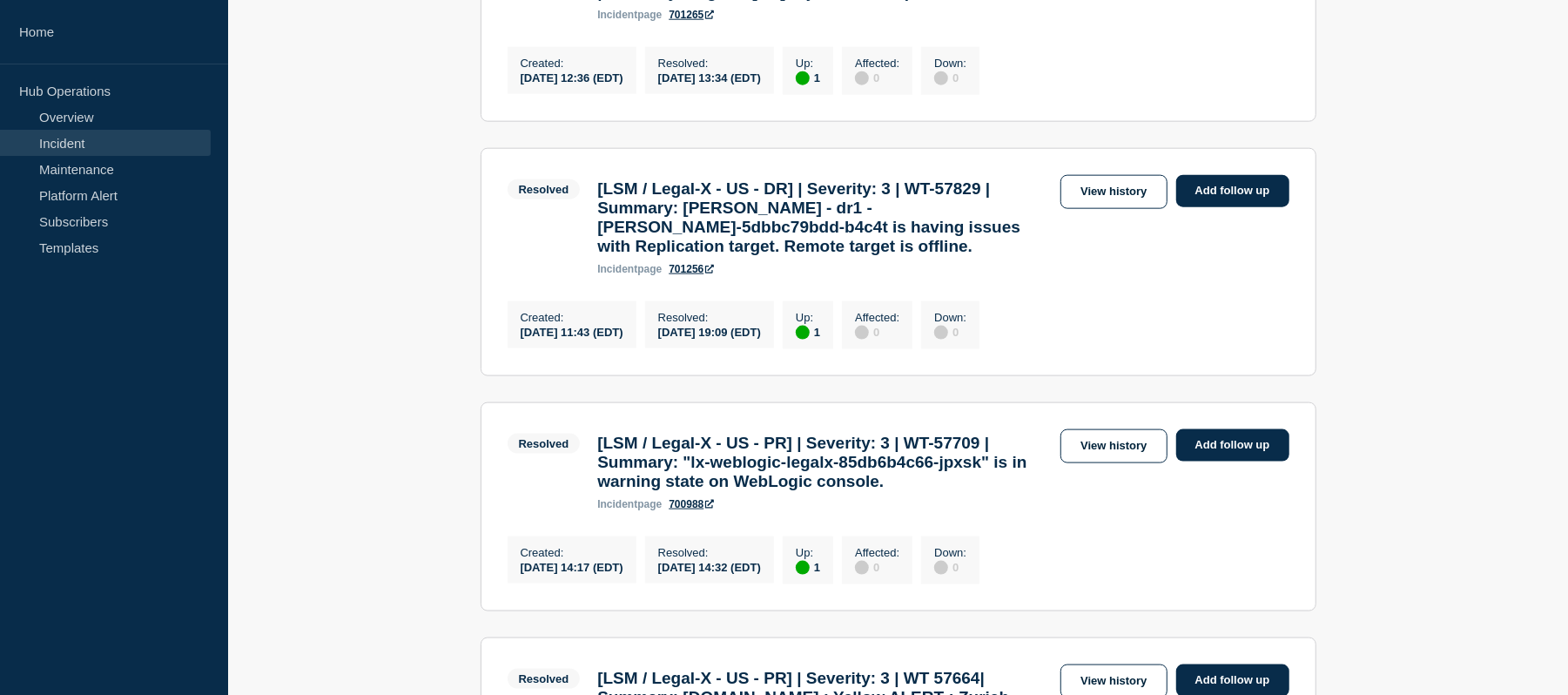
scroll to position [1461, 0]
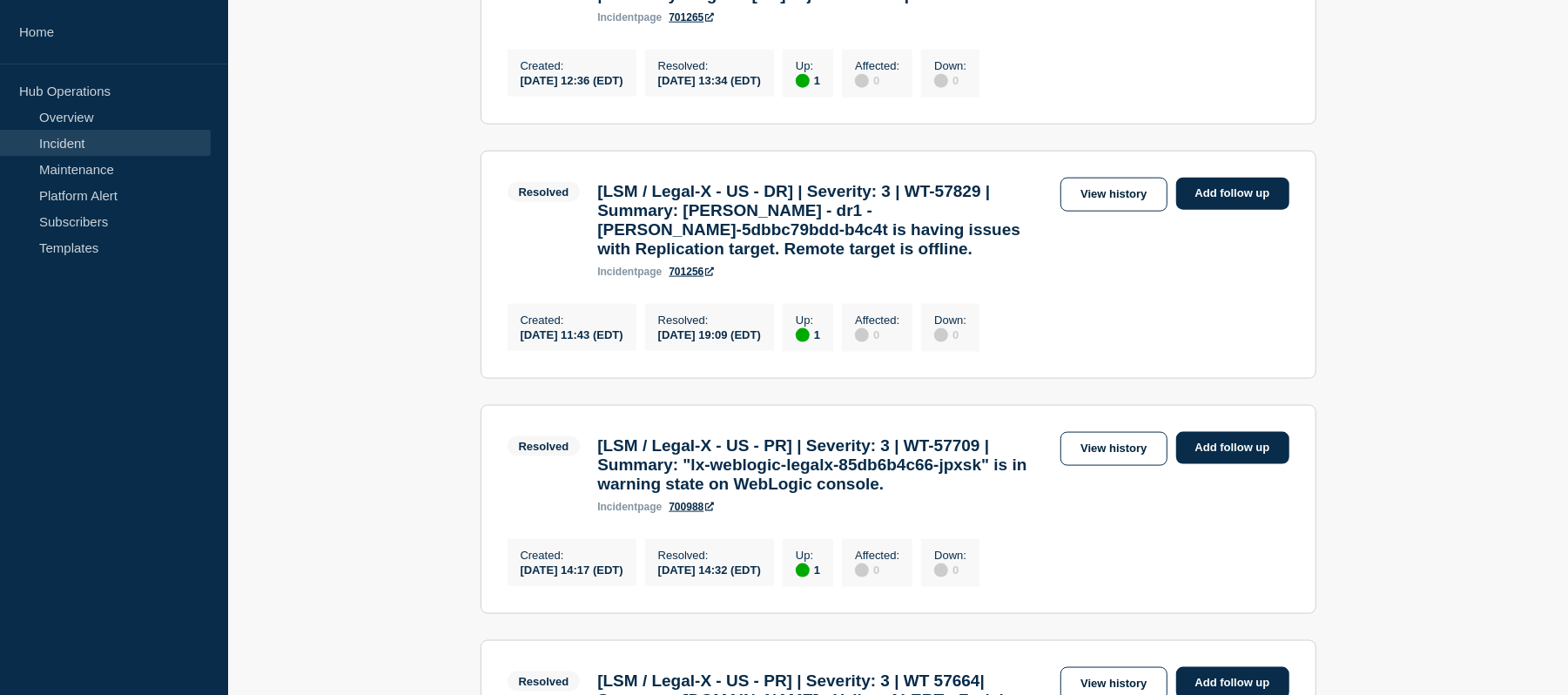
click at [821, 259] on h3 "[LSM / Legal-X - US - DR] | Severity: 3 | WT-57829 | Summary: [PERSON_NAME] - d…" at bounding box center [825, 221] width 455 height 77
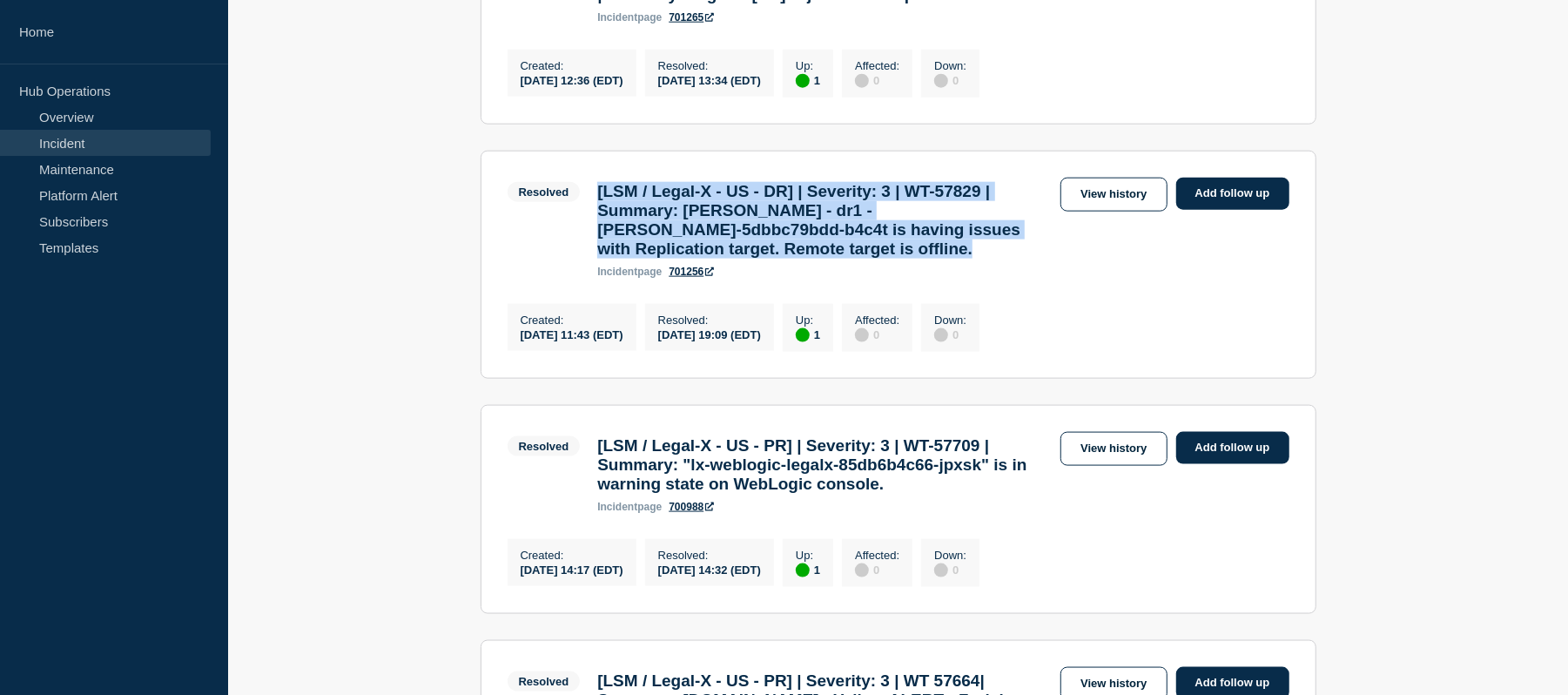
click at [821, 259] on h3 "[LSM / Legal-X - US - DR] | Severity: 3 | WT-57829 | Summary: [PERSON_NAME] - d…" at bounding box center [825, 221] width 455 height 77
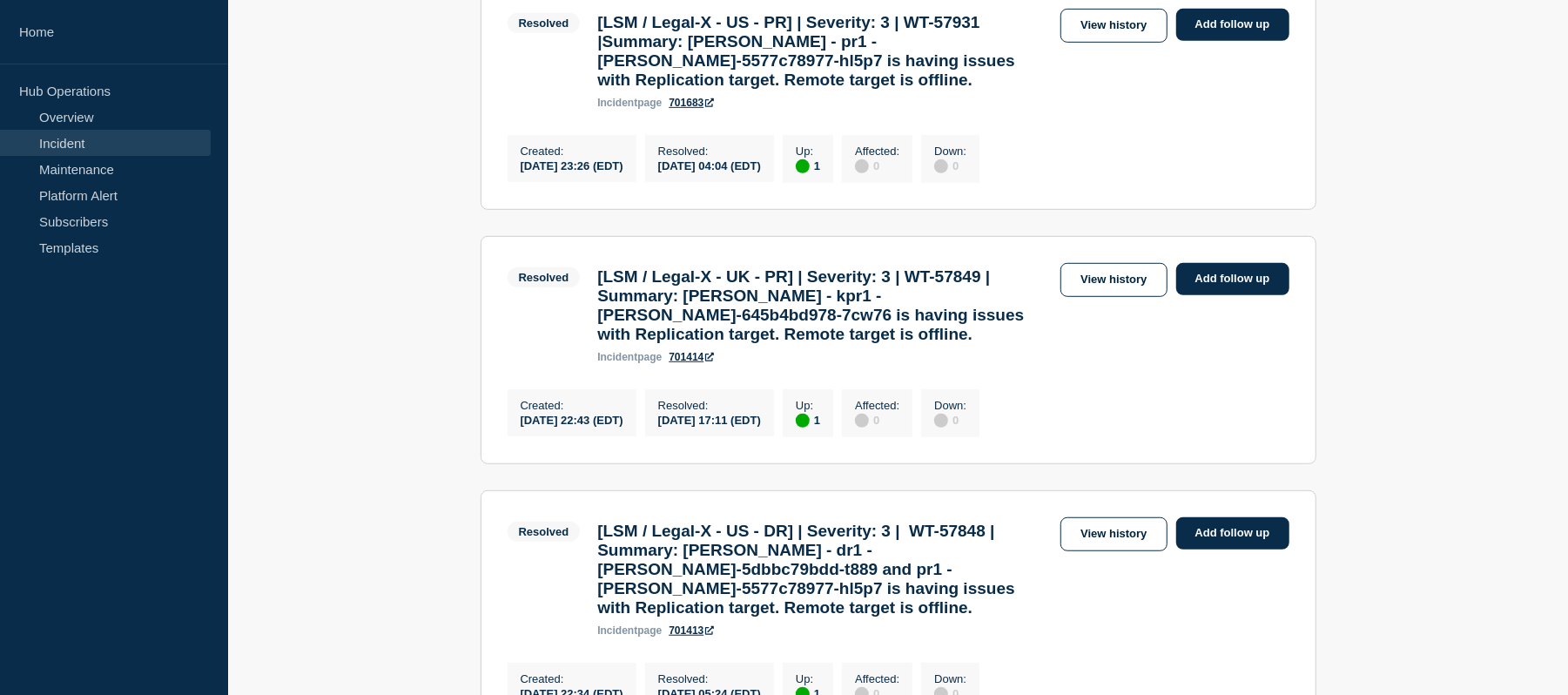
scroll to position [600, 0]
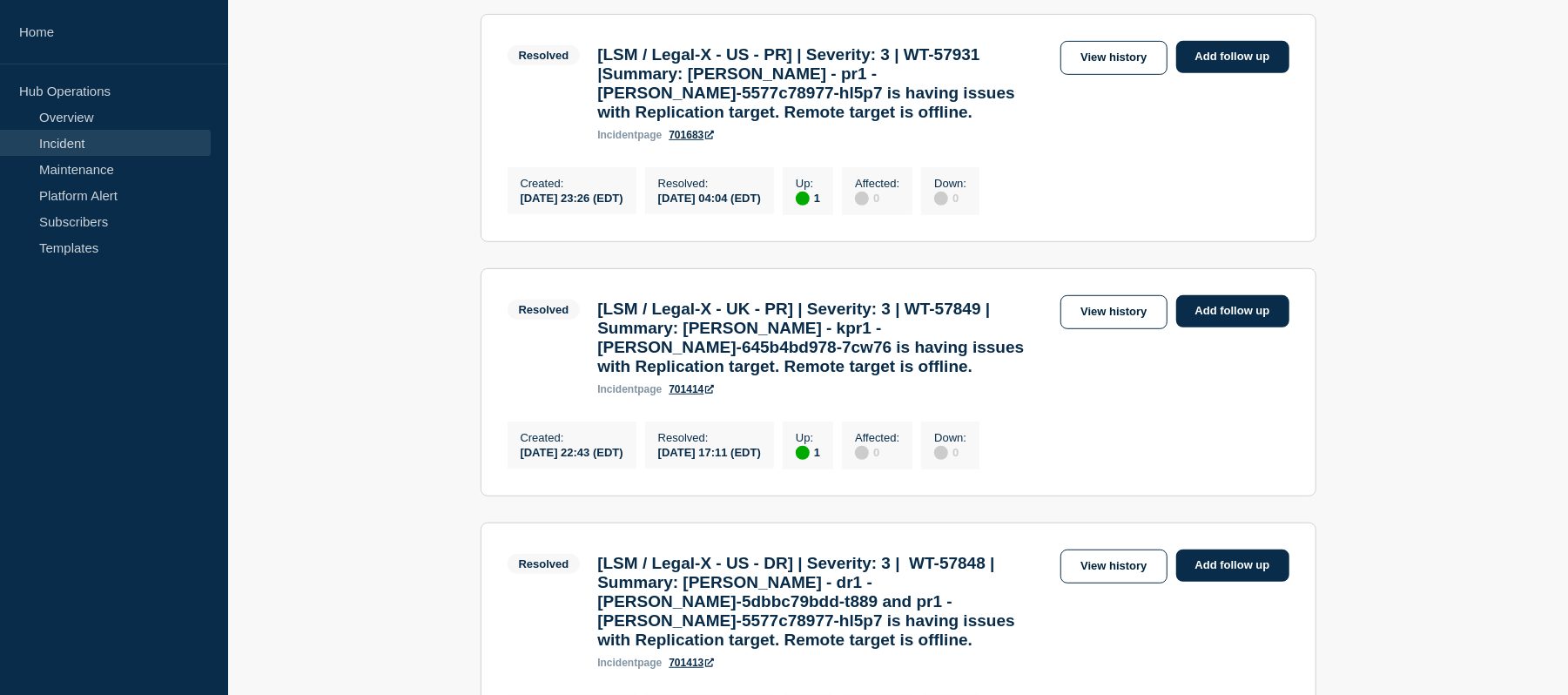
click at [771, 360] on h3 "[LSM / Legal-X - UK - PR] | Severity: 3 | WT-57849 | Summary: [PERSON_NAME] - k…" at bounding box center [825, 339] width 455 height 77
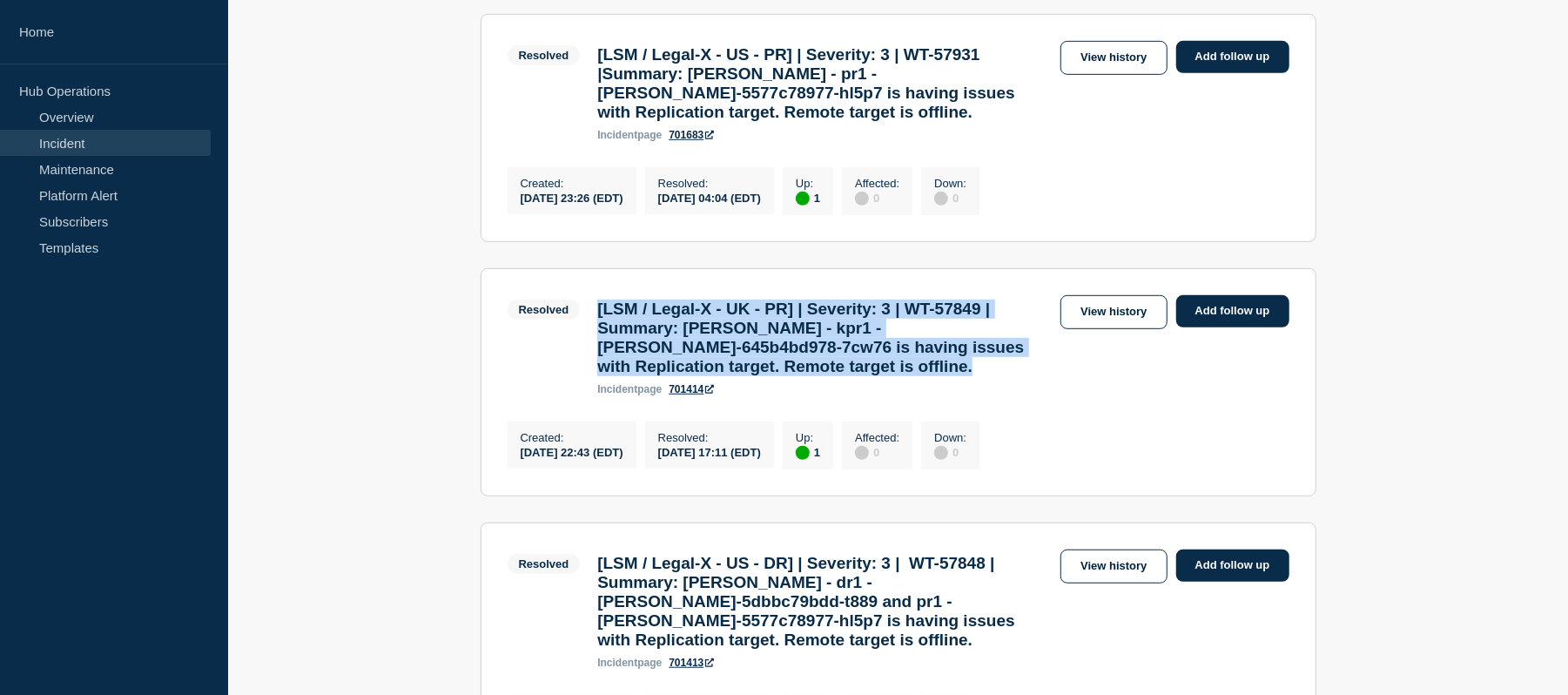
click at [771, 360] on h3 "[LSM / Legal-X - UK - PR] | Severity: 3 | WT-57849 | Summary: [PERSON_NAME] - k…" at bounding box center [825, 339] width 455 height 77
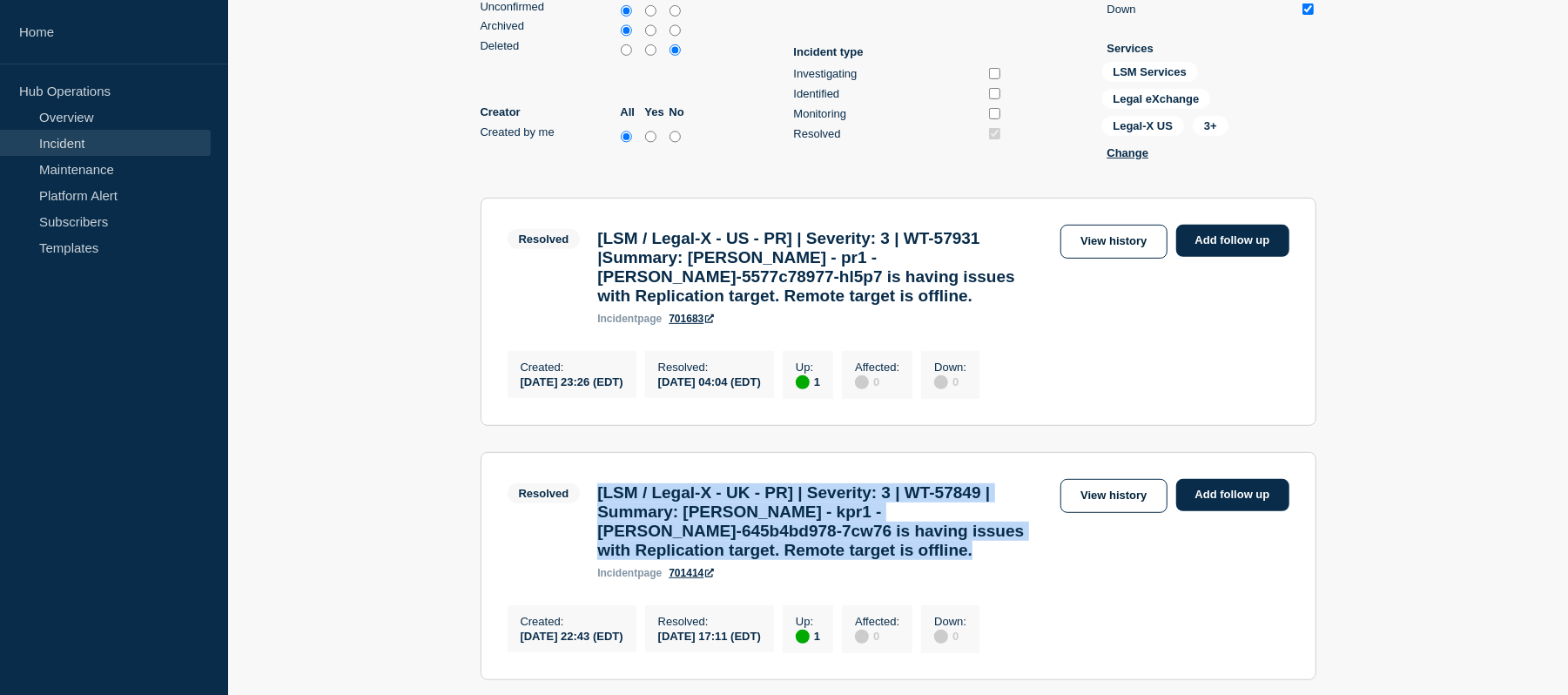
scroll to position [416, 0]
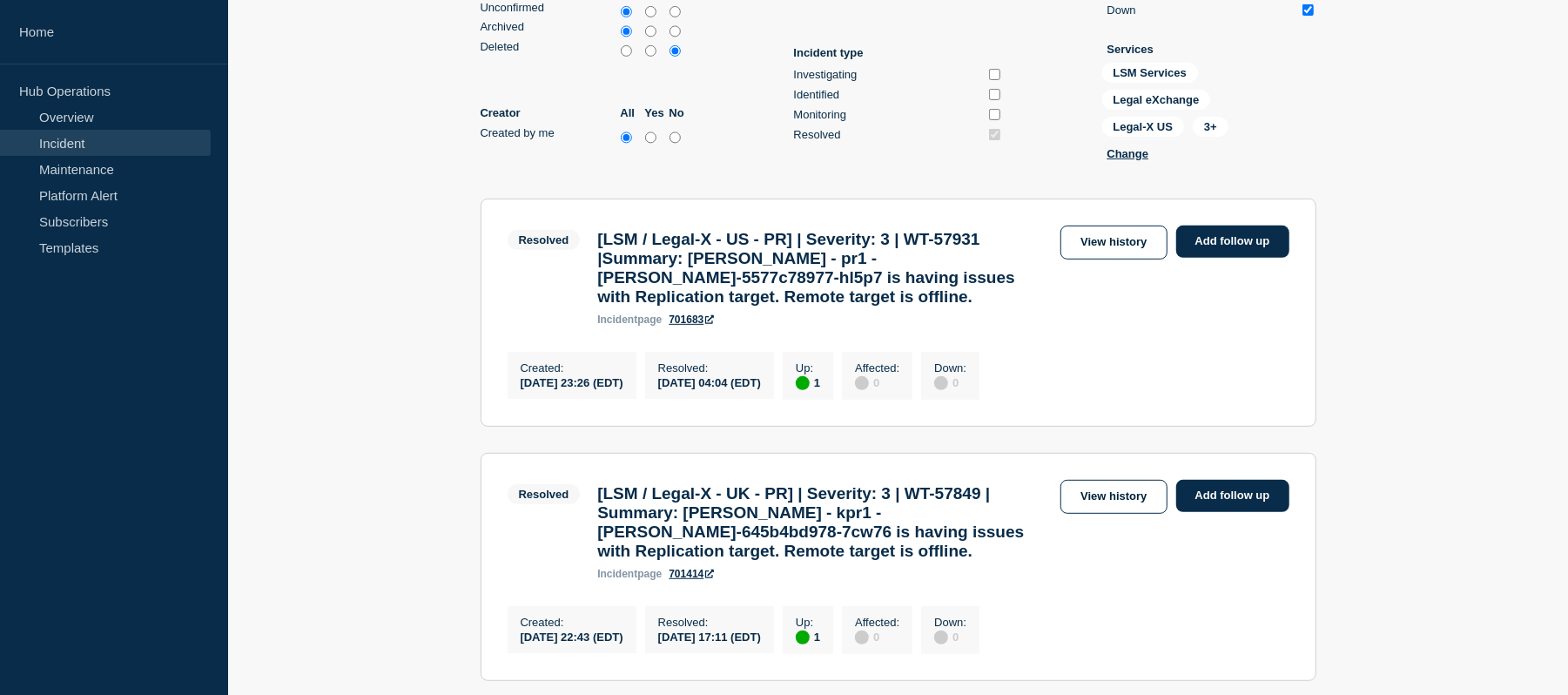
click at [813, 282] on h3 "[LSM / Legal-X - US - PR] | Severity: 3 | WT-57931 |Summary: [PERSON_NAME] - pr…" at bounding box center [825, 269] width 455 height 77
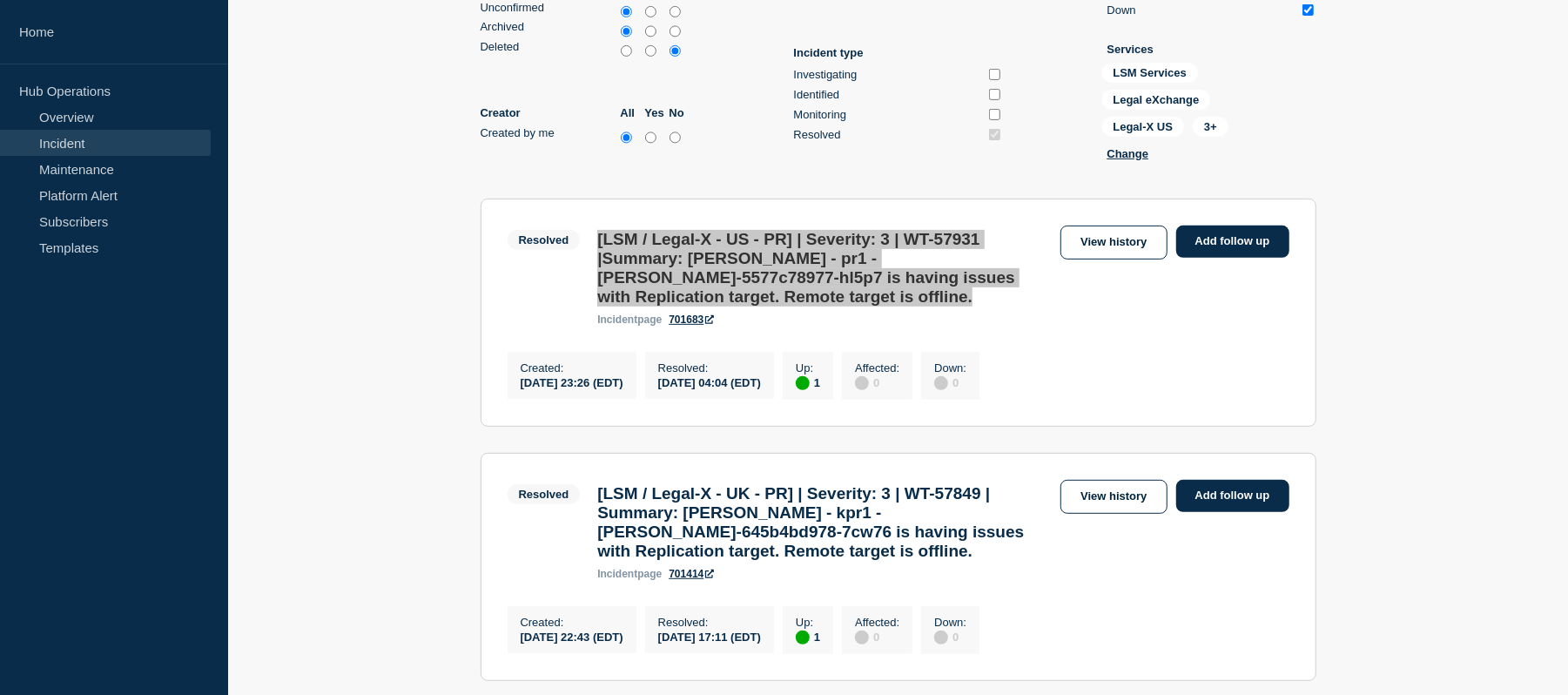
click at [813, 282] on h3 "[LSM / Legal-X - US - PR] | Severity: 3 | WT-57931 |Summary: [PERSON_NAME] - pr…" at bounding box center [825, 269] width 455 height 77
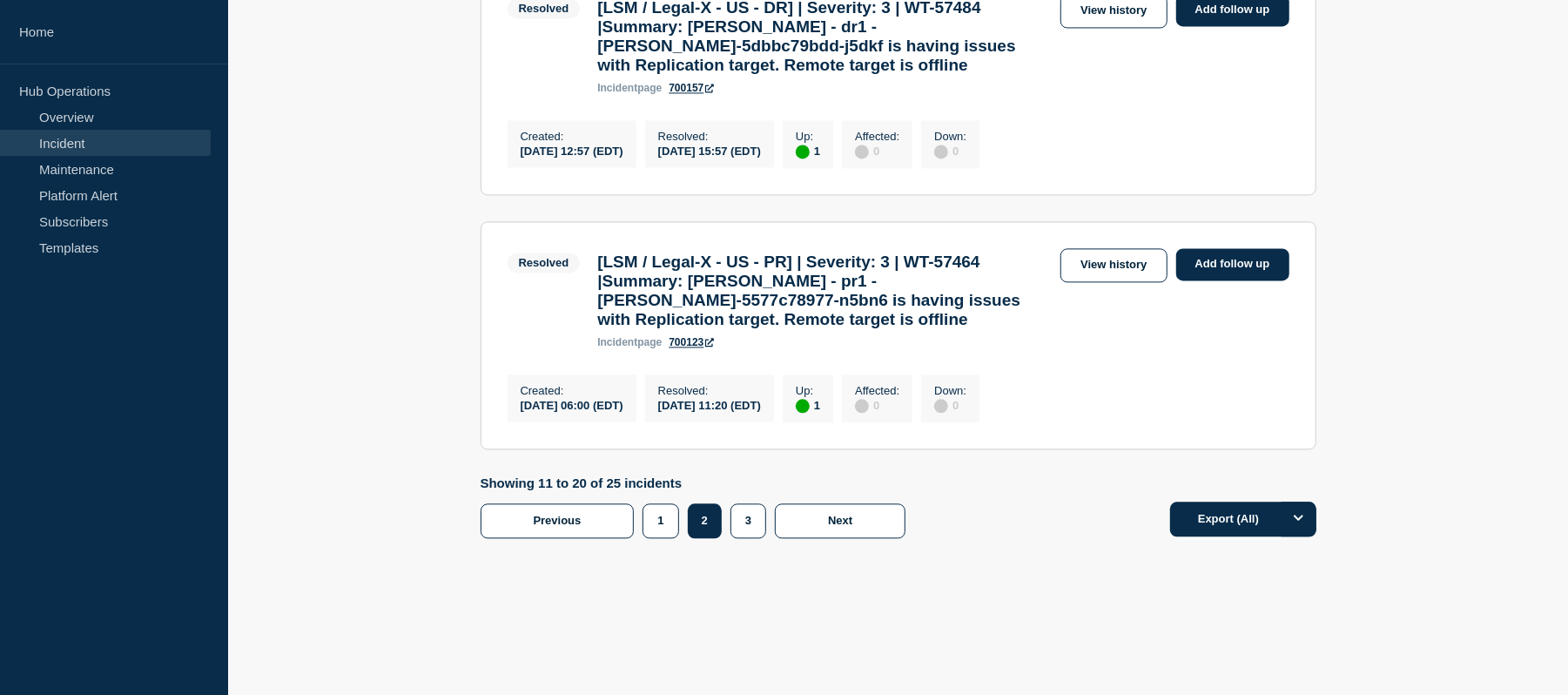
scroll to position [2816, 0]
click at [670, 510] on button "1" at bounding box center [661, 520] width 36 height 35
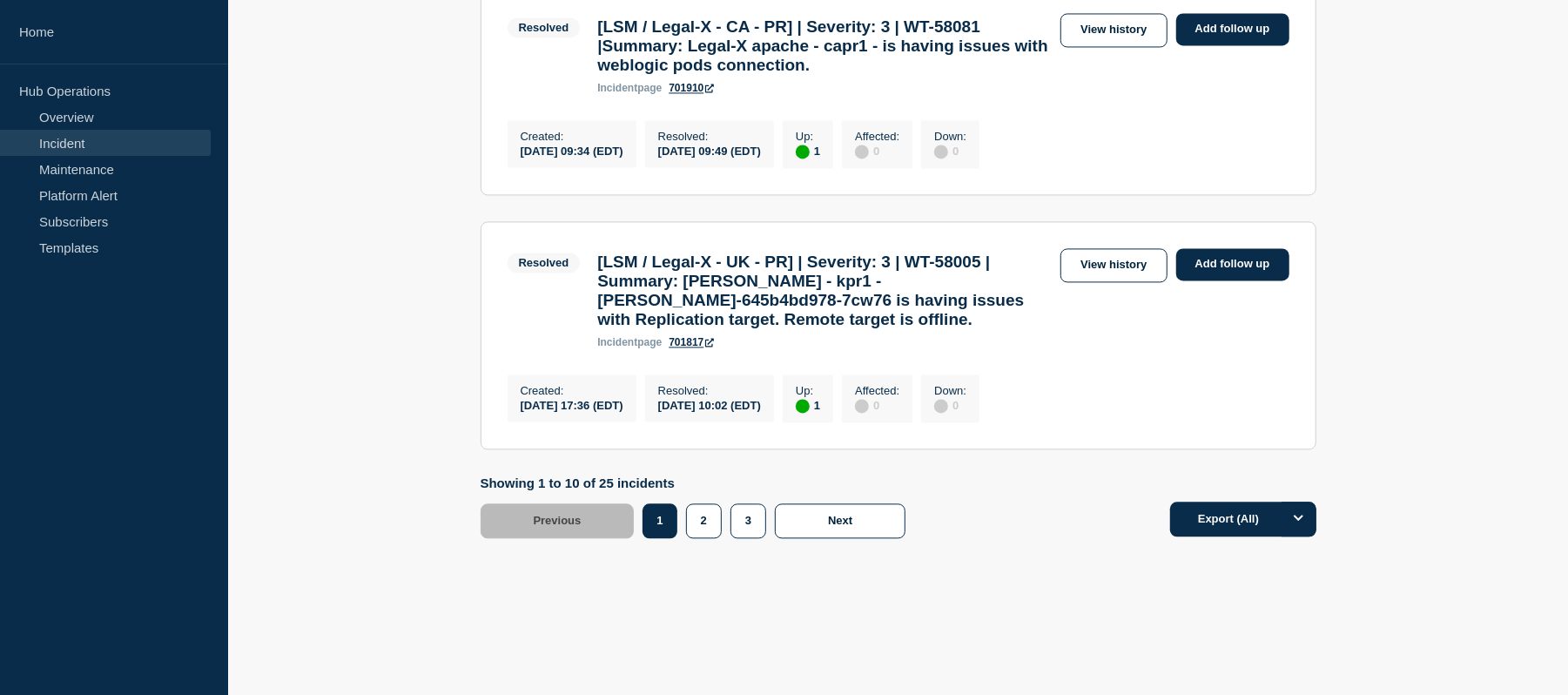
scroll to position [2515, 0]
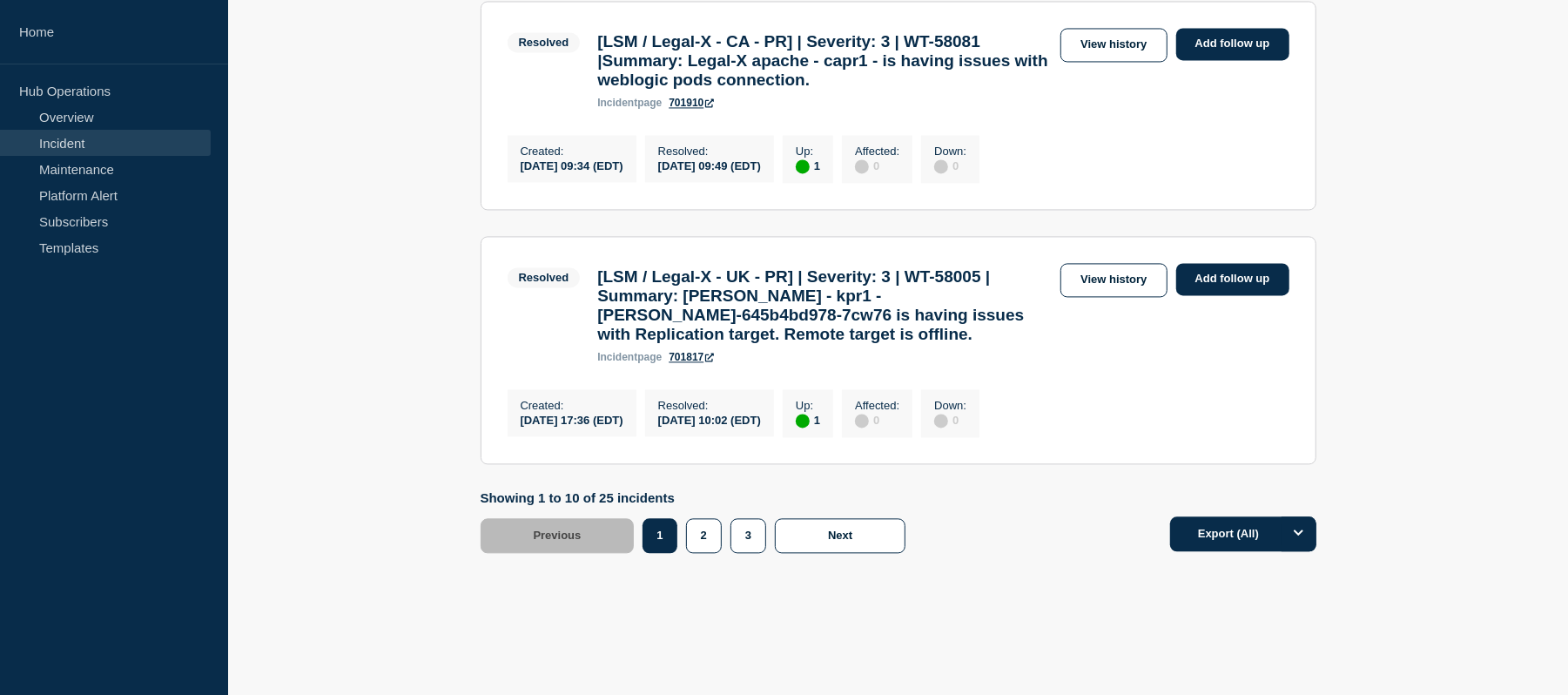
click at [766, 89] on h3 "[LSM / Legal-X - CA - PR] | Severity: 3 | WT-58081 |Summary: Legal-X apache - c…" at bounding box center [825, 60] width 455 height 57
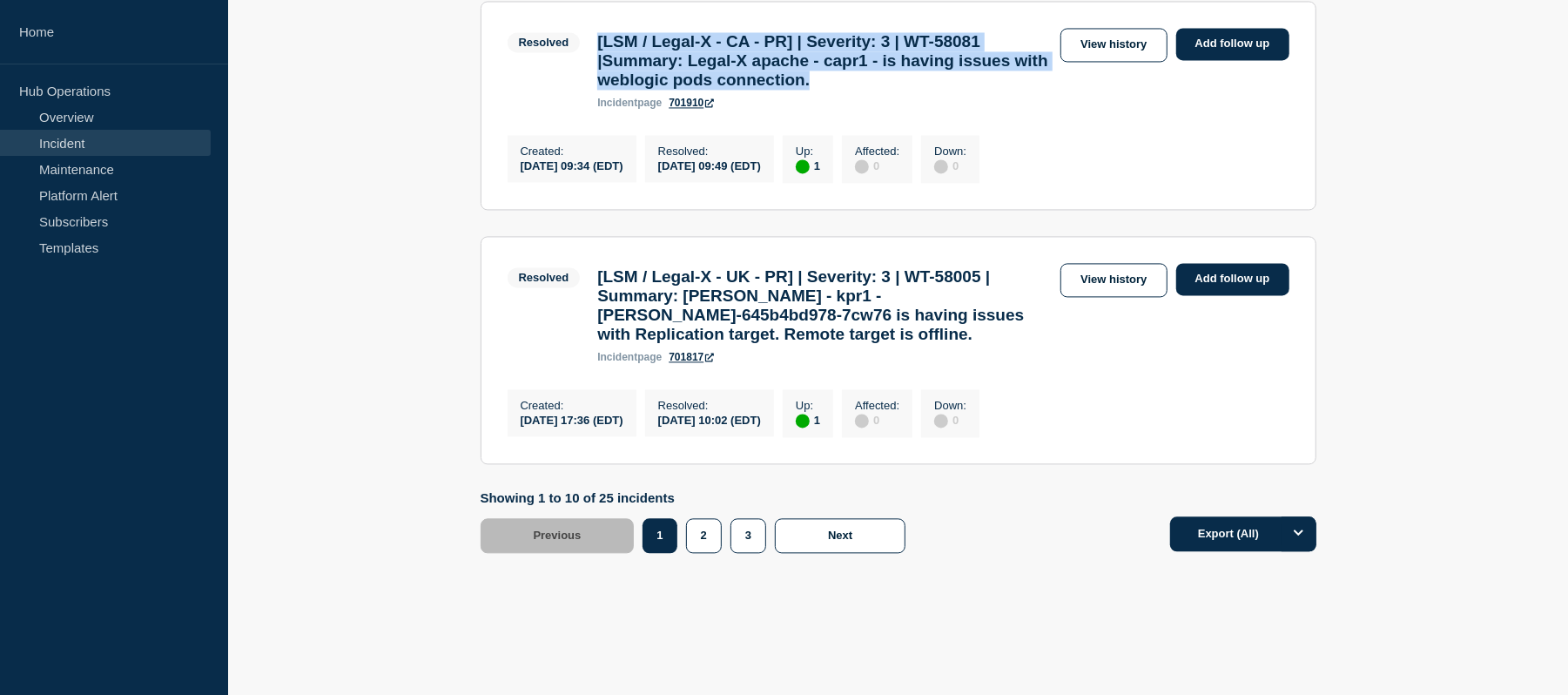
click at [766, 89] on h3 "[LSM / Legal-X - CA - PR] | Severity: 3 | WT-58081 |Summary: Legal-X apache - c…" at bounding box center [825, 60] width 455 height 57
copy h3 "[LSM / Legal-X - CA - PR] | Severity: 3 | WT-58081 |Summary: Legal-X apache - c…"
click at [821, 89] on h3 "[LSM / Legal-X - CA - PR] | Severity: 3 | WT-58081 |Summary: Legal-X apache - c…" at bounding box center [825, 60] width 455 height 57
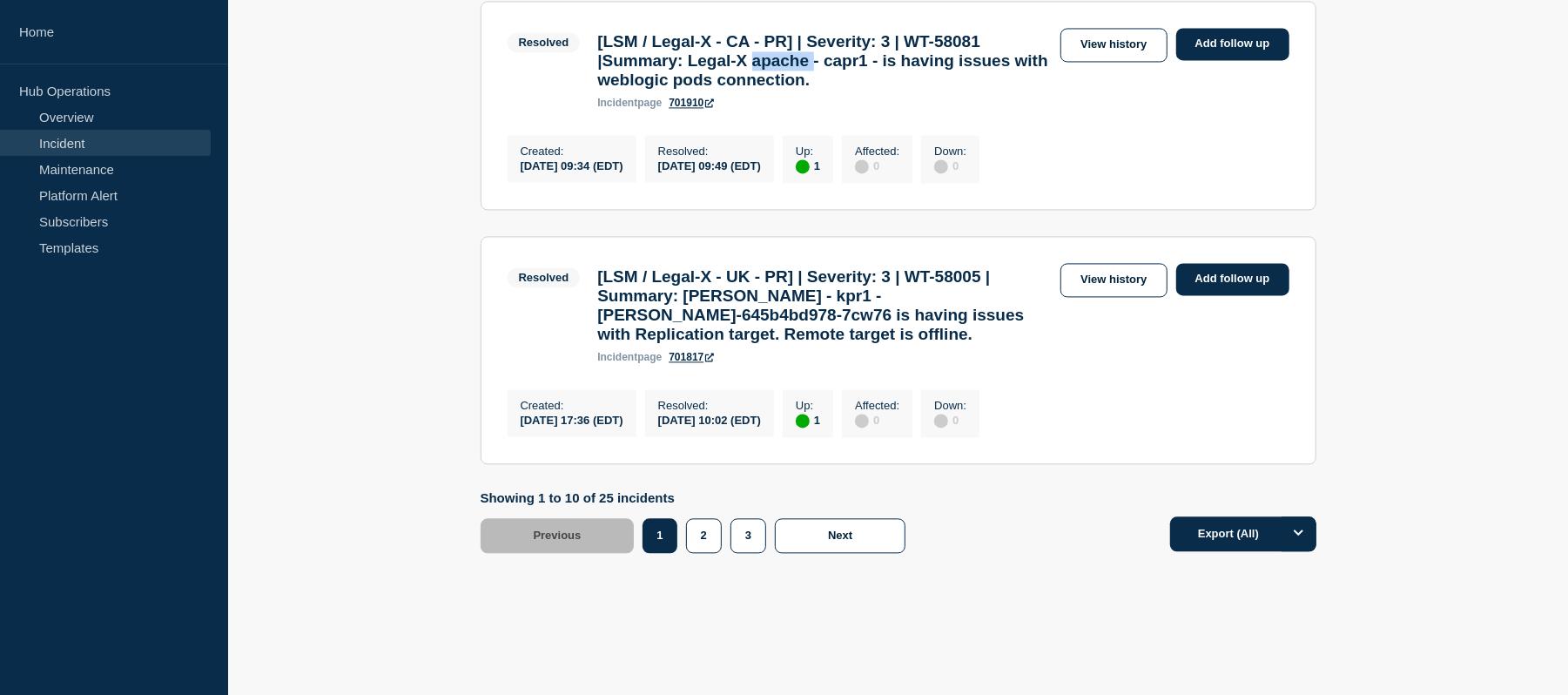
click at [821, 89] on h3 "[LSM / Legal-X - CA - PR] | Severity: 3 | WT-58081 |Summary: Legal-X apache - c…" at bounding box center [825, 60] width 455 height 57
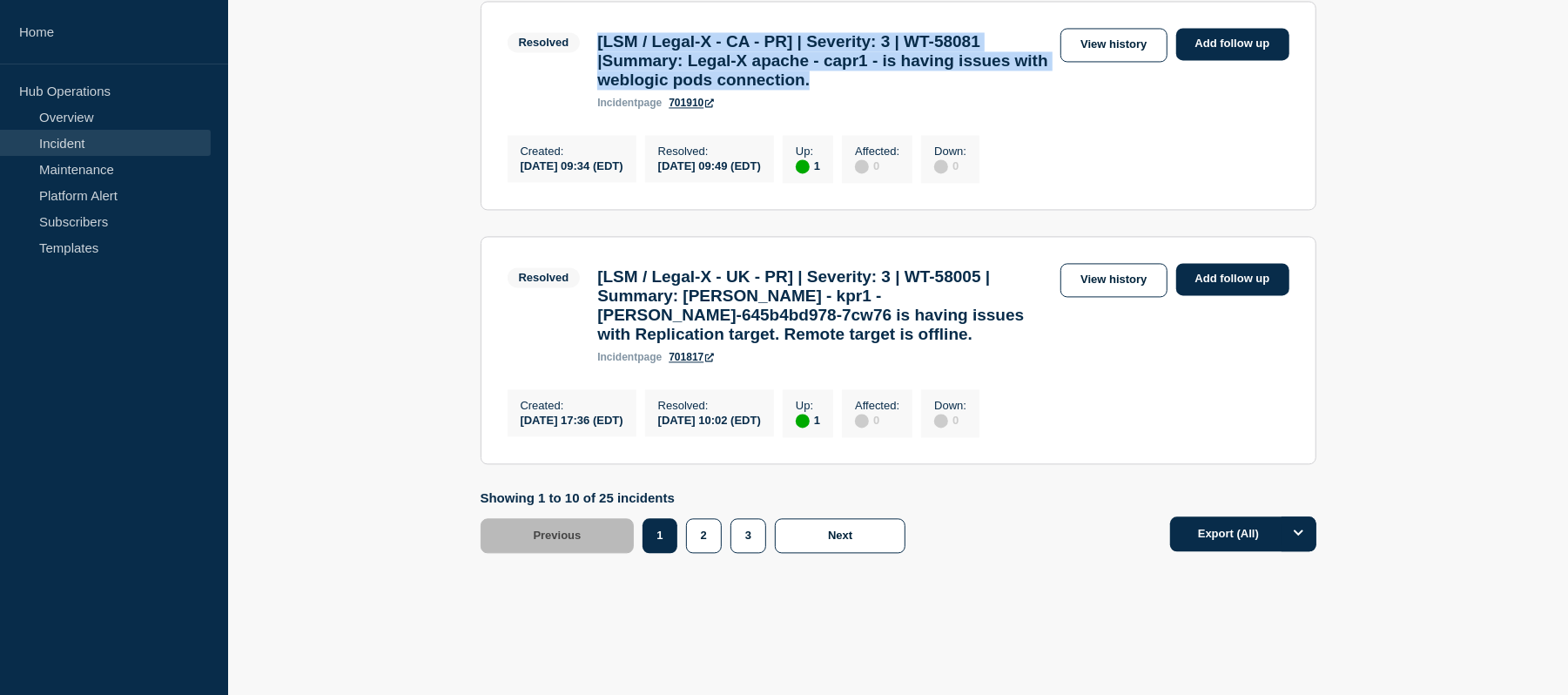
click at [821, 89] on h3 "[LSM / Legal-X - CA - PR] | Severity: 3 | WT-58081 |Summary: Legal-X apache - c…" at bounding box center [825, 60] width 455 height 57
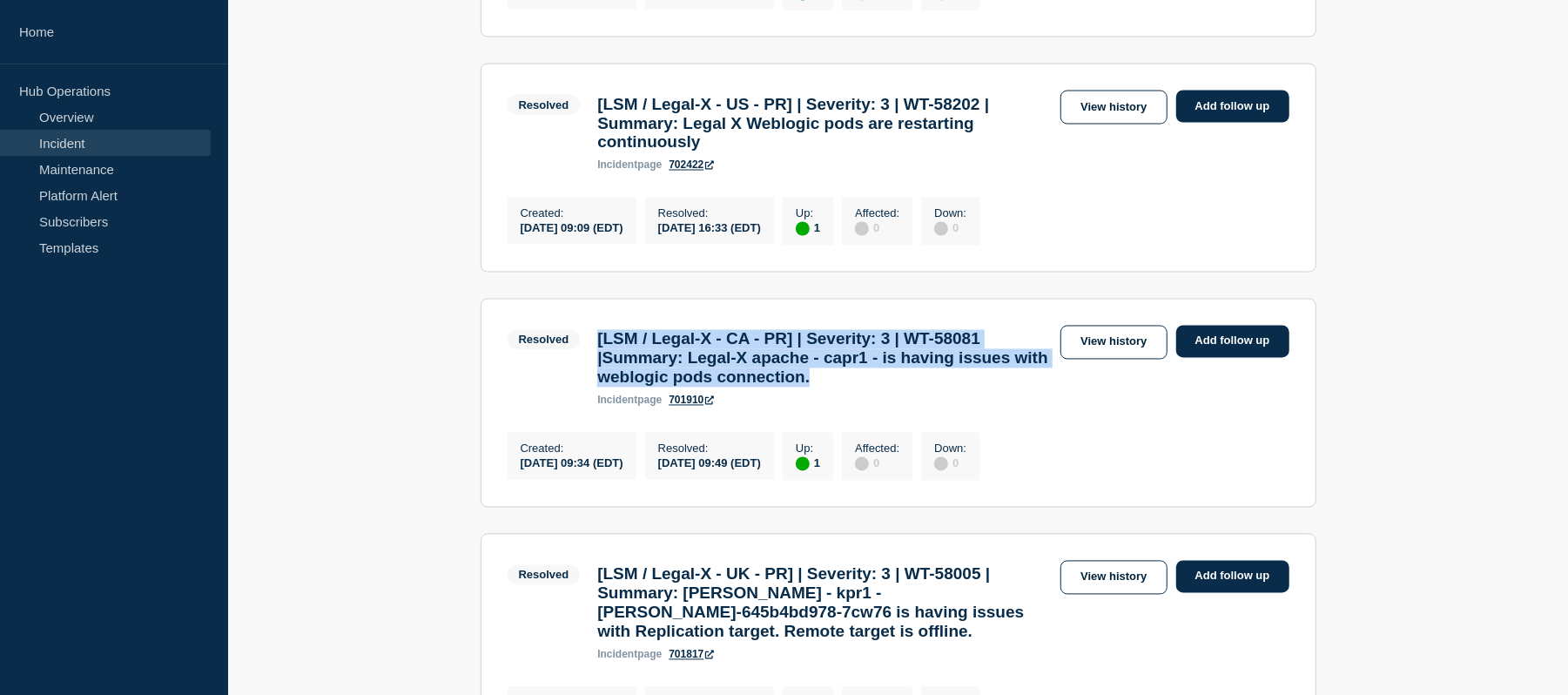
scroll to position [2219, 0]
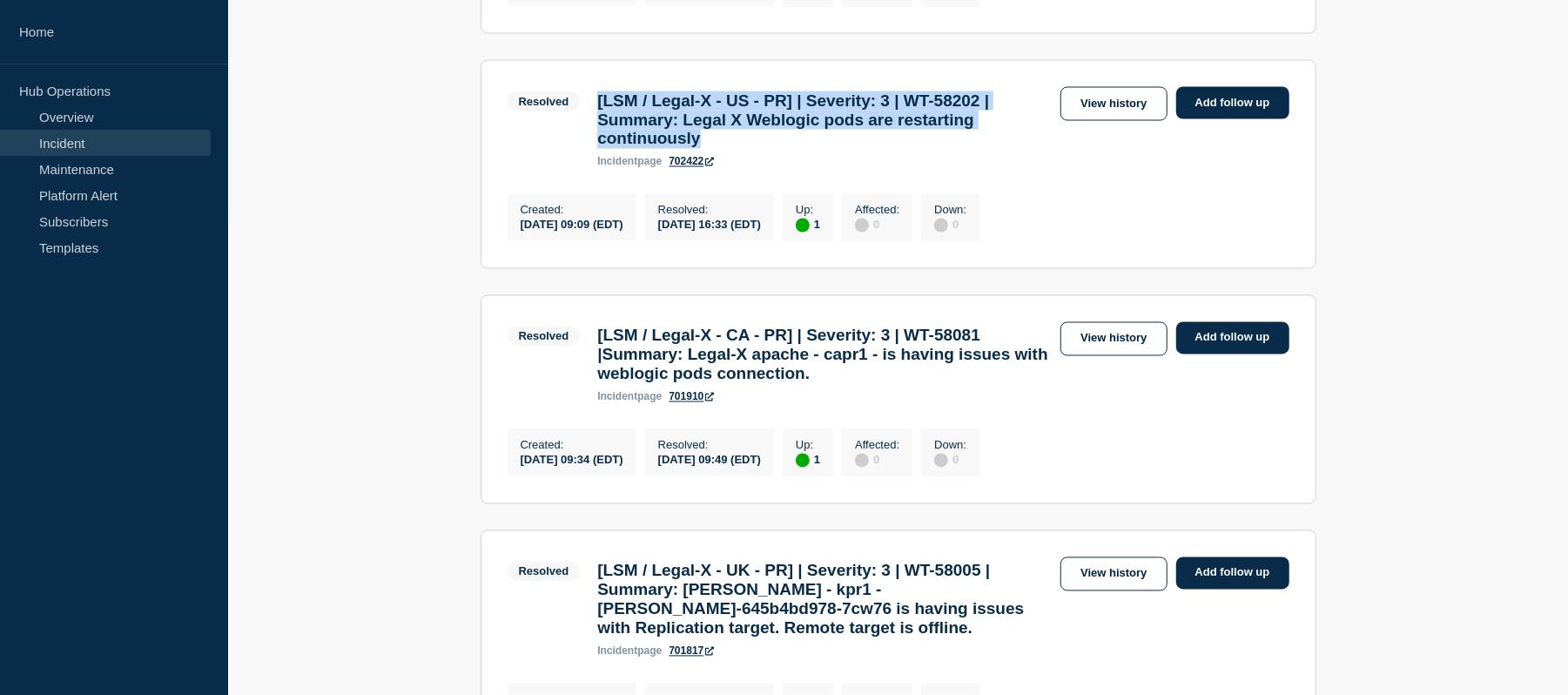
drag, startPoint x: 775, startPoint y: 273, endPoint x: 600, endPoint y: 231, distance: 180.0
click at [600, 149] on h3 "[LSM / Legal-X - US - PR] | Severity: 3 | WT-58202 | Summary: Legal X Weblogic …" at bounding box center [825, 119] width 455 height 57
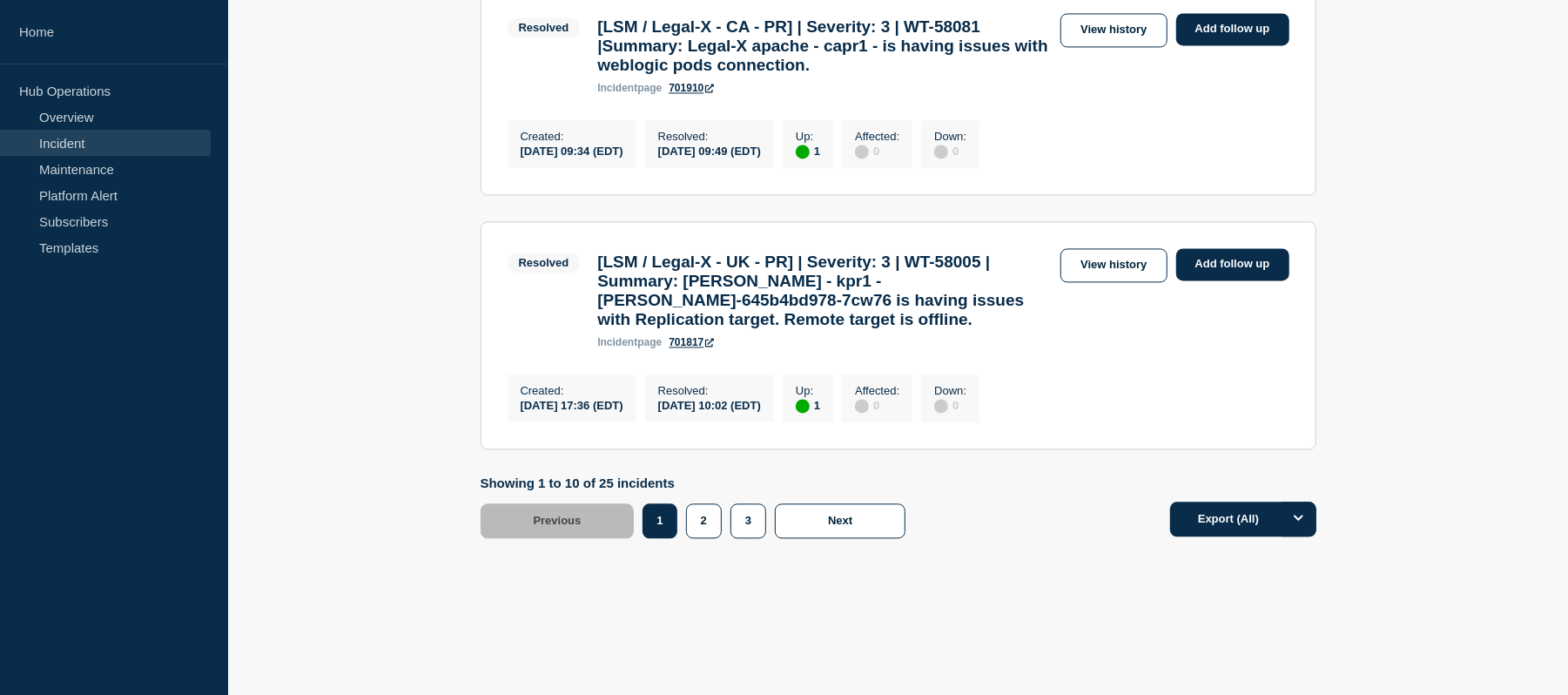
scroll to position [2699, 0]
